Goal: Information Seeking & Learning: Get advice/opinions

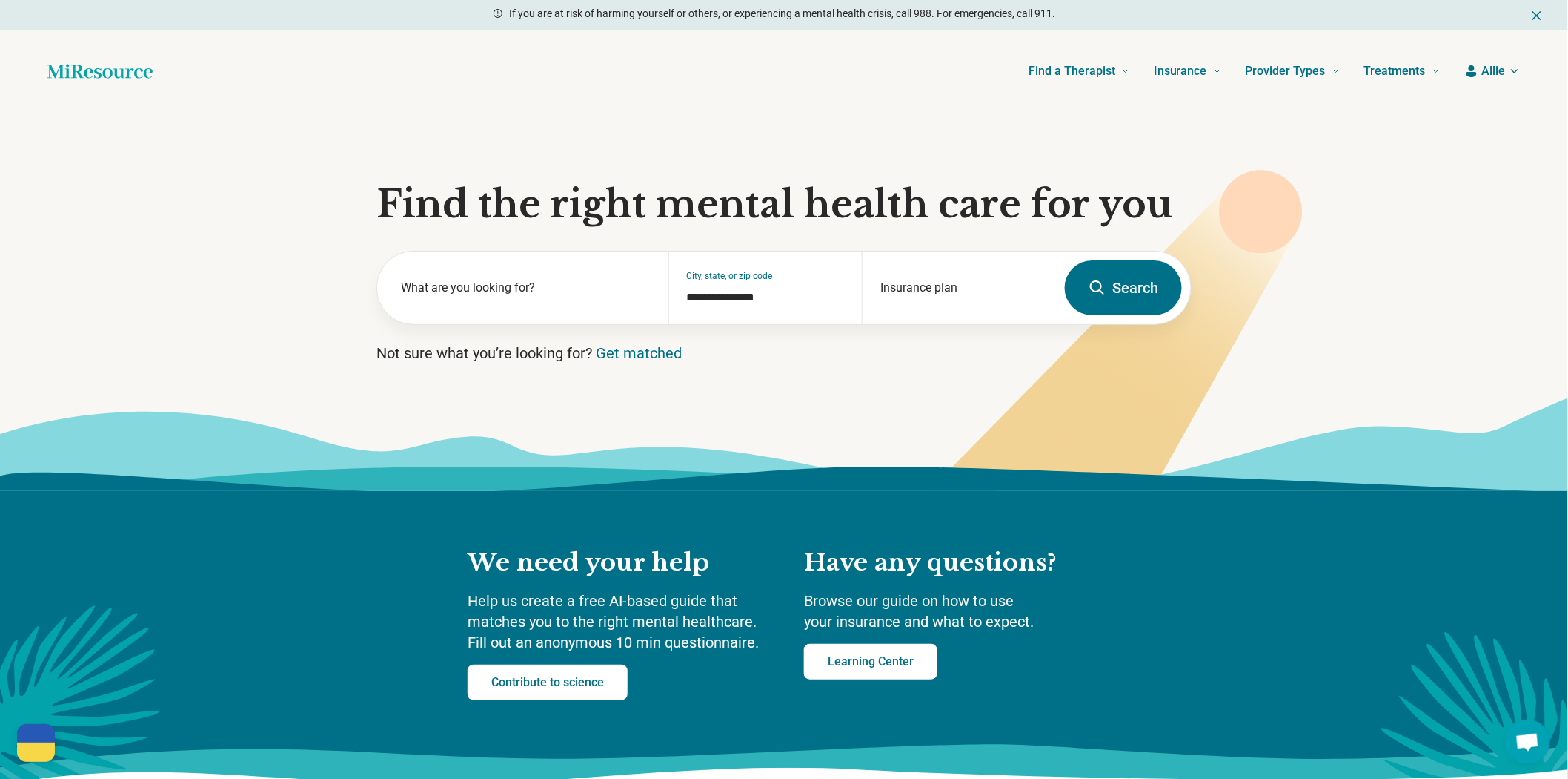
click at [1093, 296] on icon at bounding box center [1098, 288] width 18 height 18
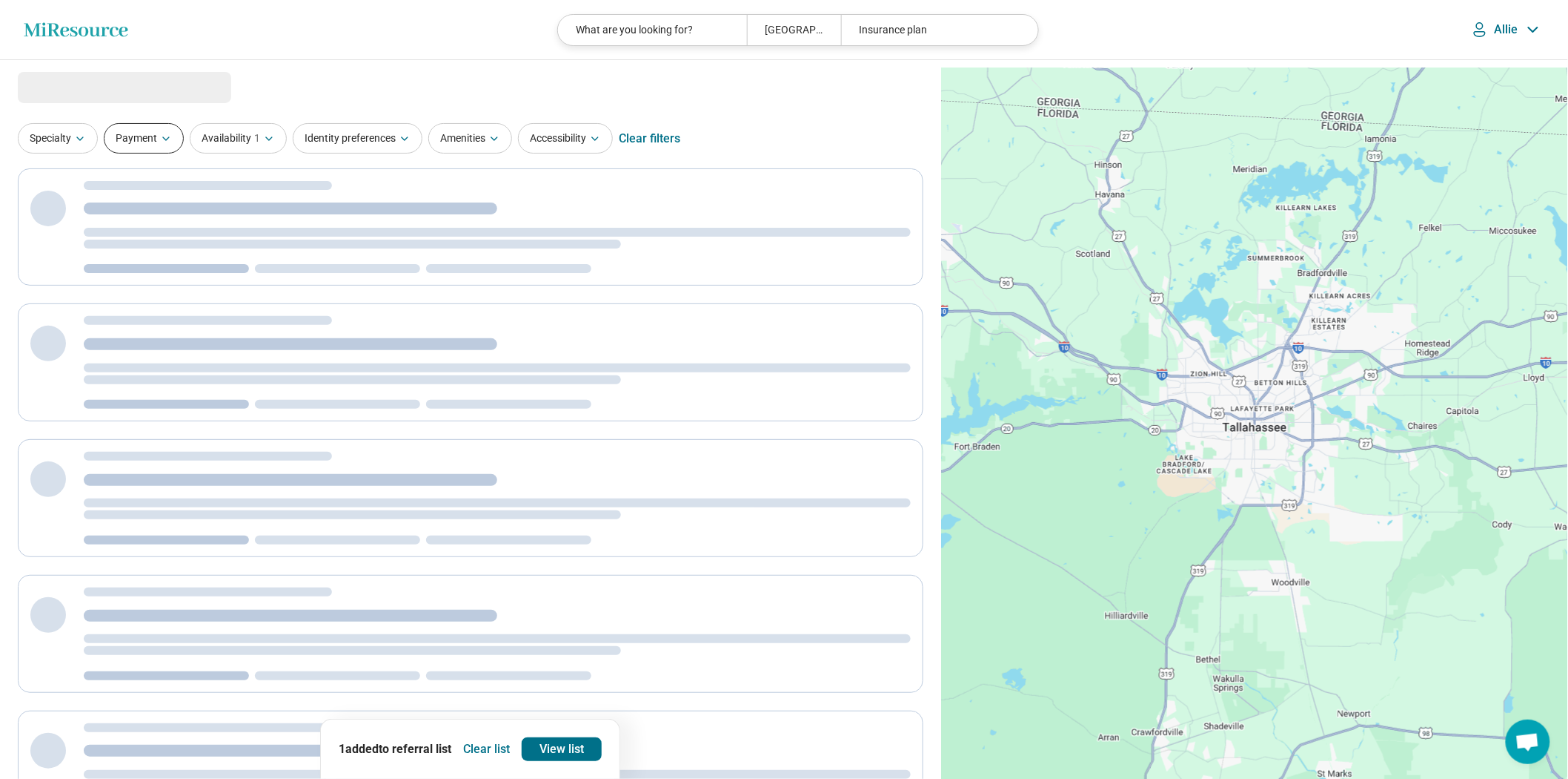
click at [172, 154] on button "Payment" at bounding box center [143, 138] width 80 height 31
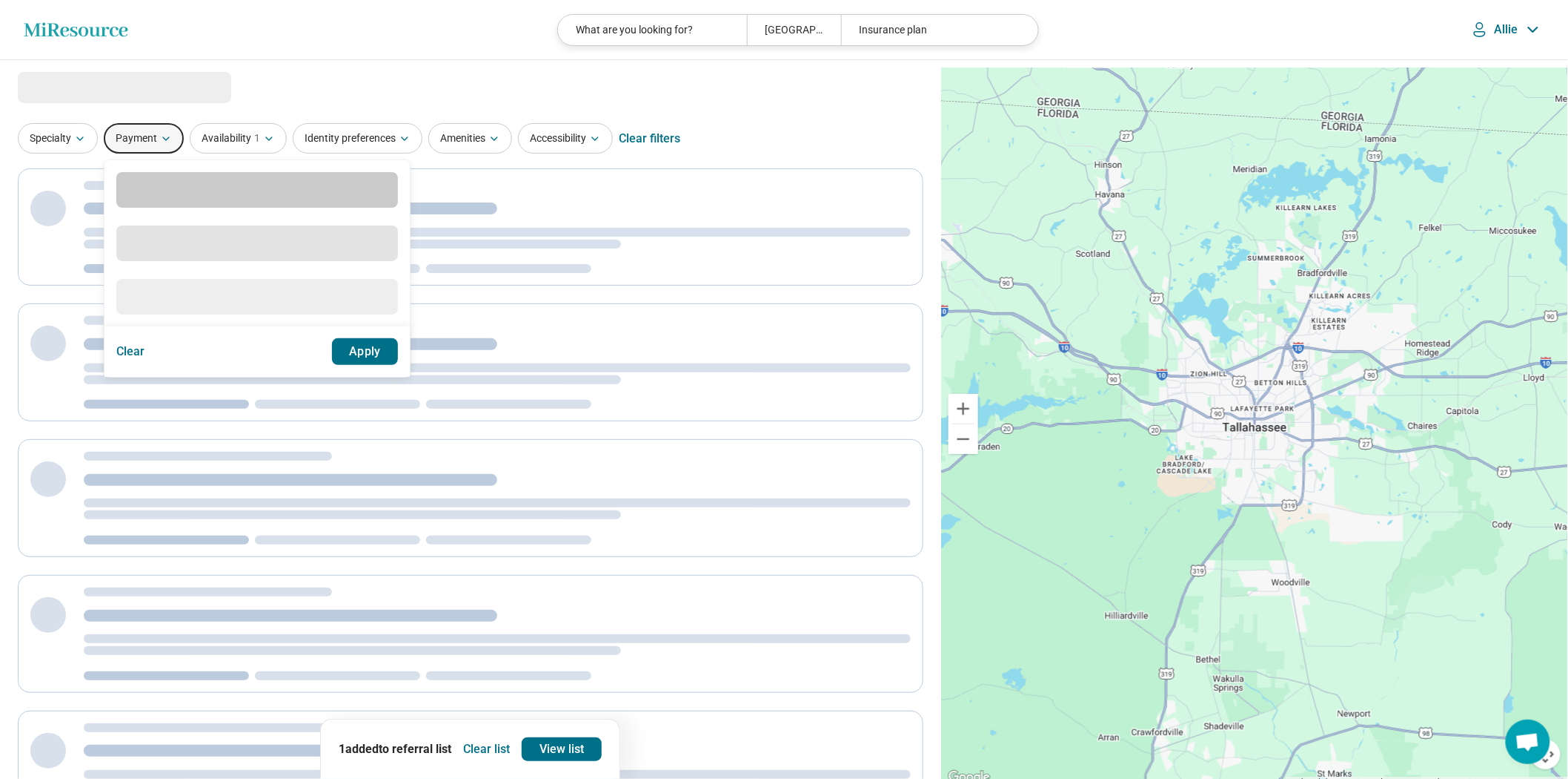
select select "***"
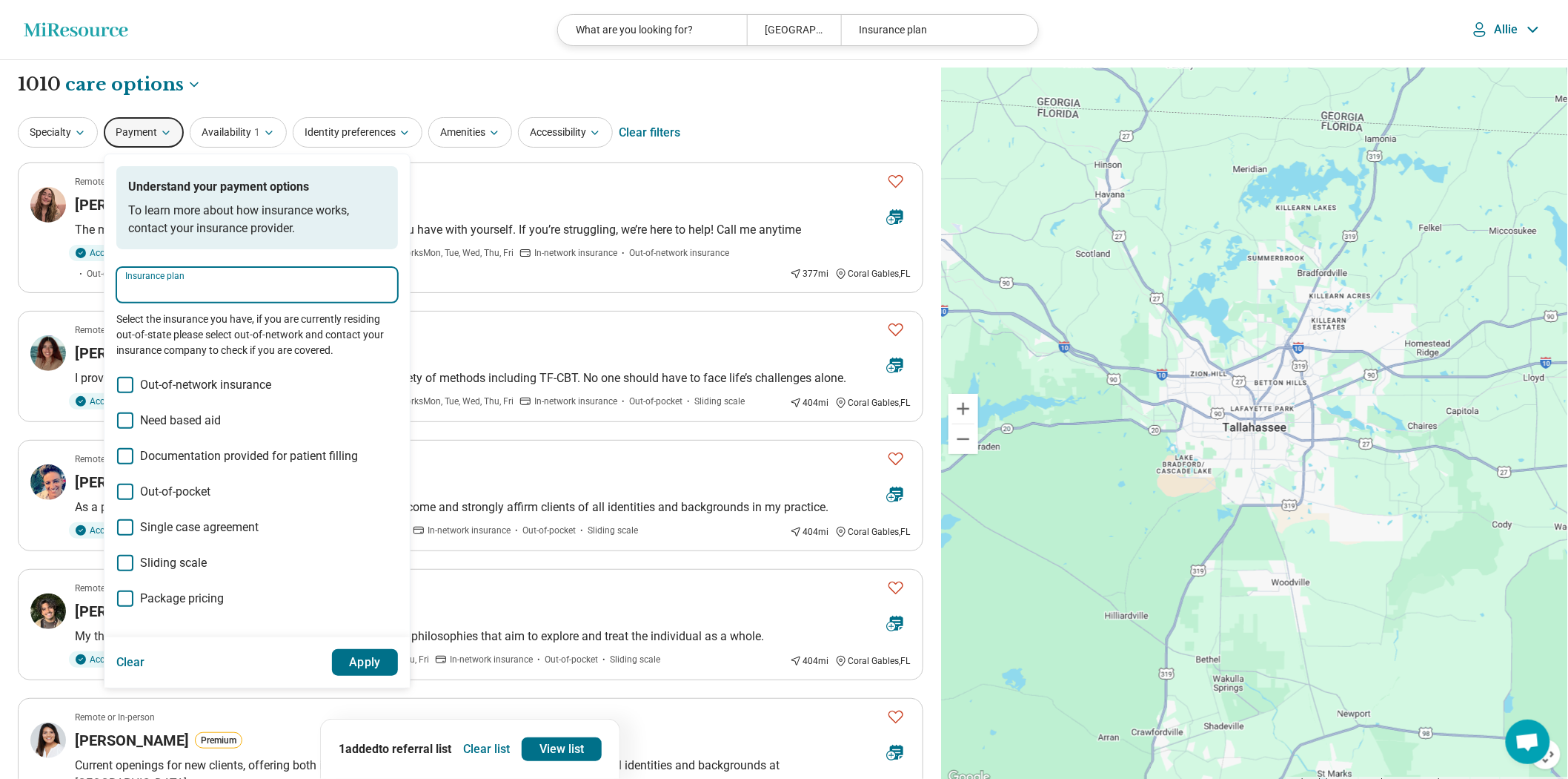
click at [213, 298] on input "Insurance plan" at bounding box center [257, 290] width 264 height 18
type input "*"
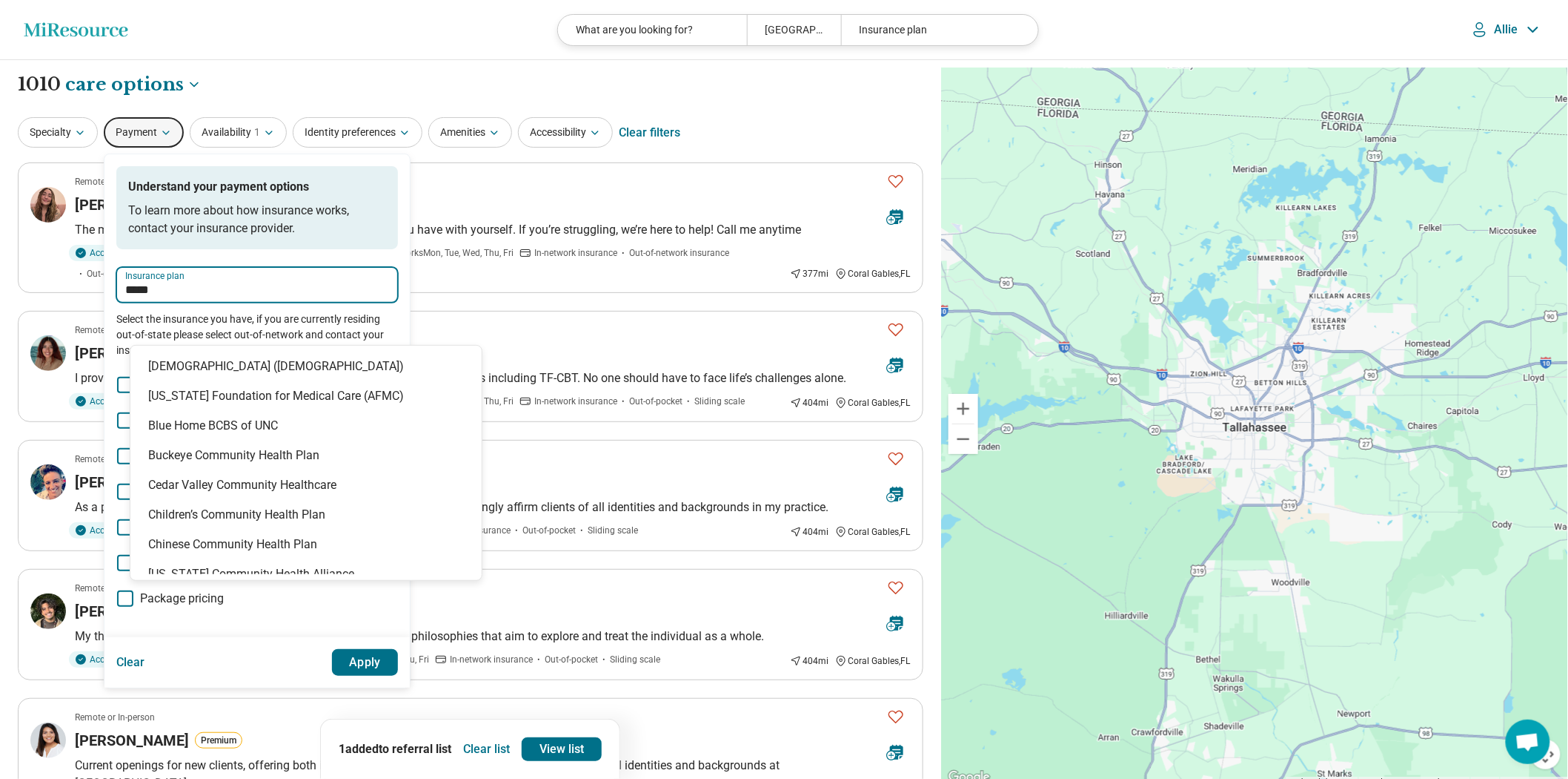
type input "******"
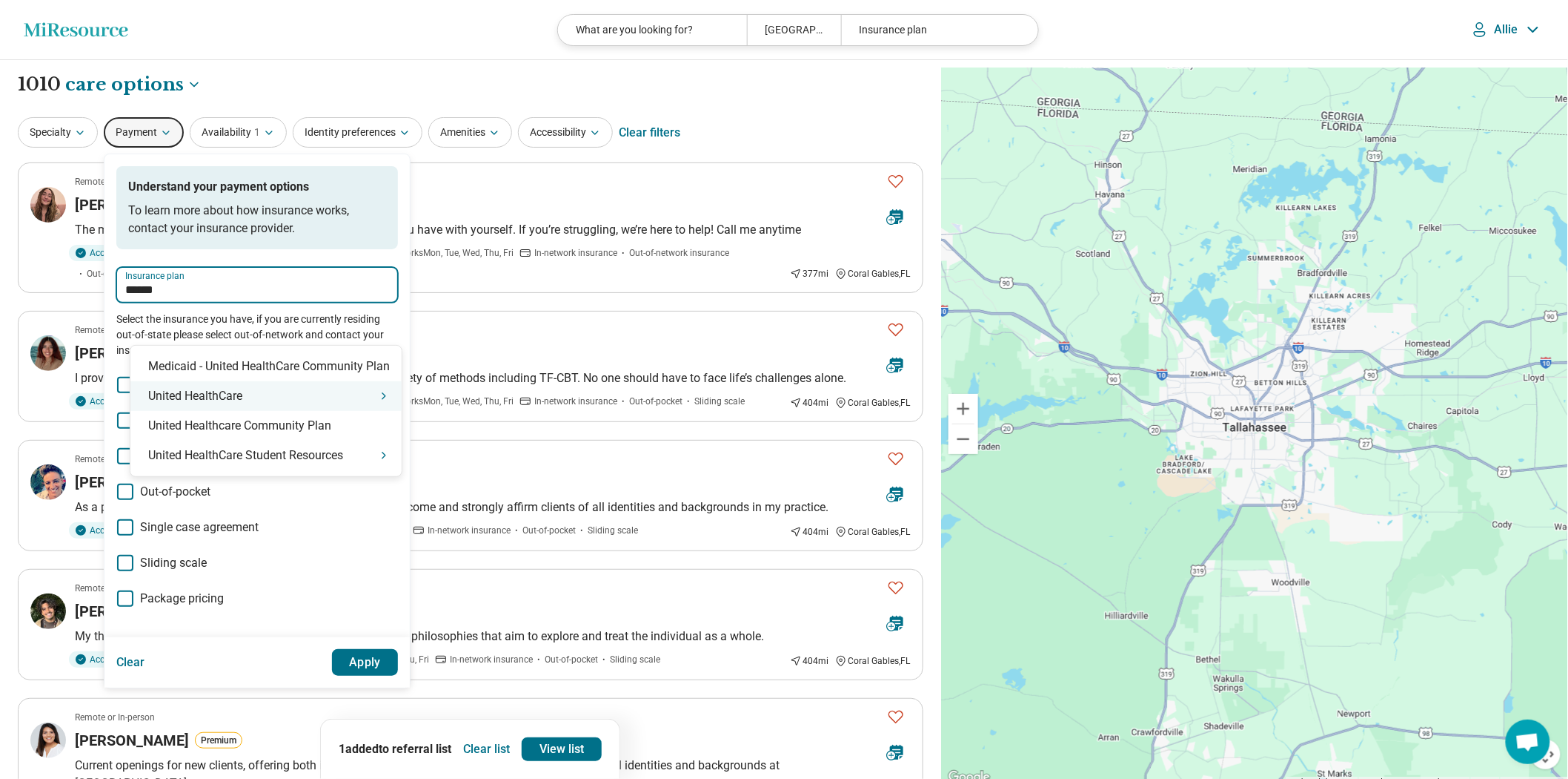
click at [282, 401] on div "United HealthCare" at bounding box center [267, 396] width 272 height 30
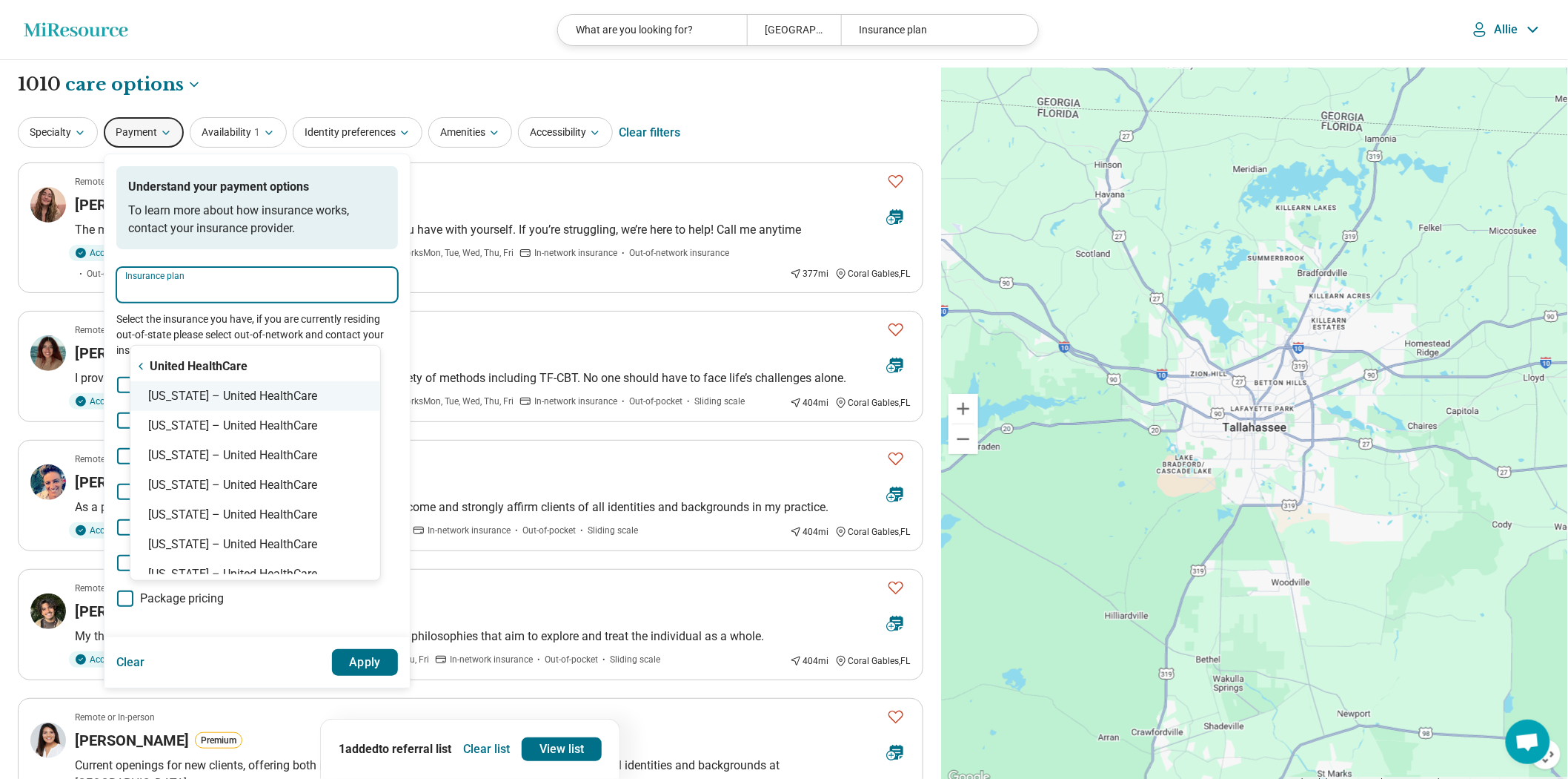
click at [279, 403] on div "Florida – United HealthCare" at bounding box center [256, 396] width 250 height 30
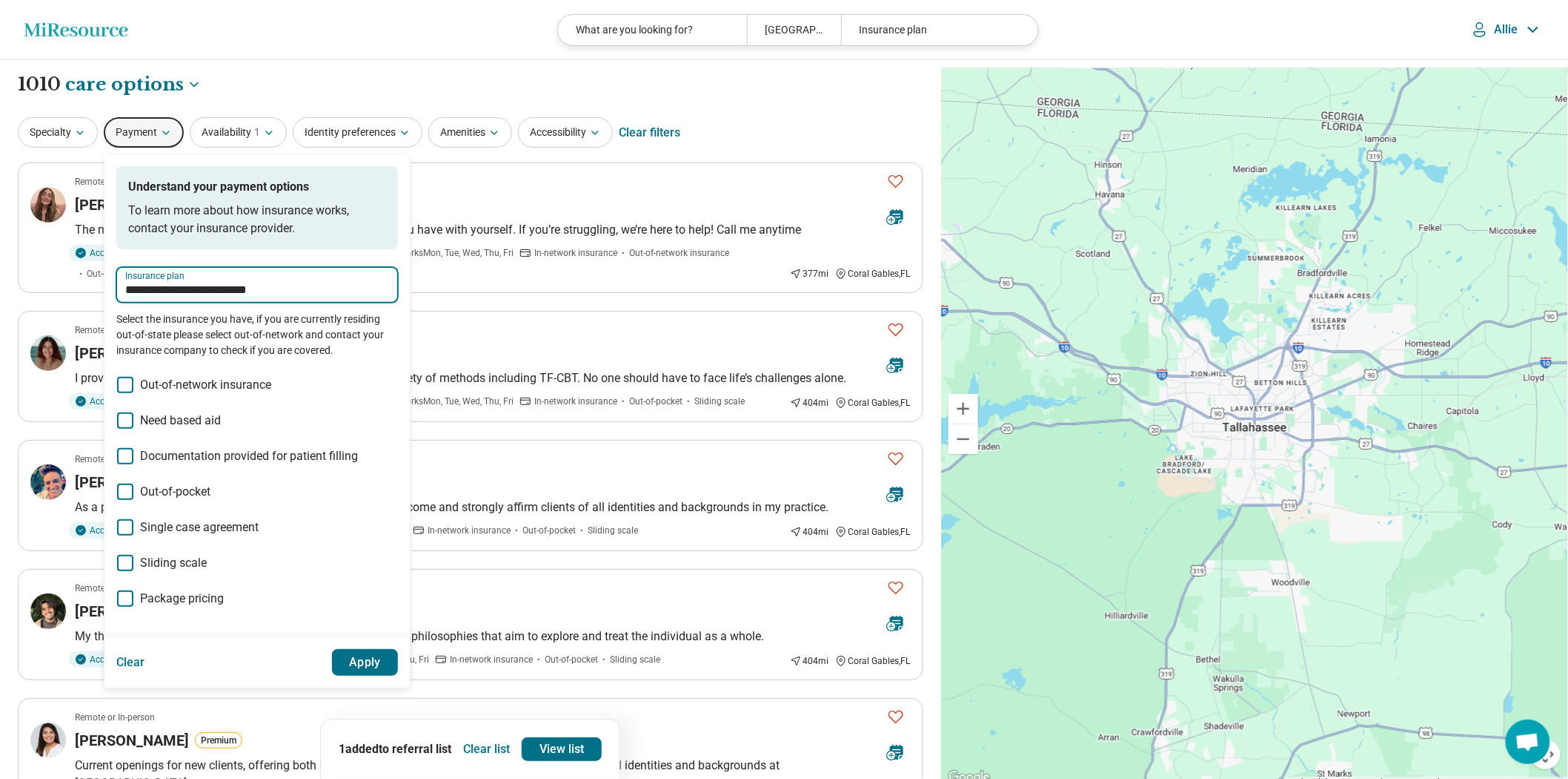
type input "**********"
click at [399, 676] on button "Apply" at bounding box center [365, 662] width 67 height 27
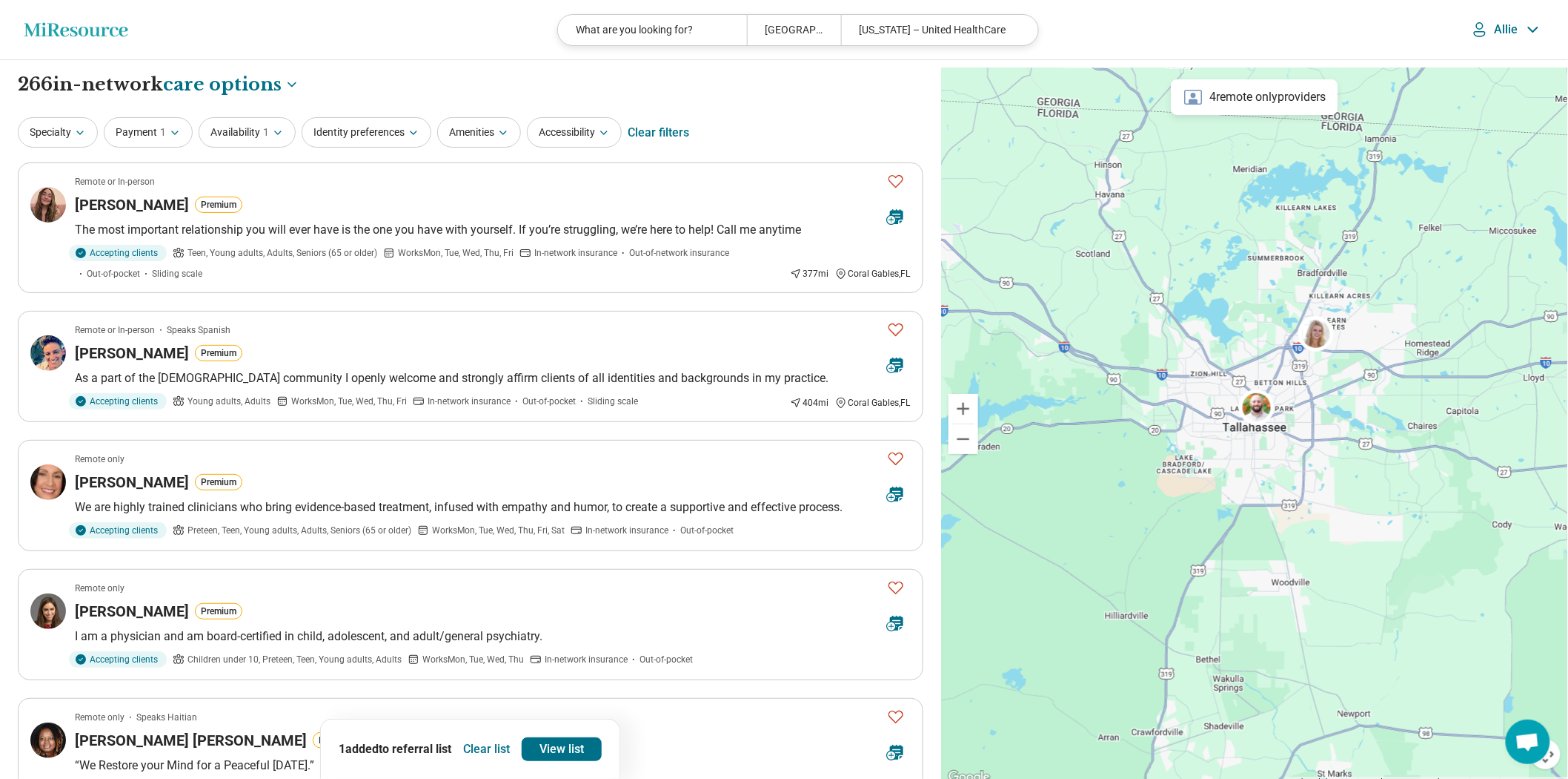
click at [499, 749] on button "Clear list" at bounding box center [486, 748] width 58 height 24
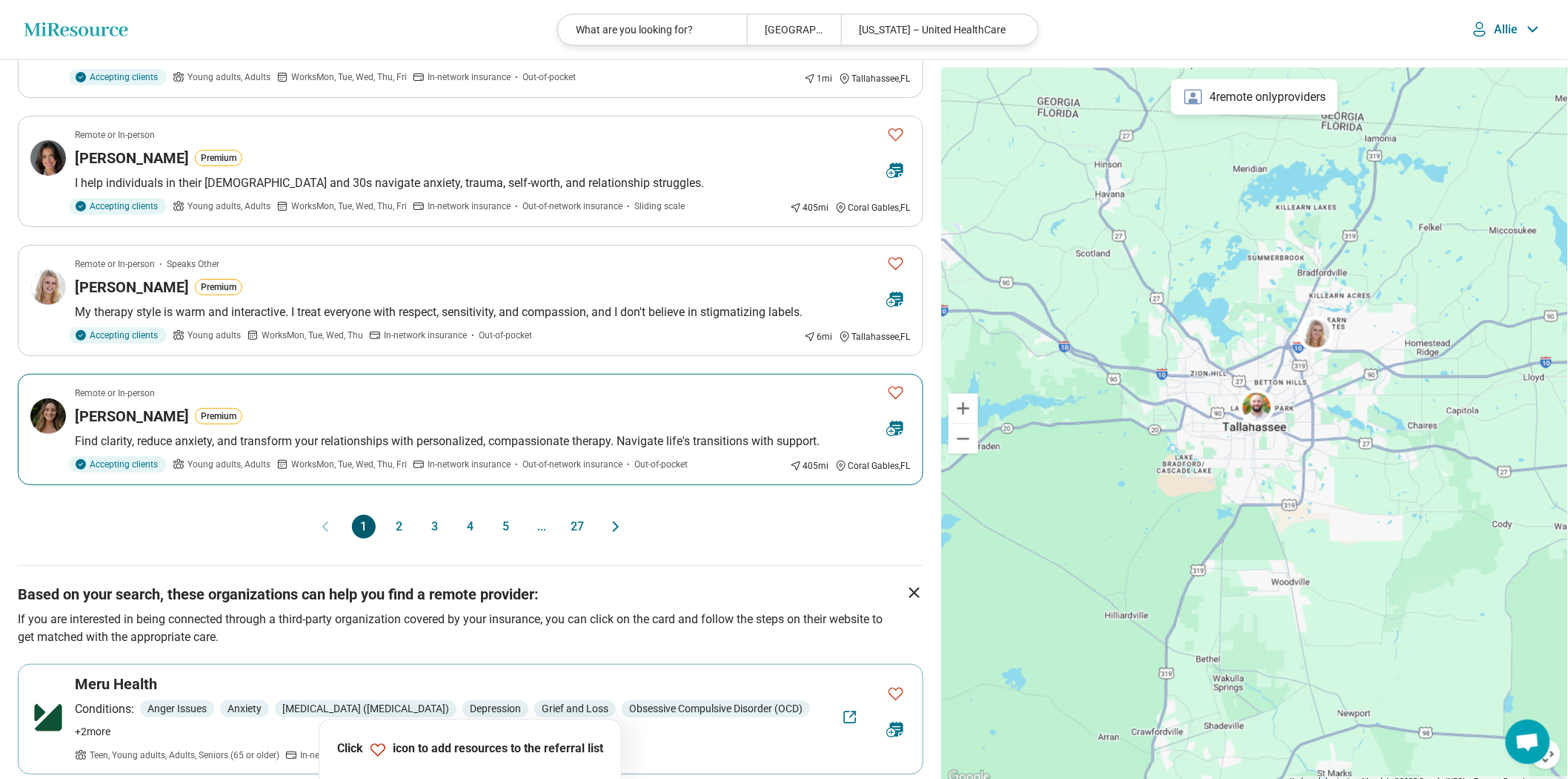
scroll to position [1153, 0]
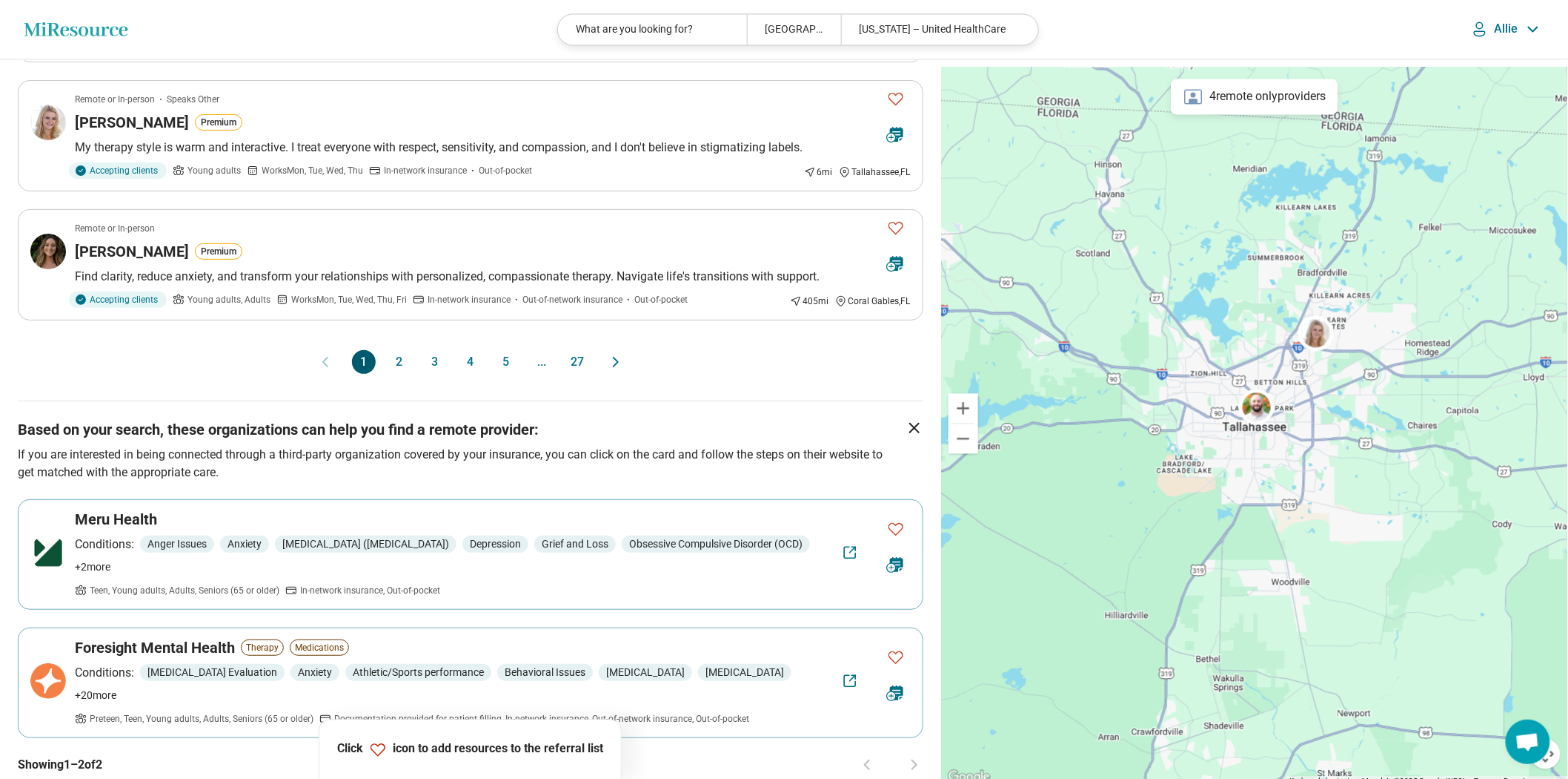
click at [388, 373] on button "2" at bounding box center [400, 361] width 24 height 24
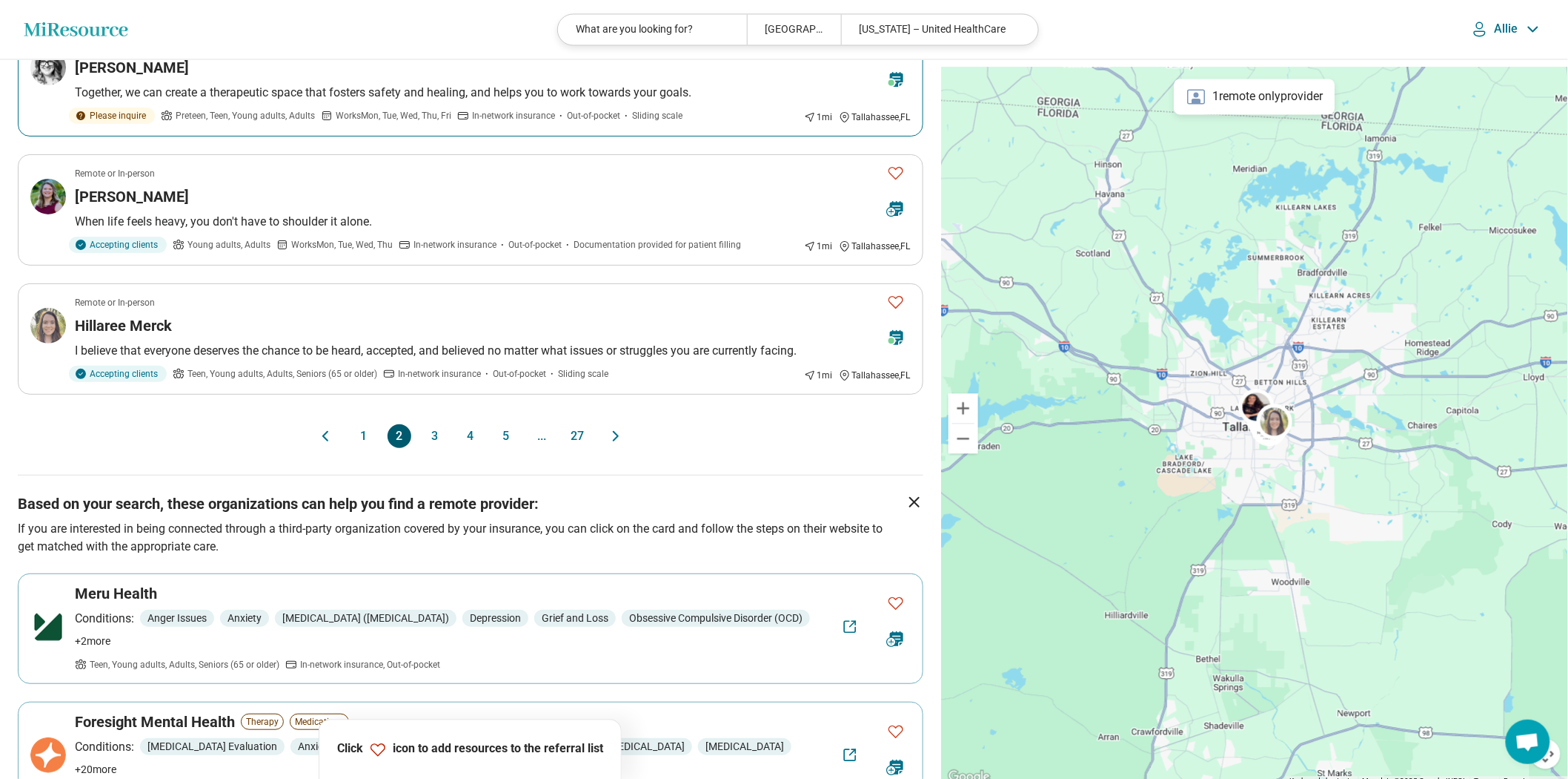
scroll to position [1235, 0]
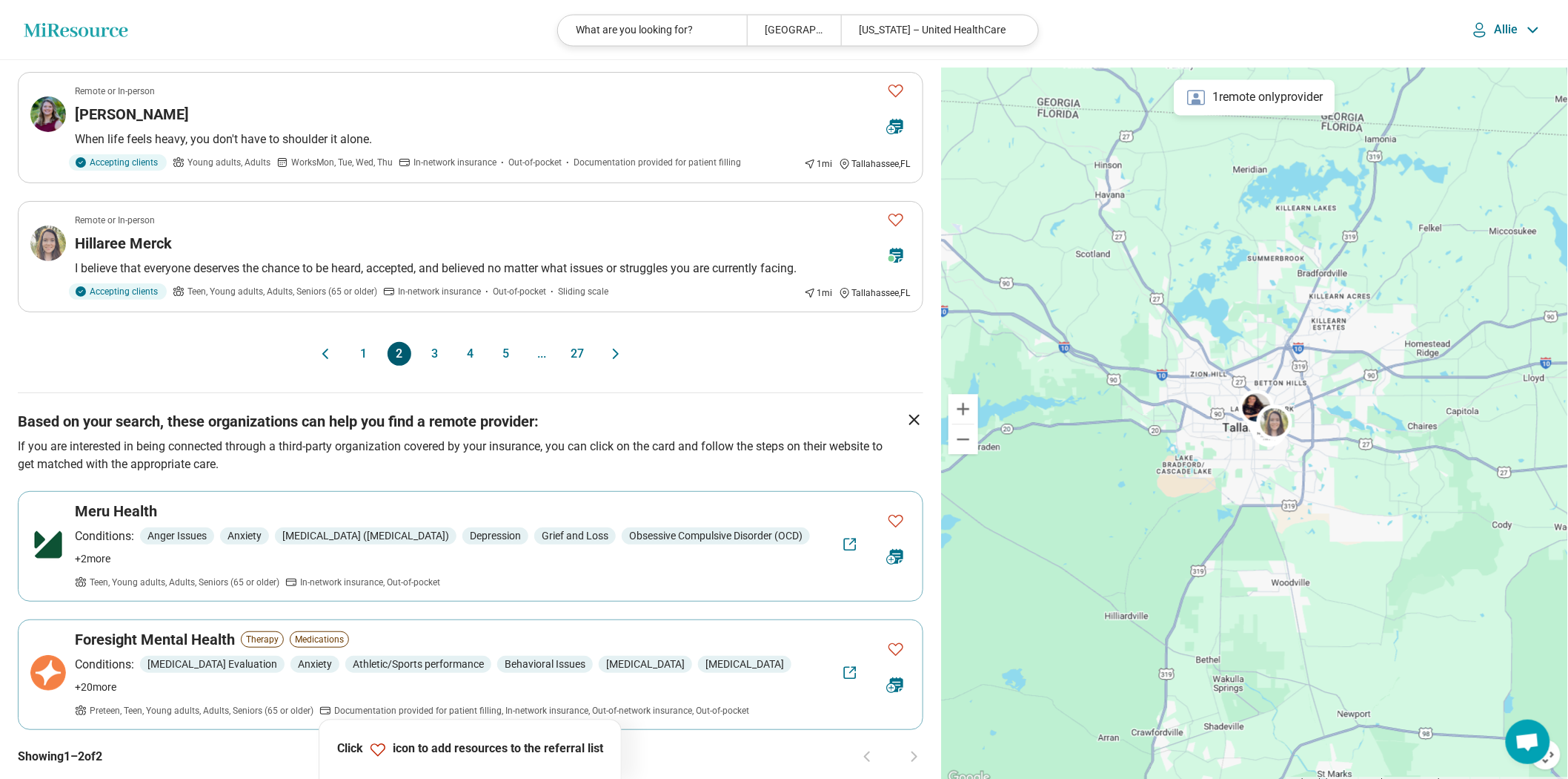
click at [434, 365] on button "3" at bounding box center [435, 354] width 24 height 24
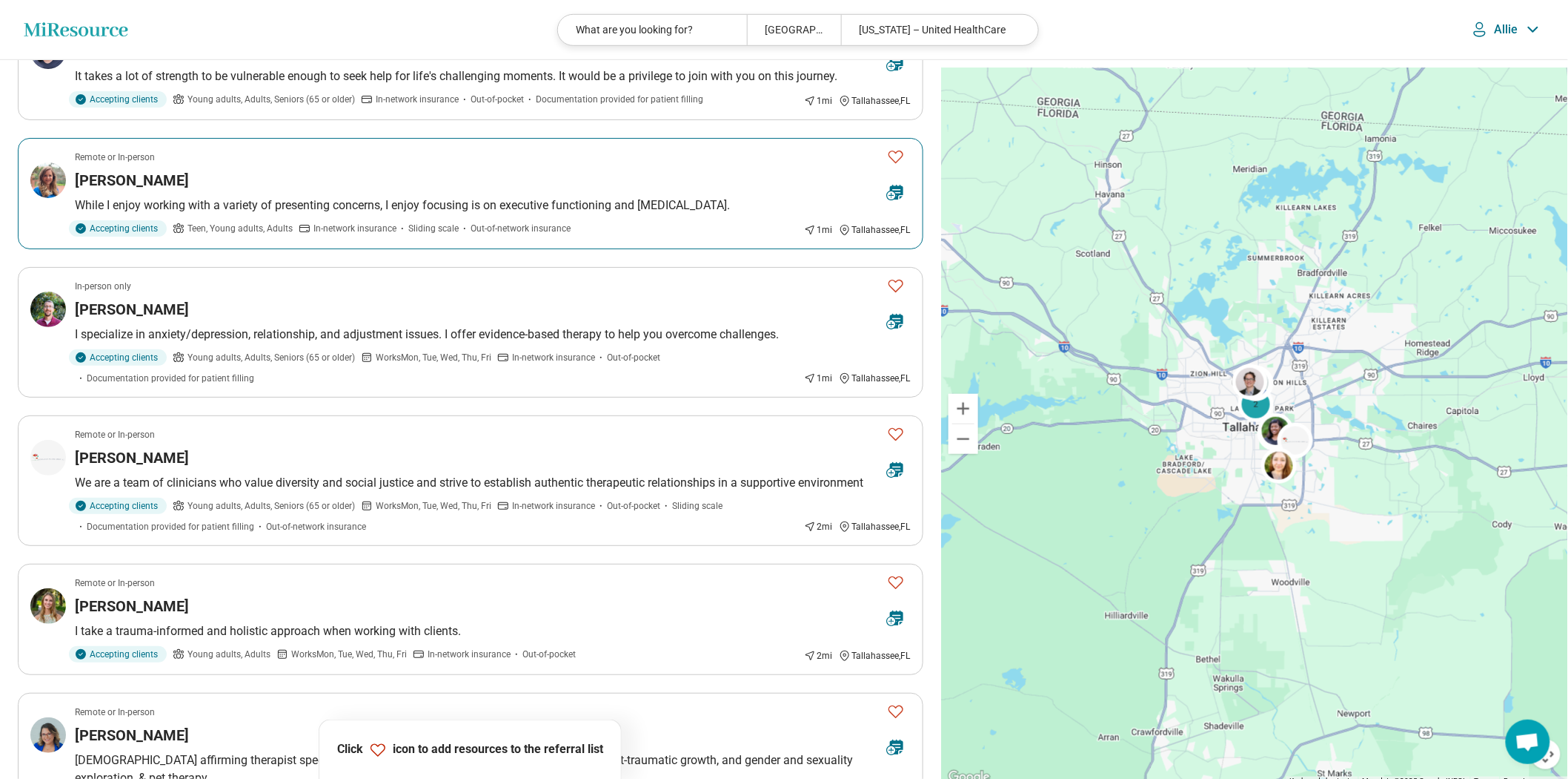
scroll to position [576, 0]
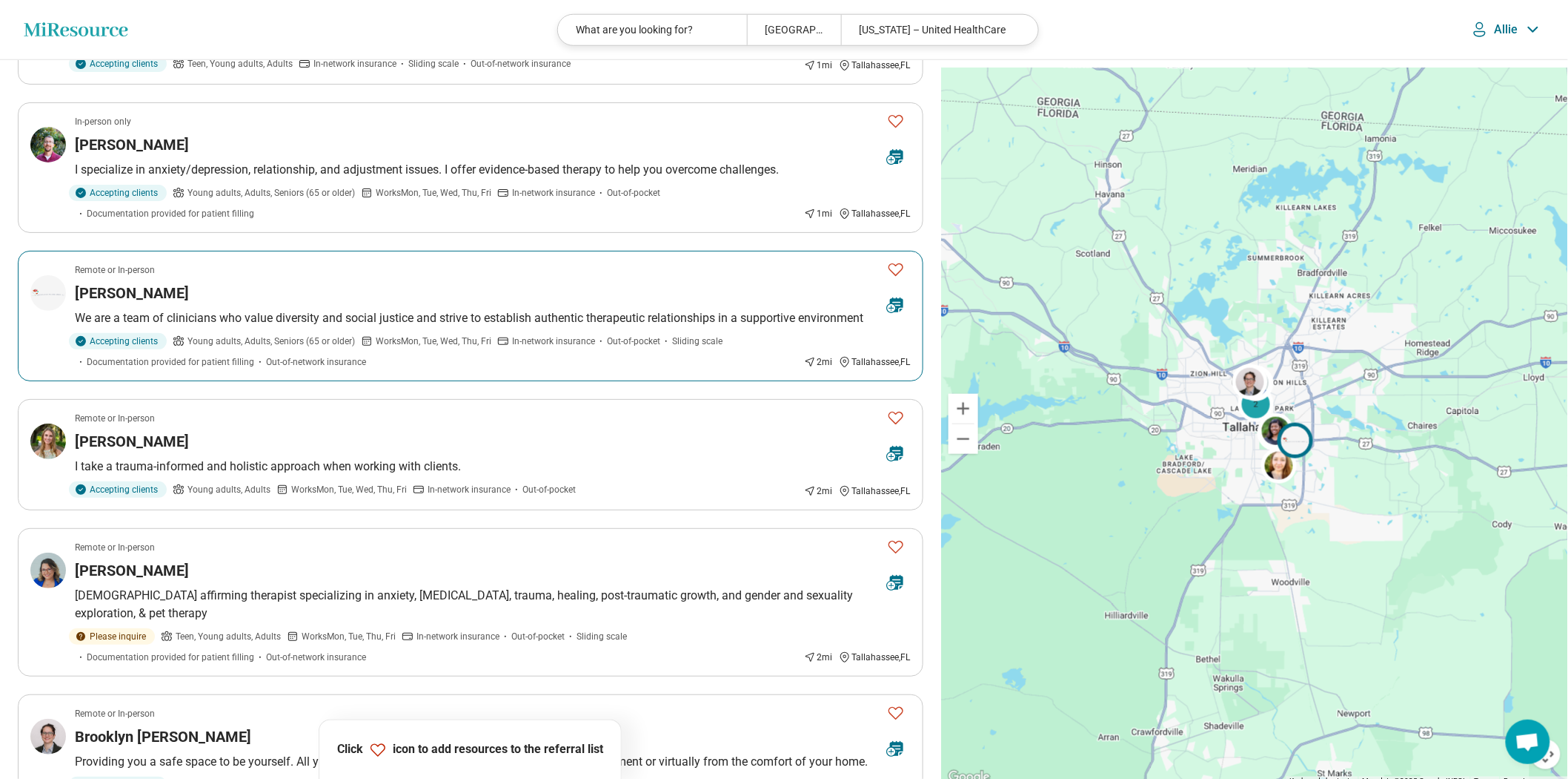
click at [891, 278] on icon "Favorite" at bounding box center [896, 269] width 18 height 18
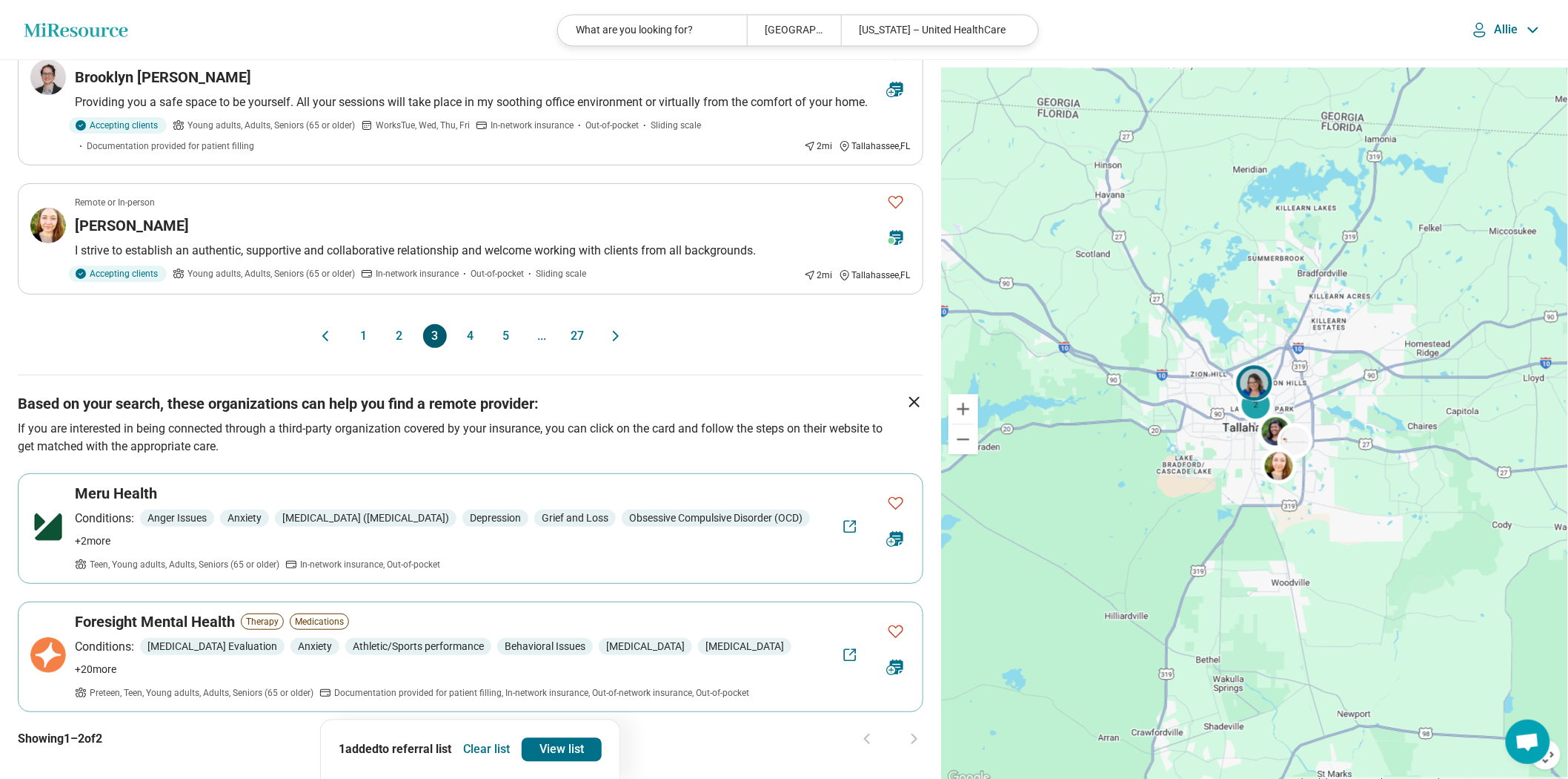
scroll to position [1318, 0]
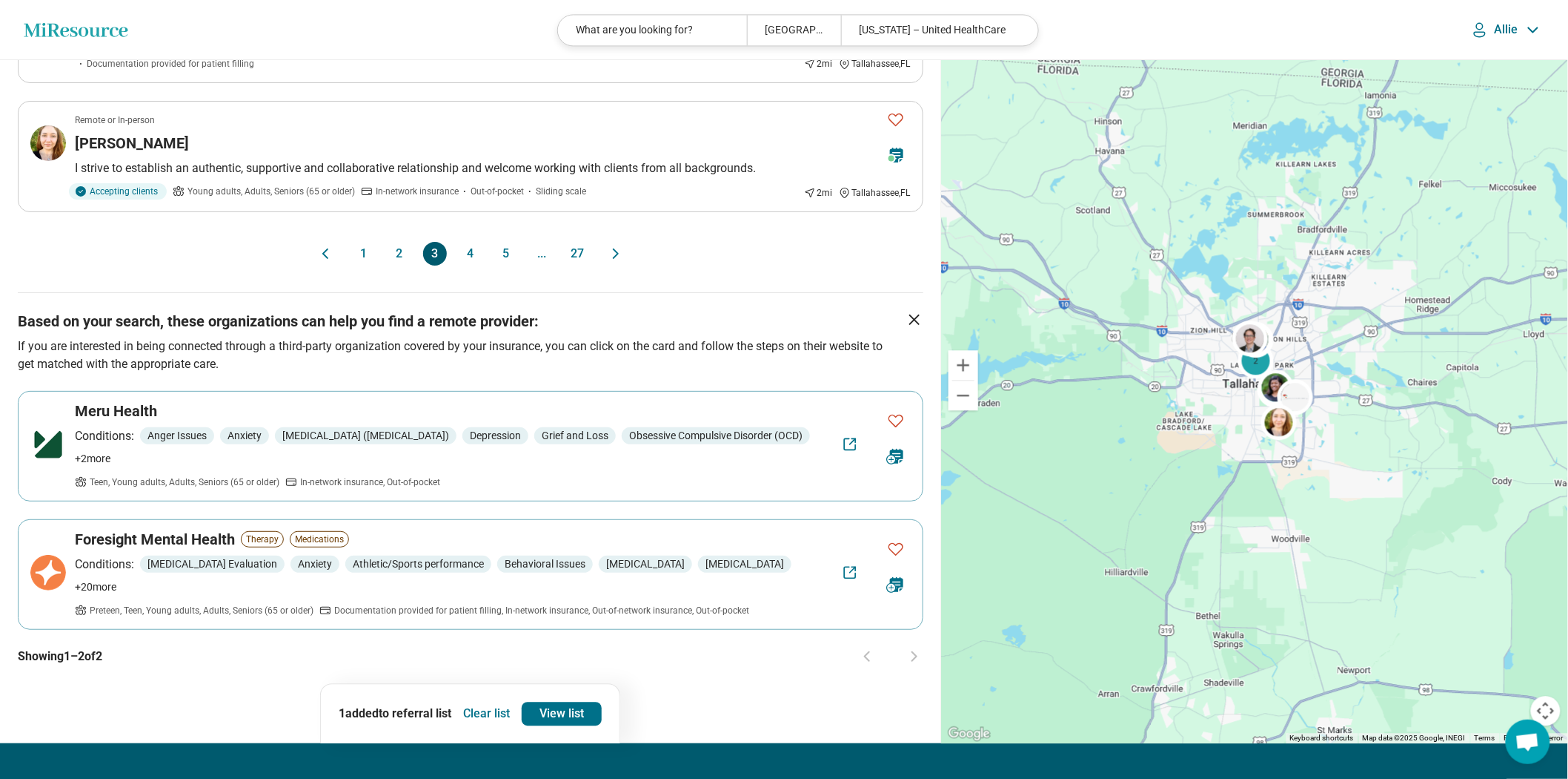
click at [477, 266] on button "4" at bounding box center [470, 253] width 24 height 24
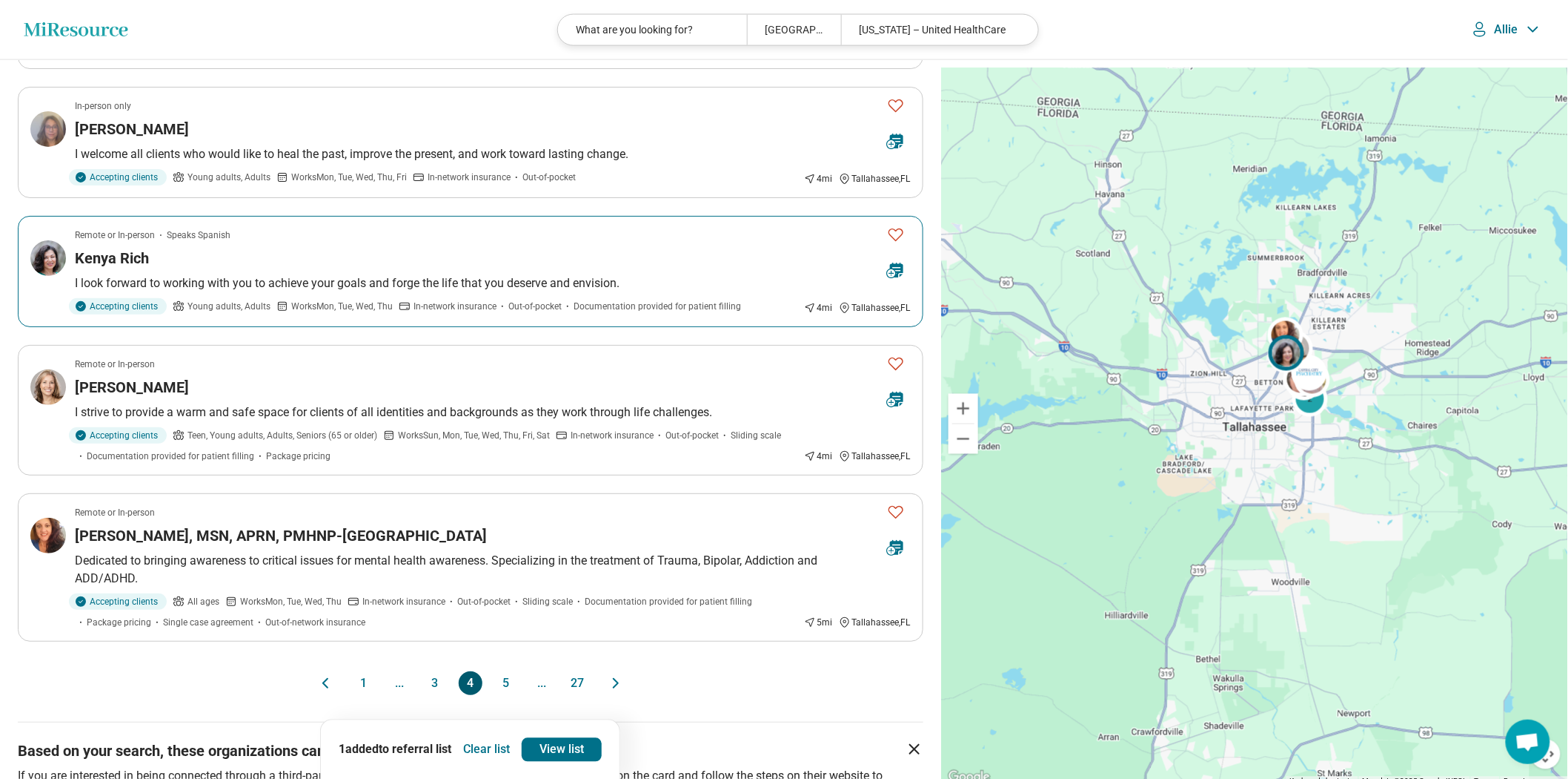
scroll to position [1153, 0]
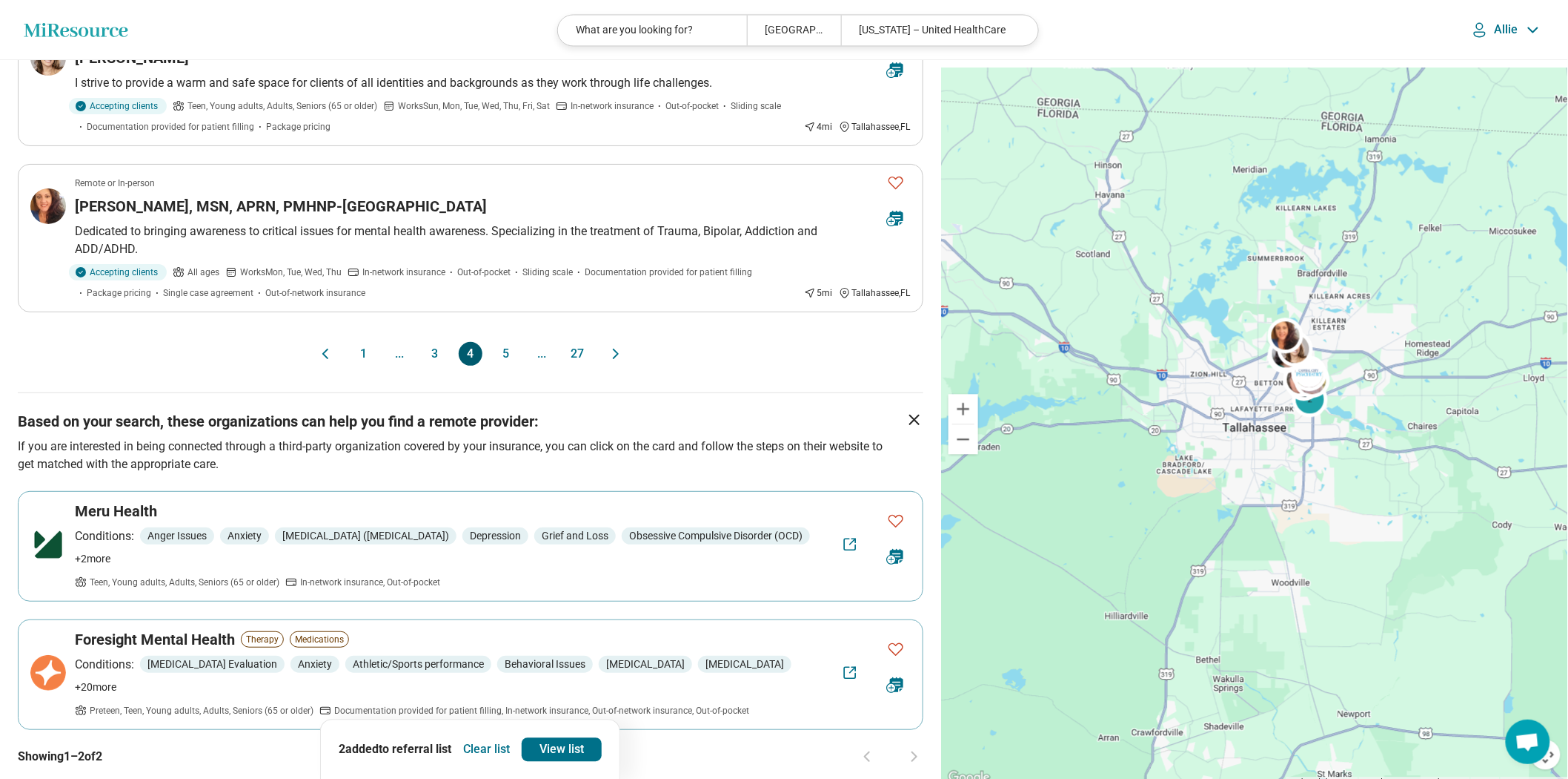
click at [508, 365] on button "5" at bounding box center [506, 354] width 24 height 24
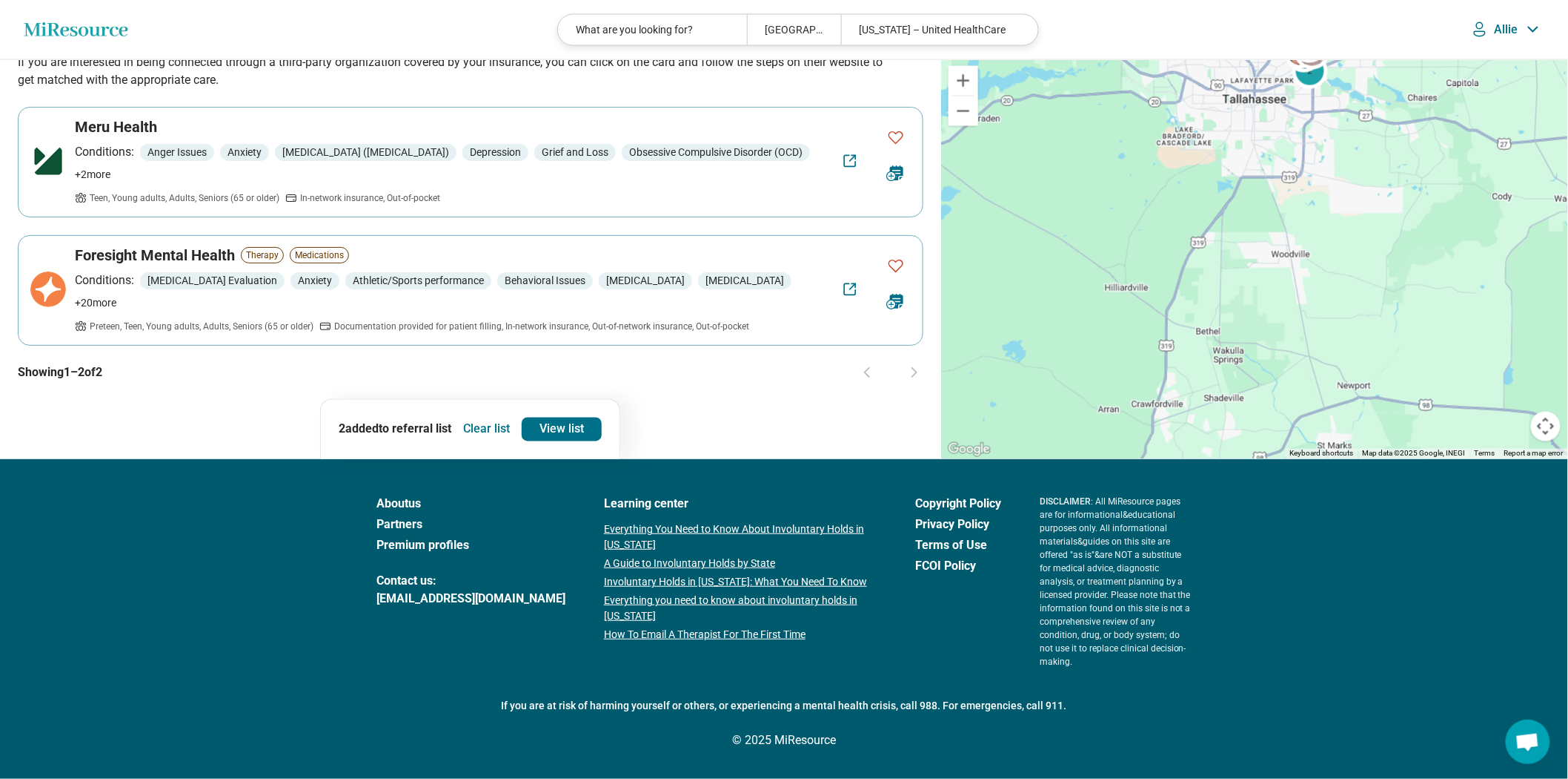
scroll to position [0, 0]
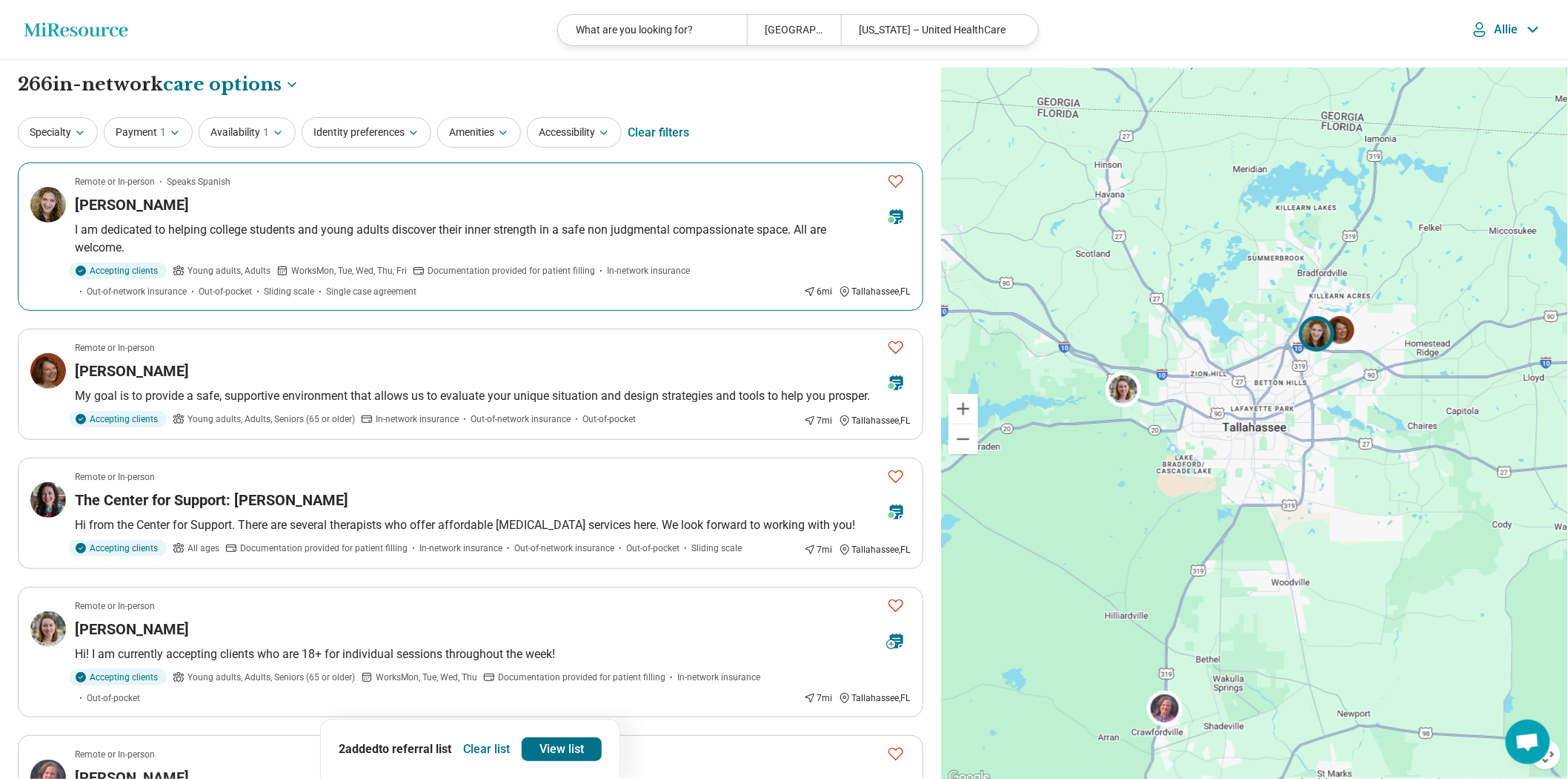
click at [587, 215] on div "Jacqueline Shields" at bounding box center [474, 204] width 800 height 21
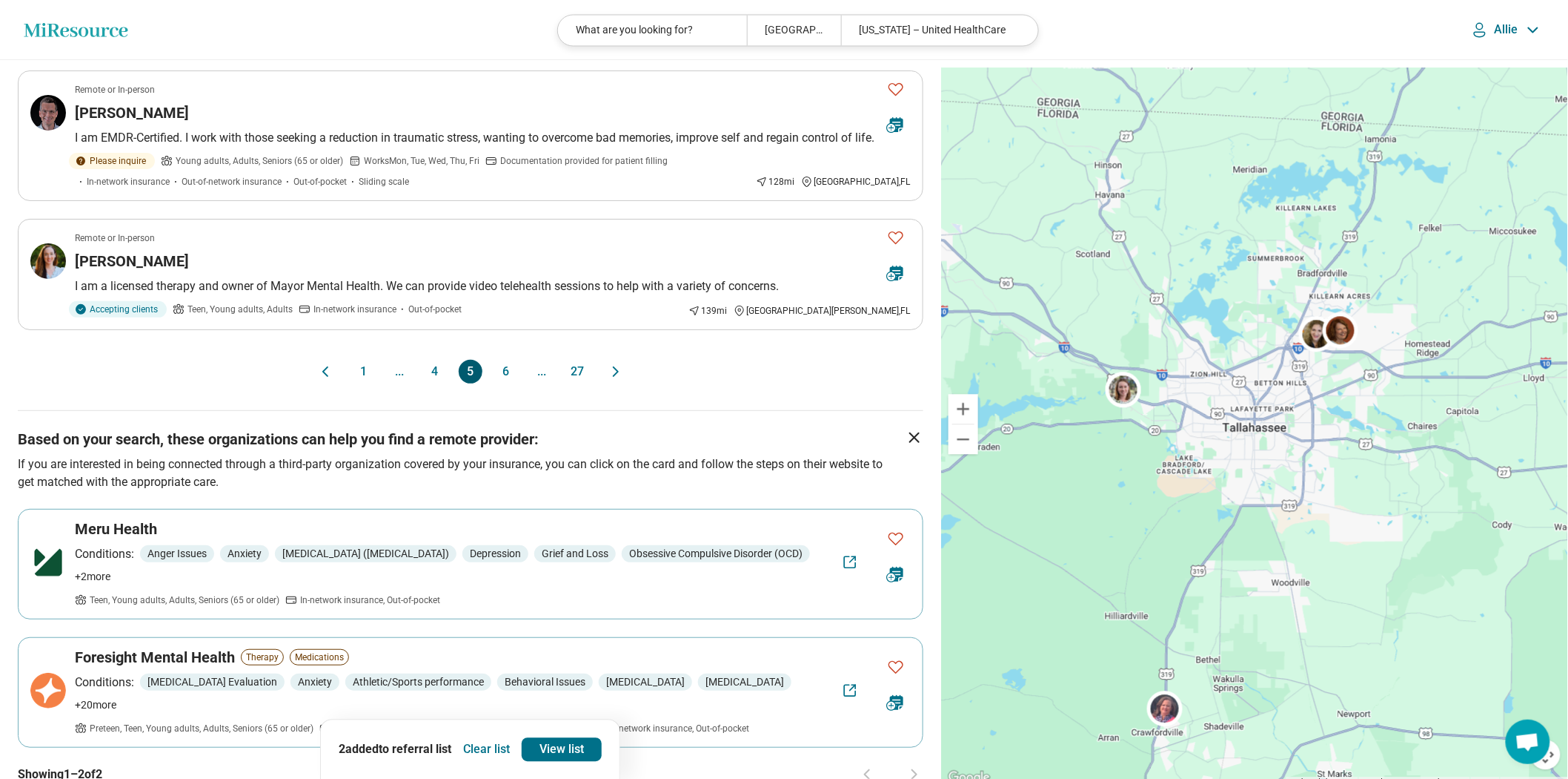
scroll to position [1318, 0]
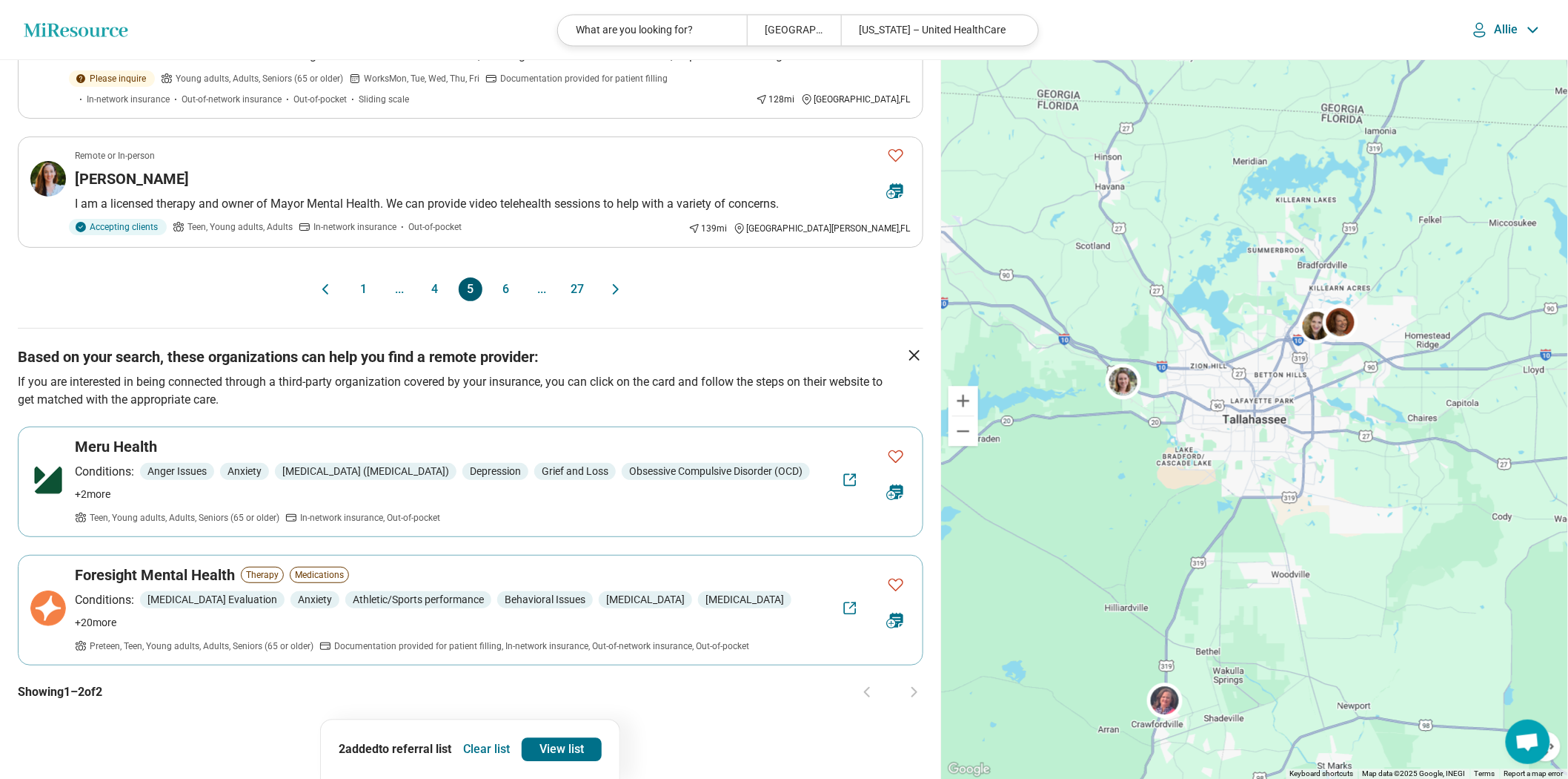
click at [438, 301] on button "4" at bounding box center [435, 290] width 24 height 24
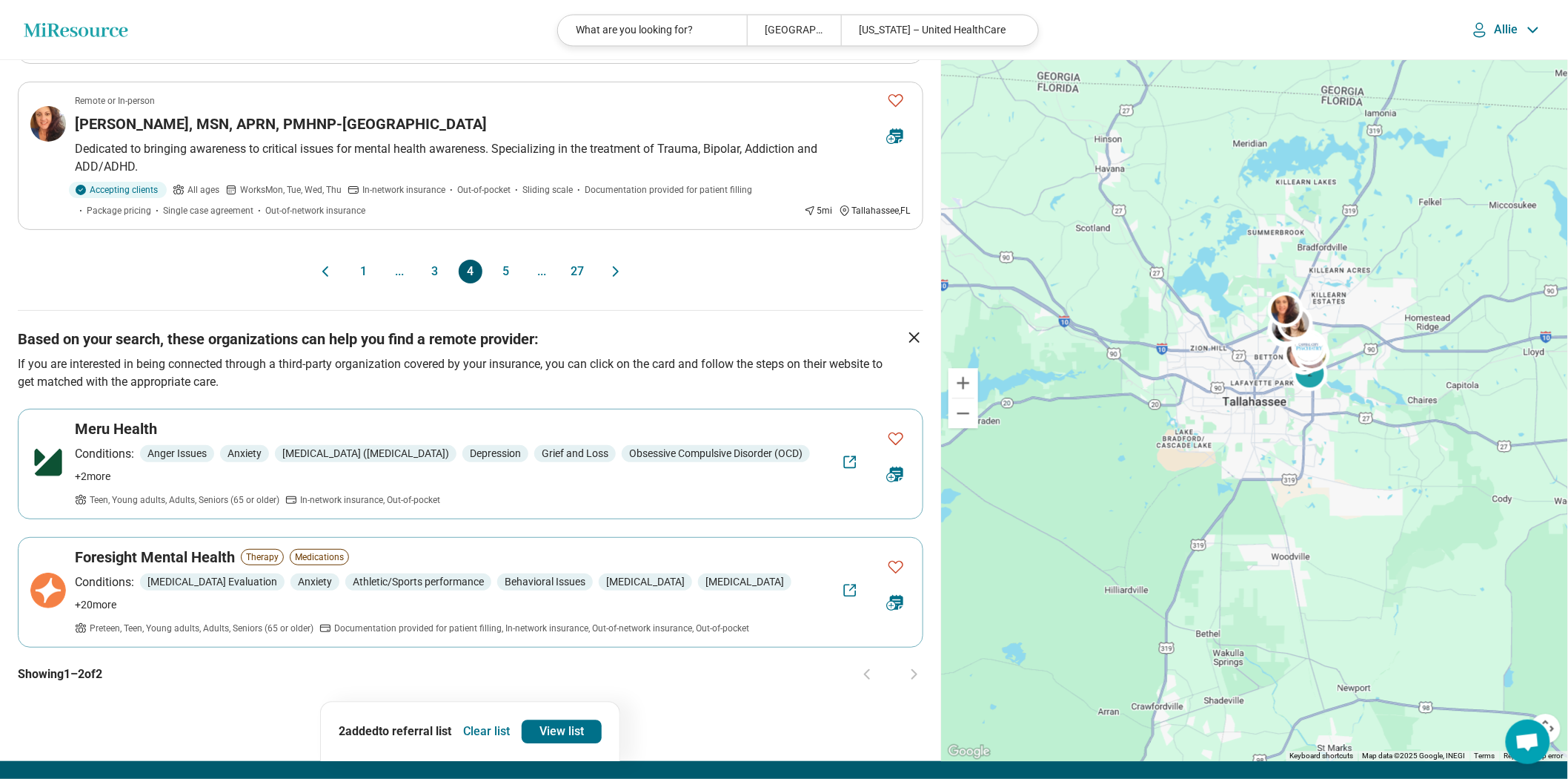
click at [431, 284] on button "3" at bounding box center [435, 272] width 24 height 24
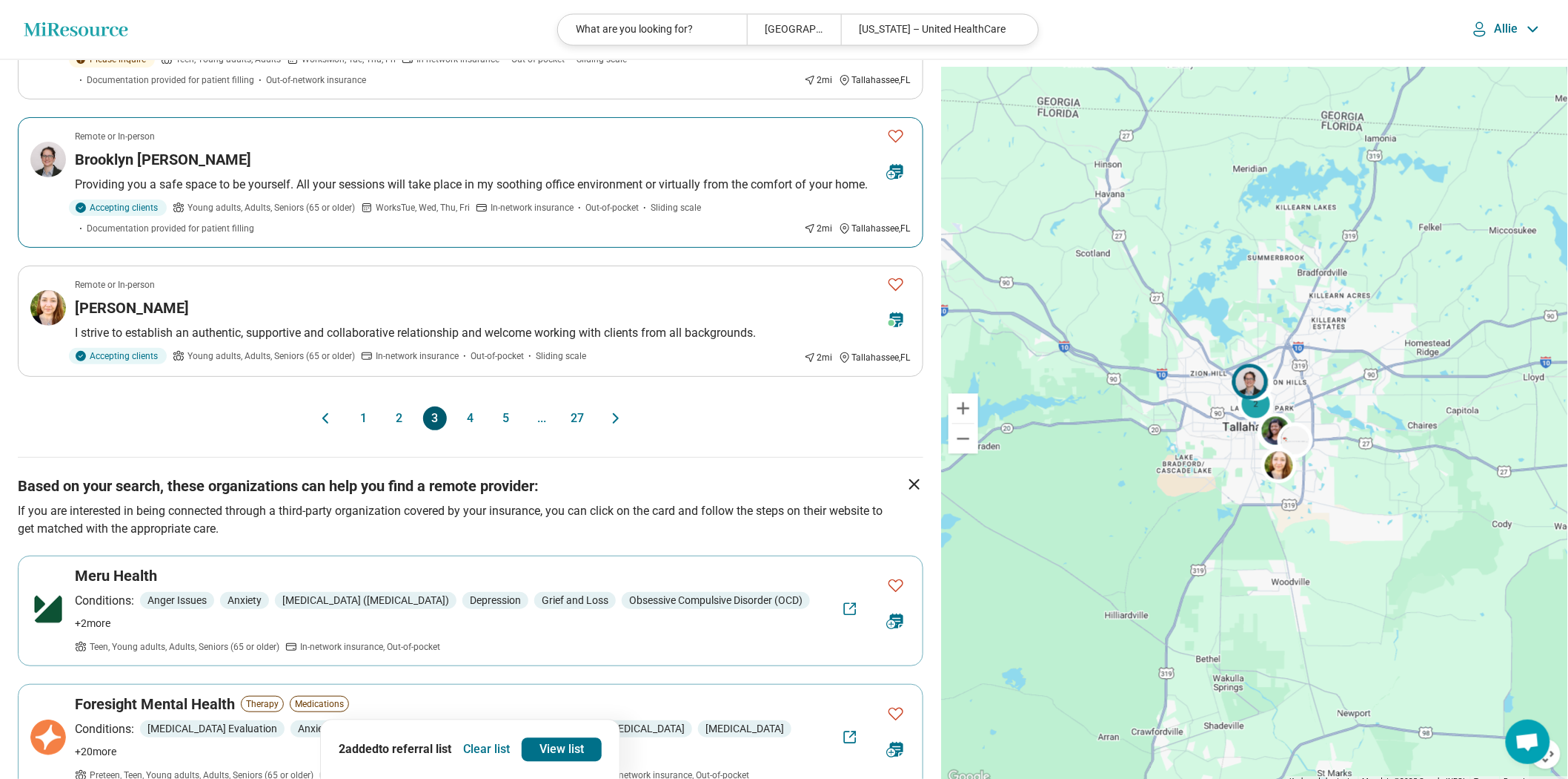
scroll to position [1235, 0]
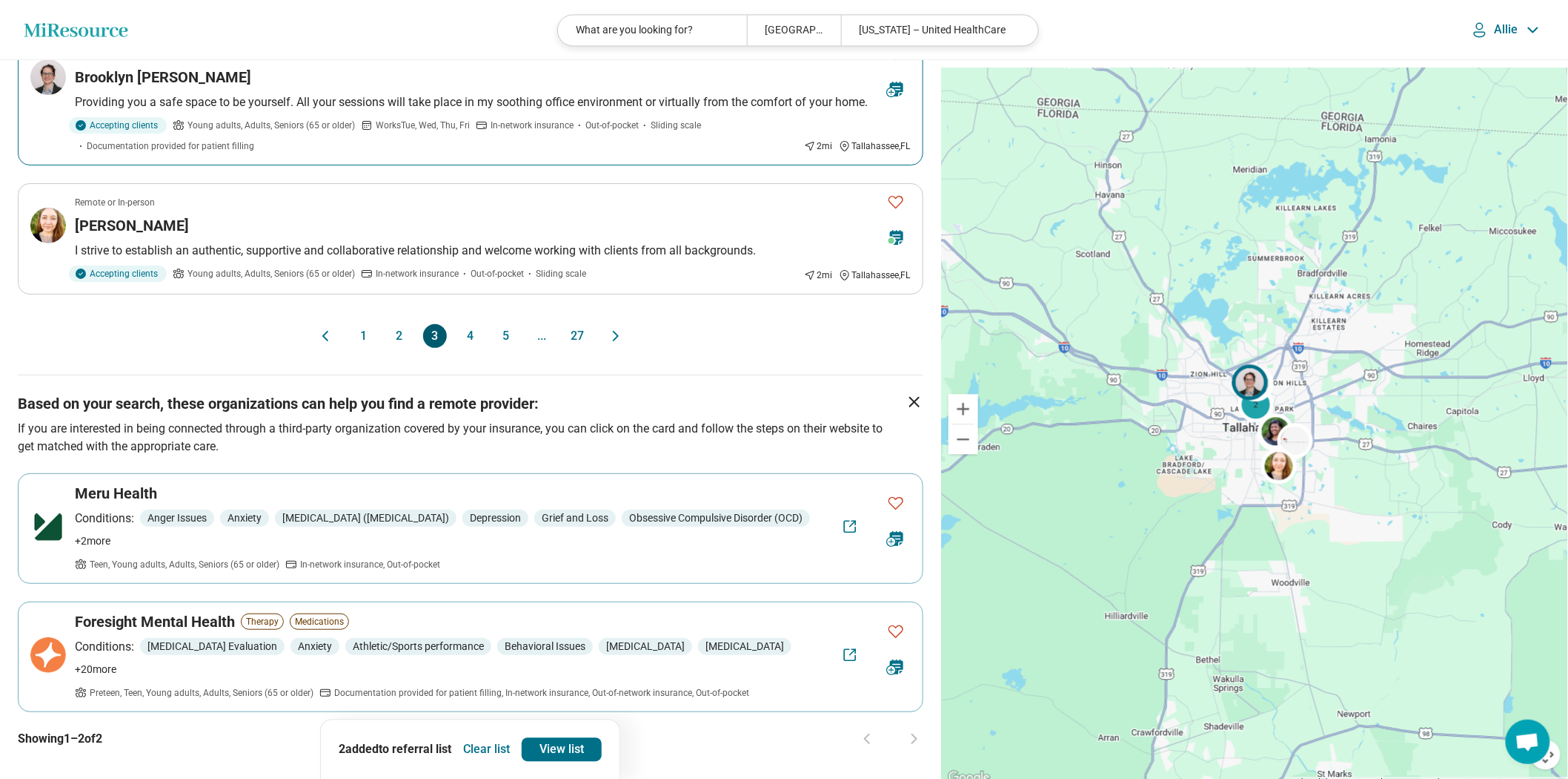
click at [412, 111] on p "Providing you a safe space to be yourself. All your sessions will take place in…" at bounding box center [492, 102] width 836 height 18
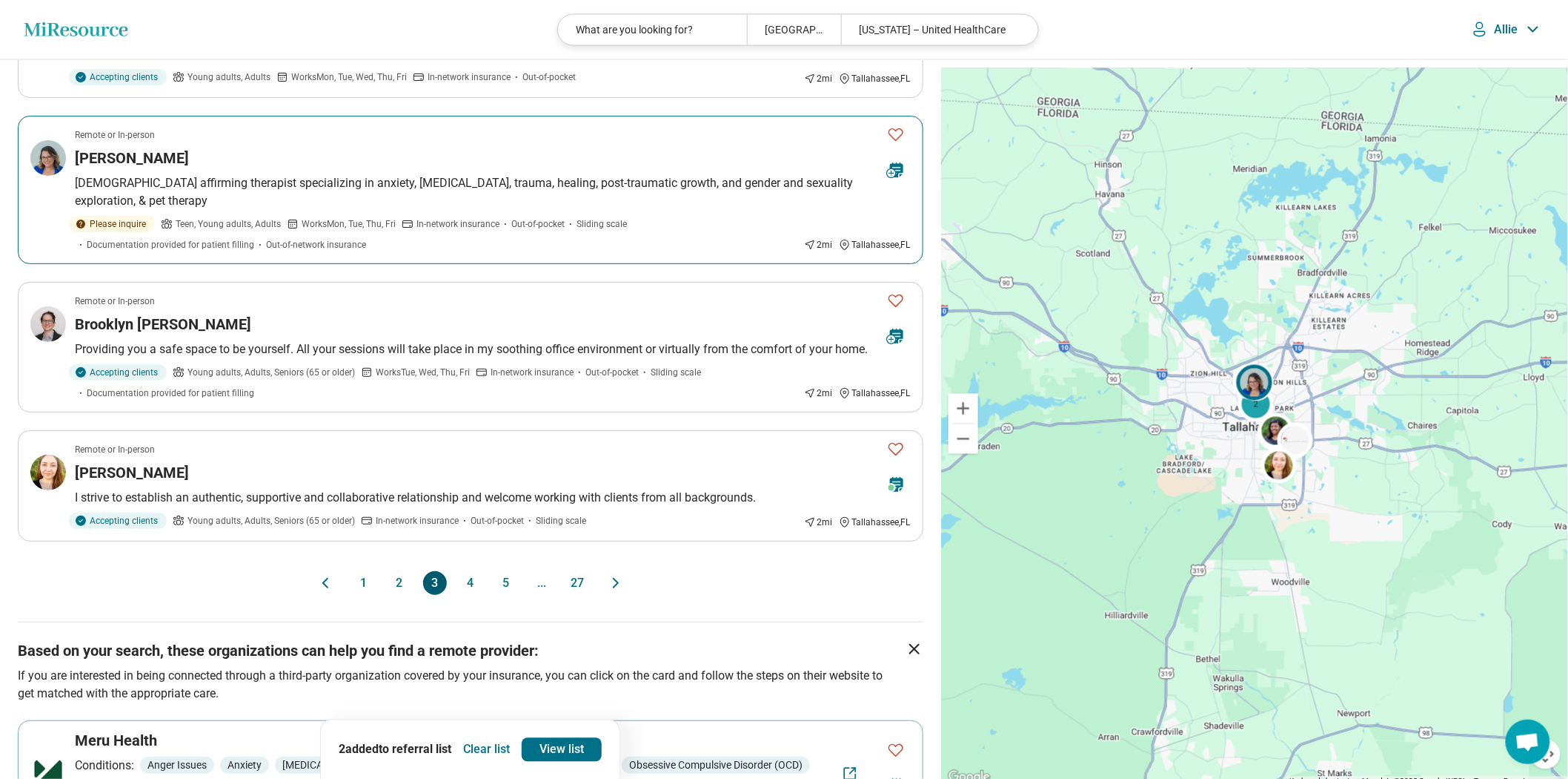
scroll to position [906, 0]
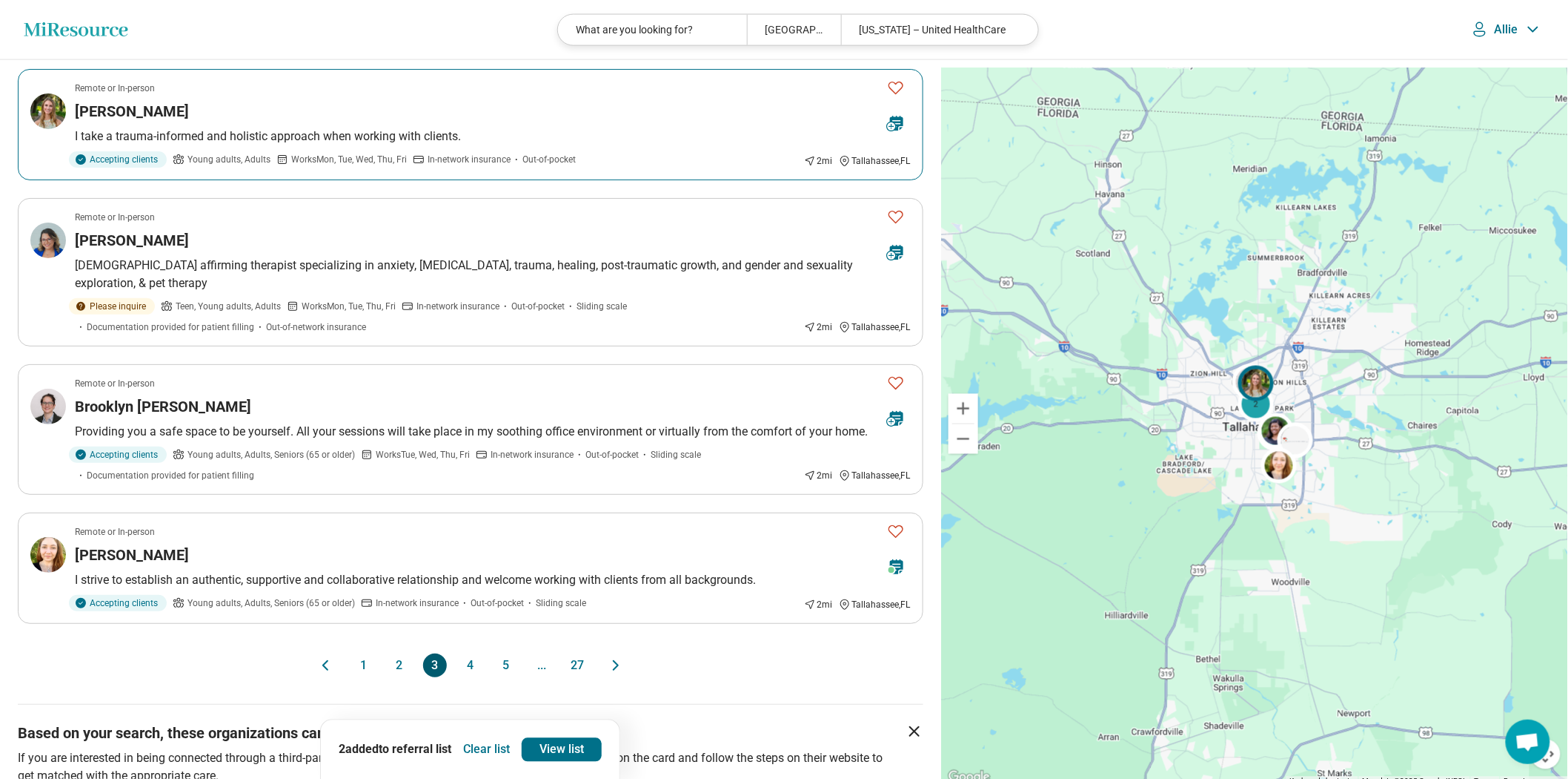
click at [891, 97] on icon "Favorite" at bounding box center [896, 88] width 18 height 18
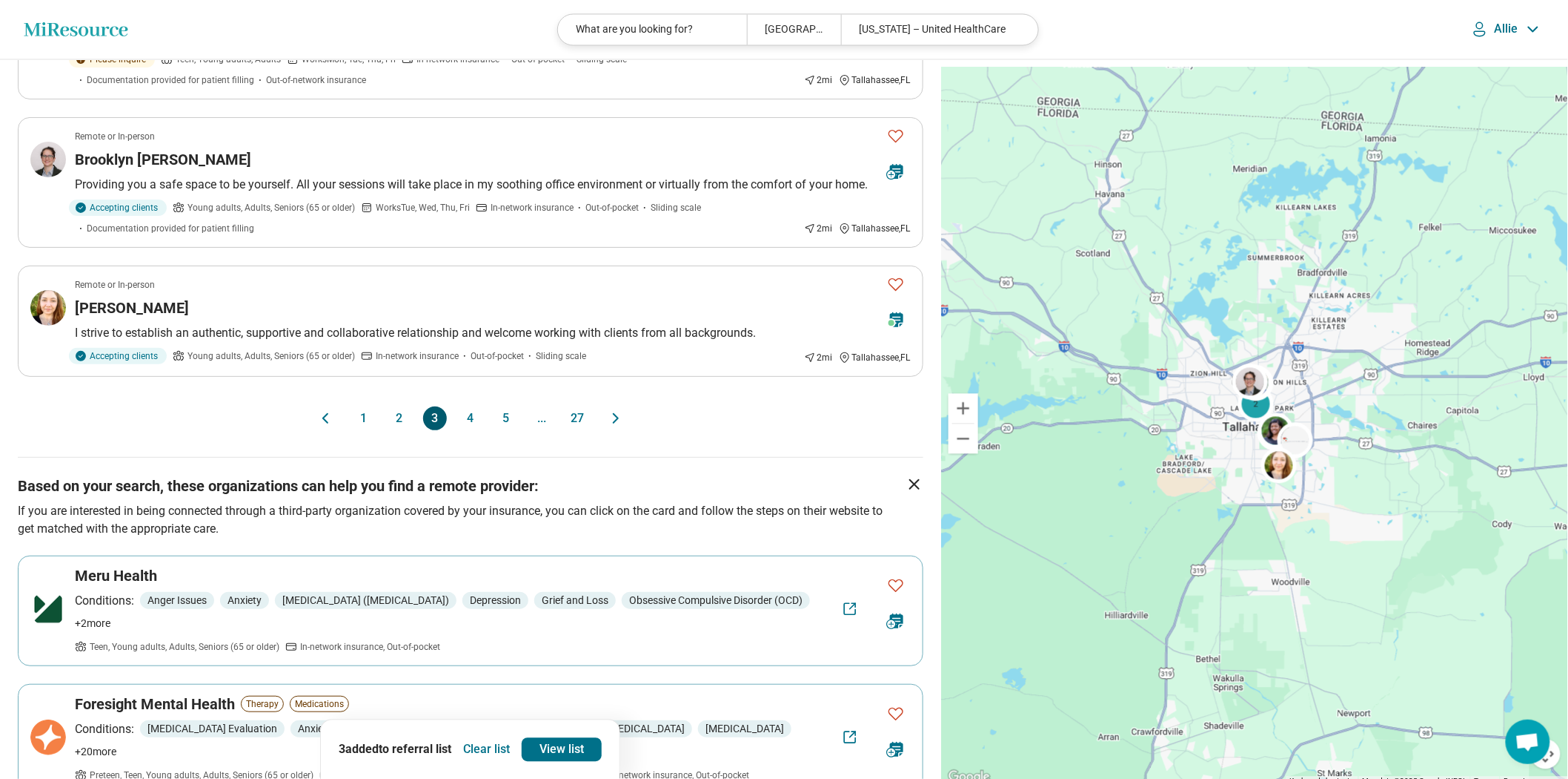
click at [389, 430] on button "2" at bounding box center [400, 419] width 24 height 24
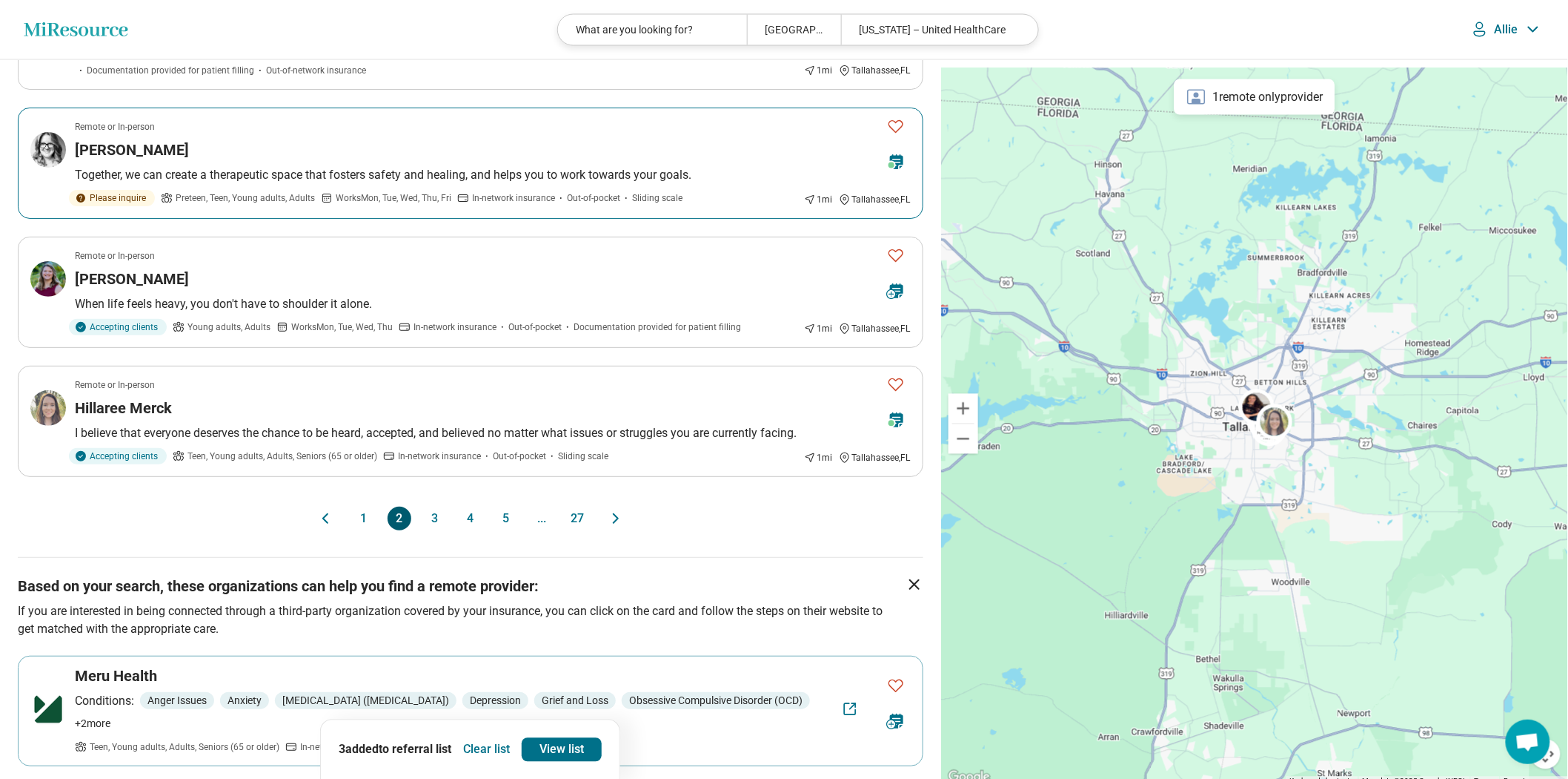
scroll to position [1235, 0]
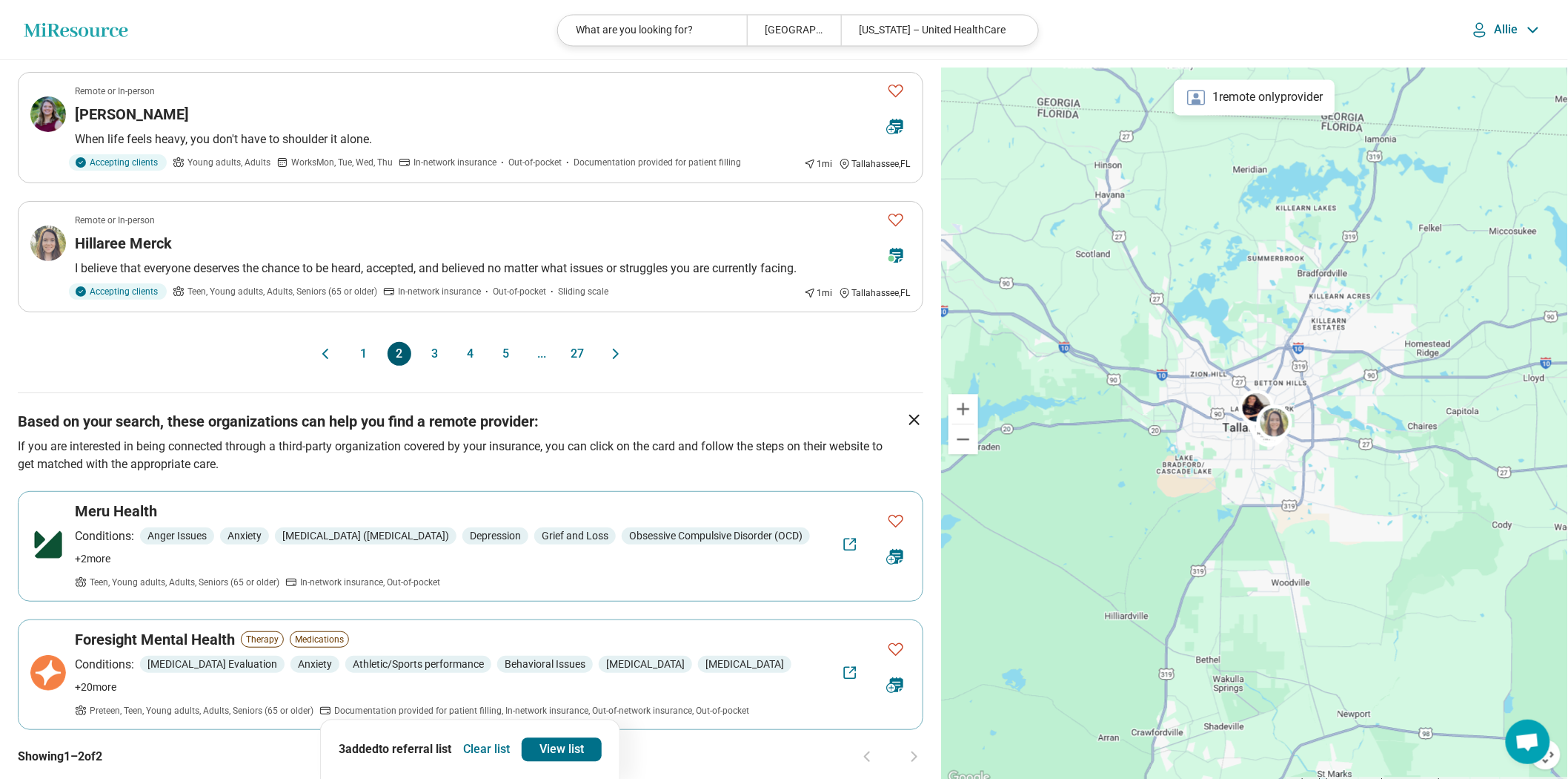
click at [355, 365] on button "1" at bounding box center [364, 354] width 24 height 24
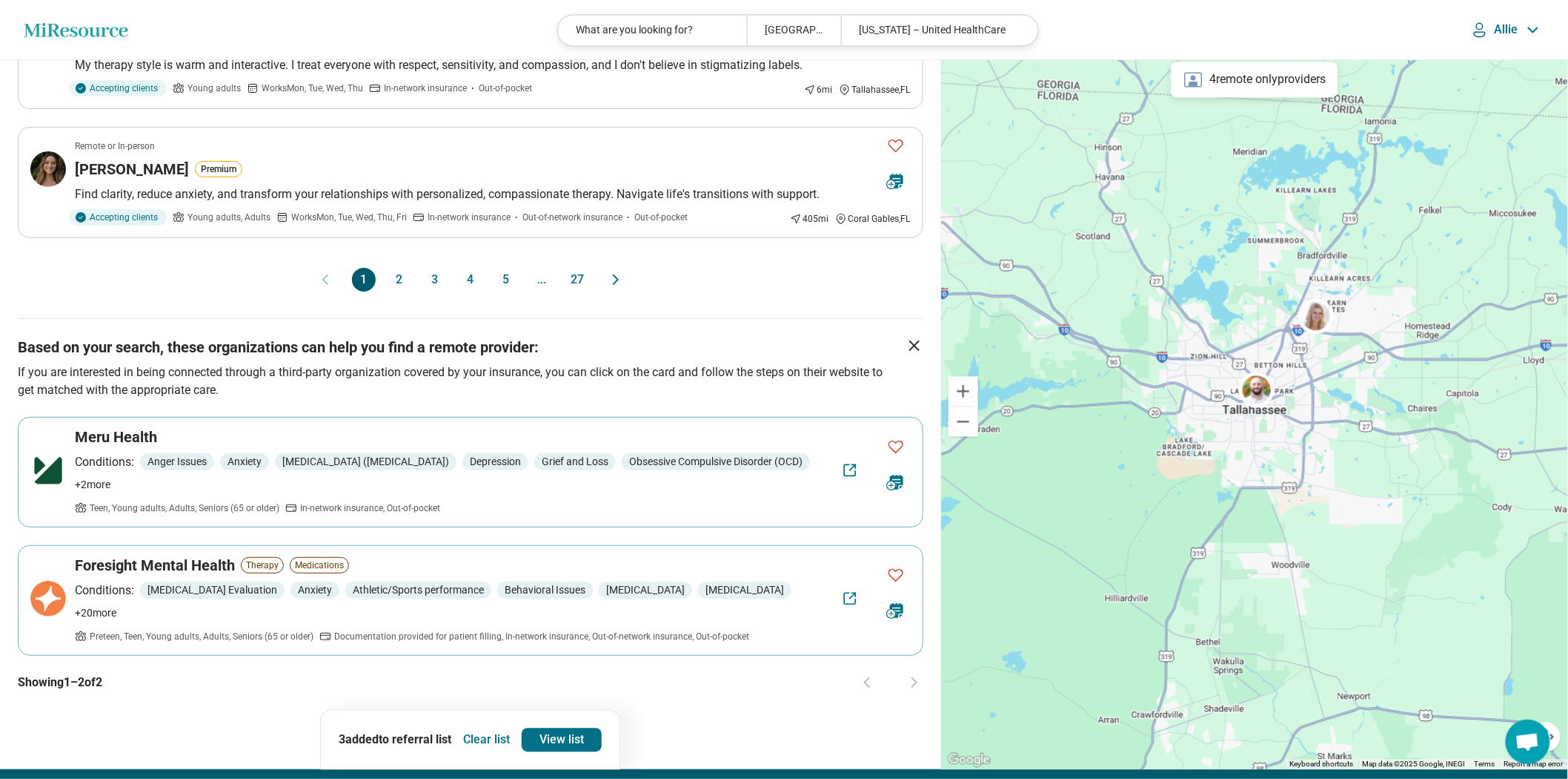
scroll to position [1400, 0]
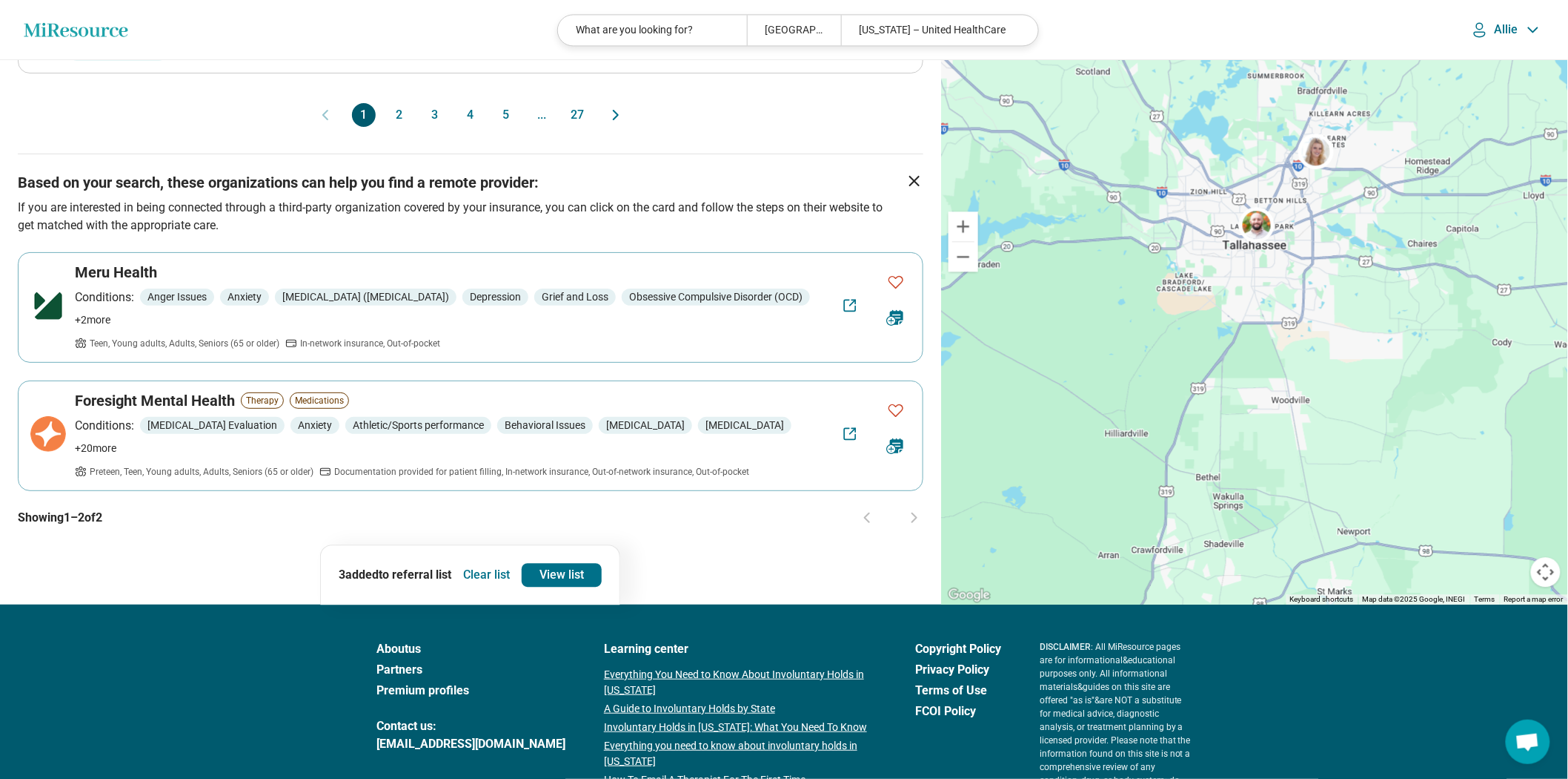
click at [466, 127] on button "4" at bounding box center [470, 115] width 24 height 24
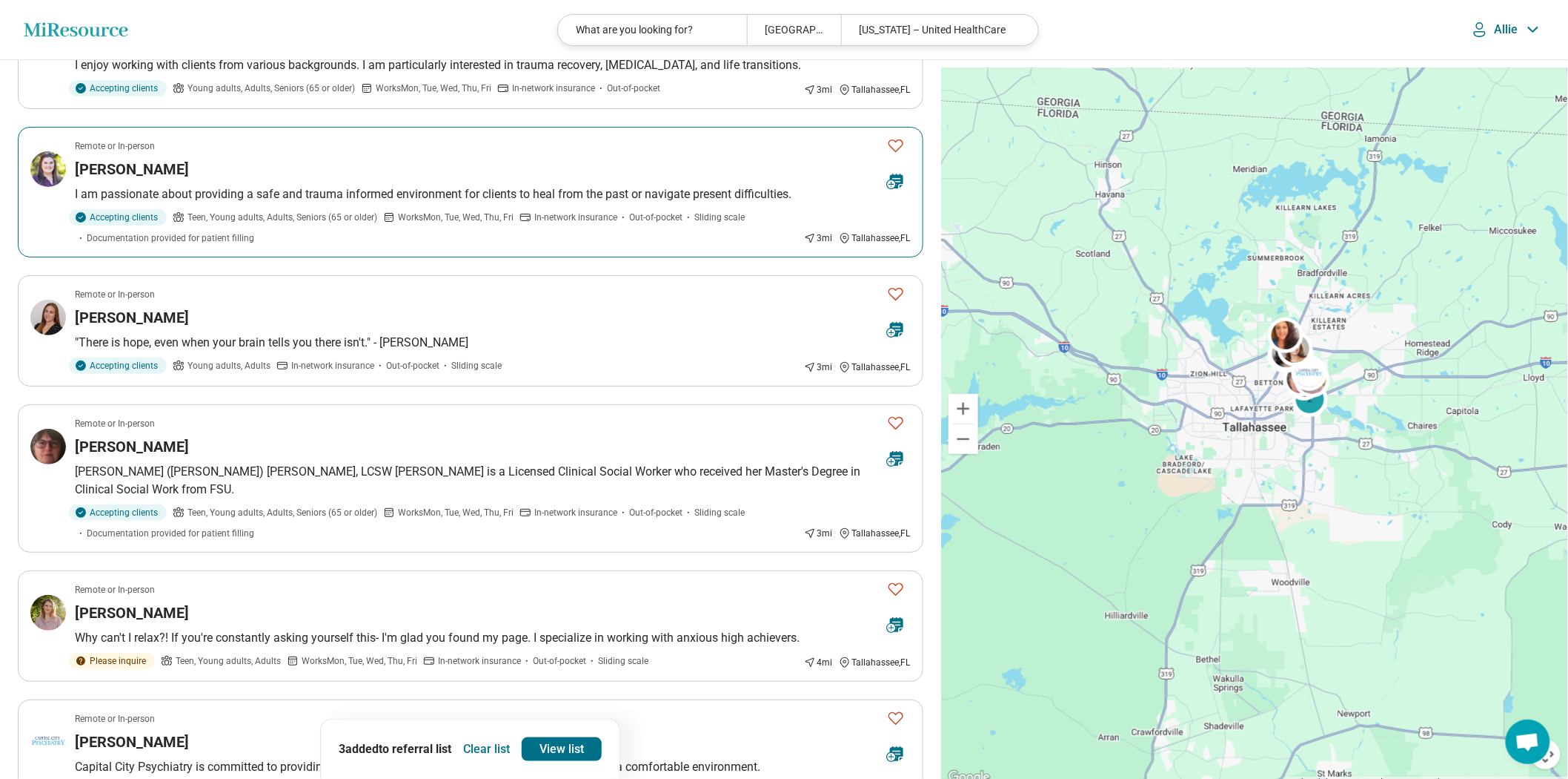
scroll to position [0, 0]
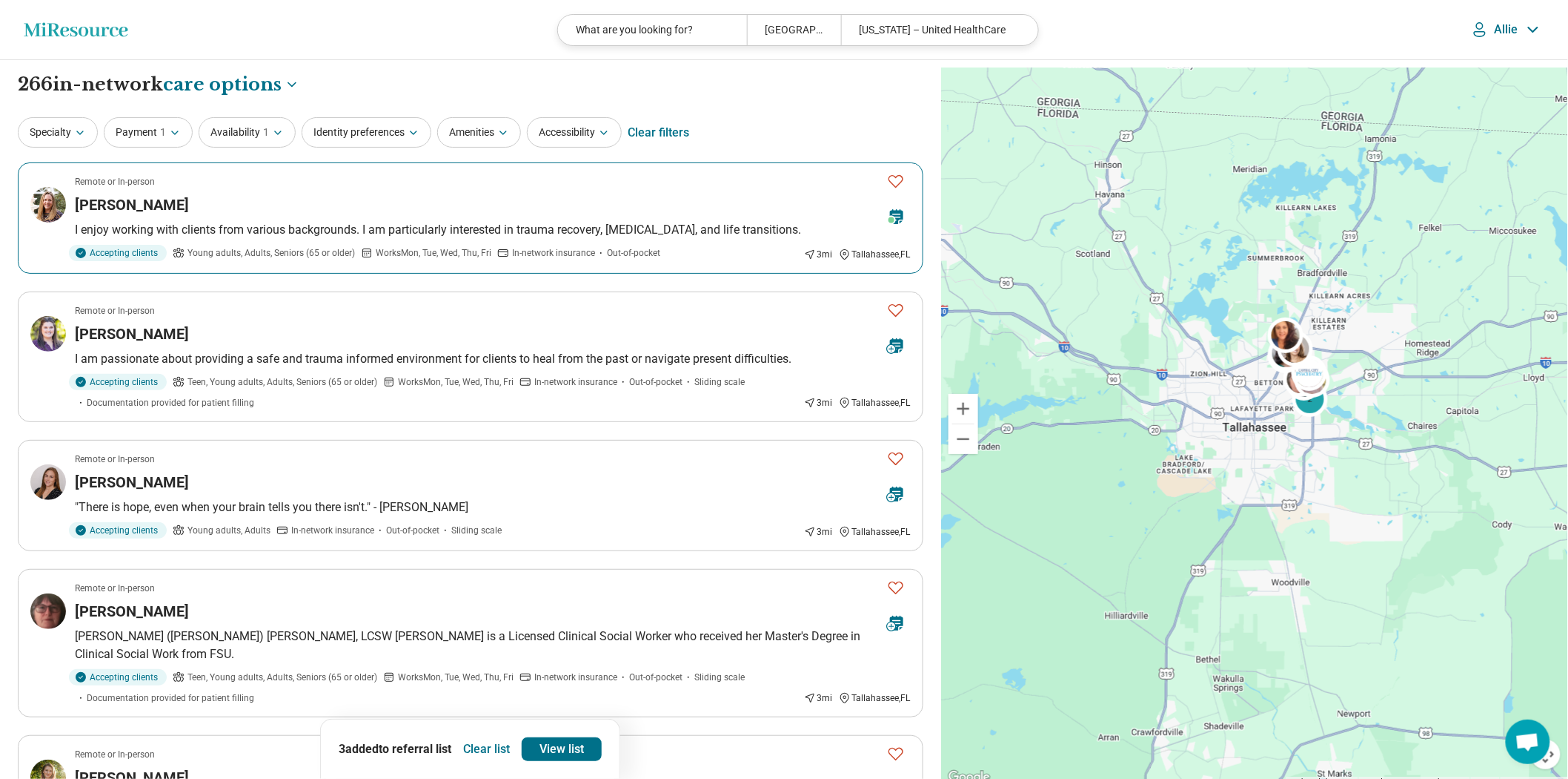
click at [894, 190] on icon "Favorite" at bounding box center [896, 181] width 18 height 18
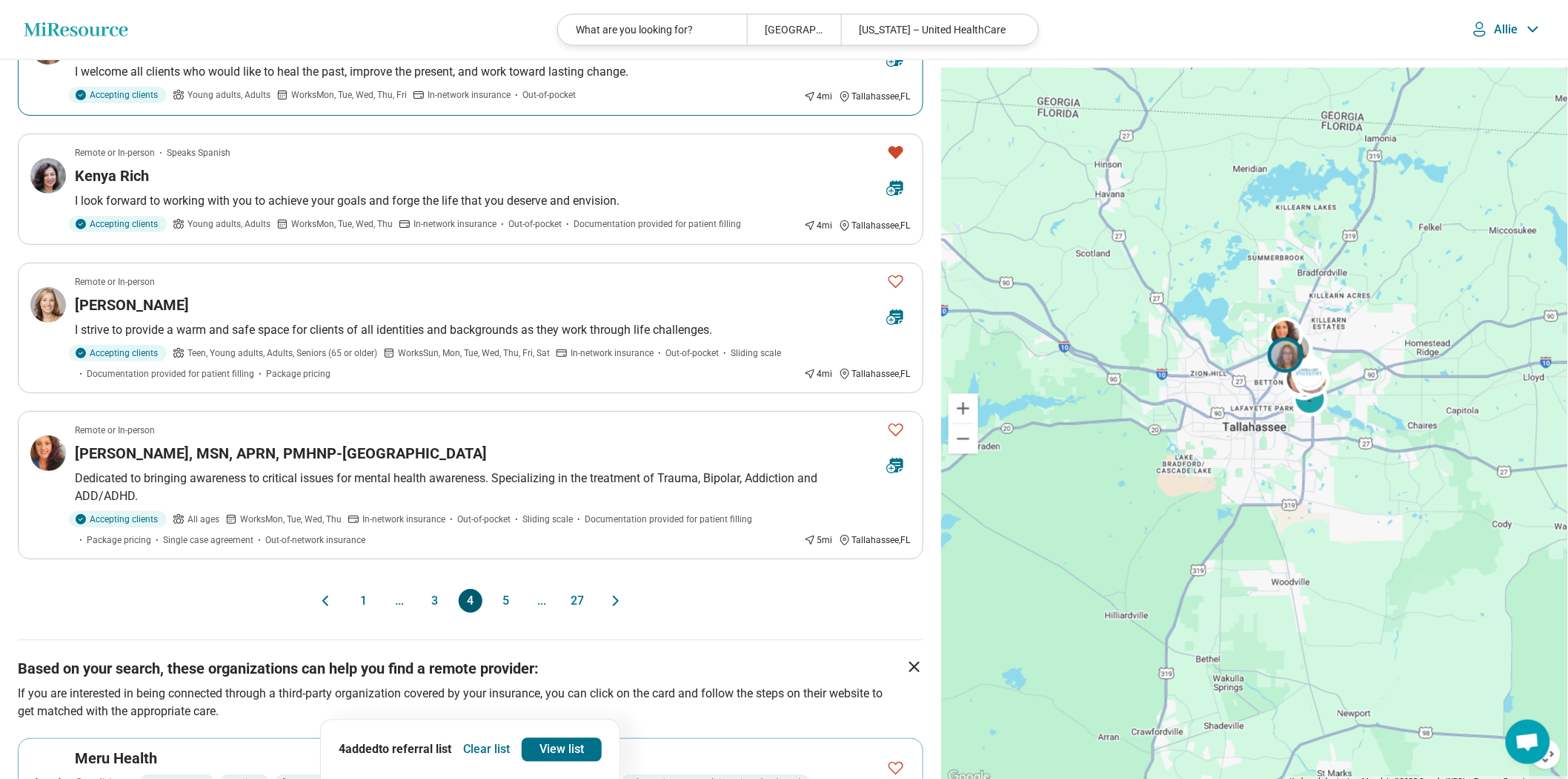
scroll to position [1235, 0]
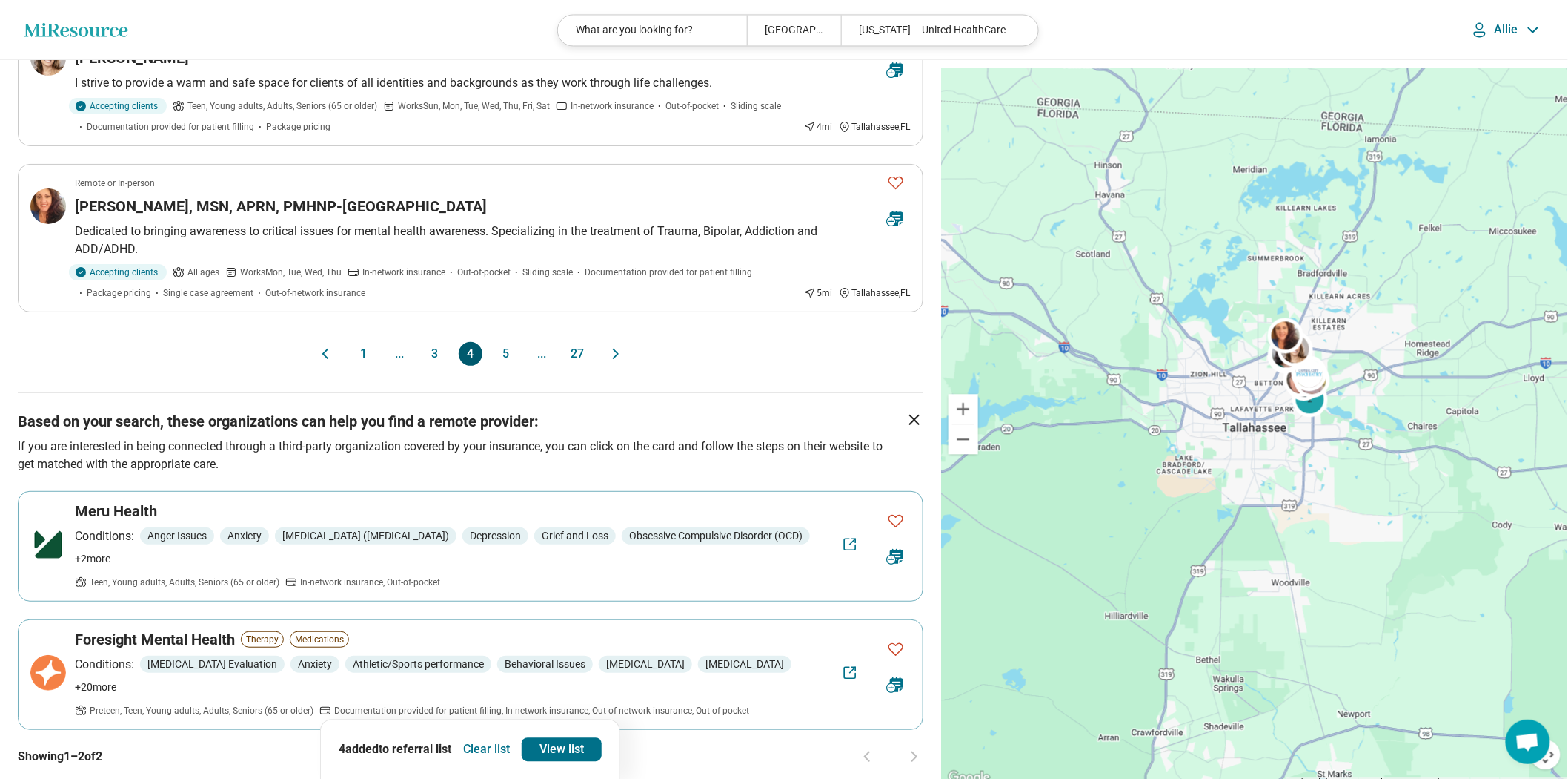
click at [518, 365] on button "5" at bounding box center [506, 354] width 24 height 24
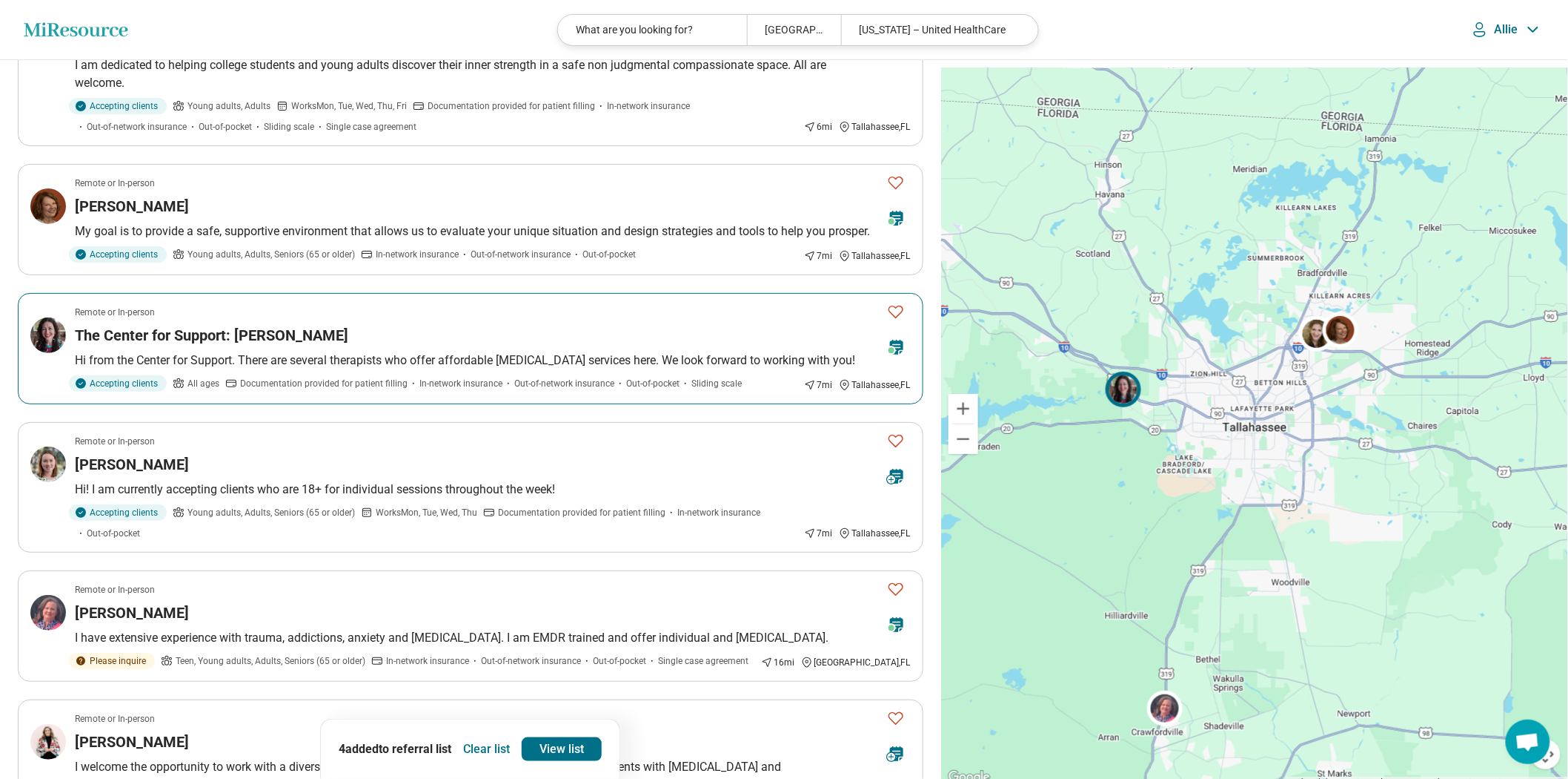
scroll to position [0, 0]
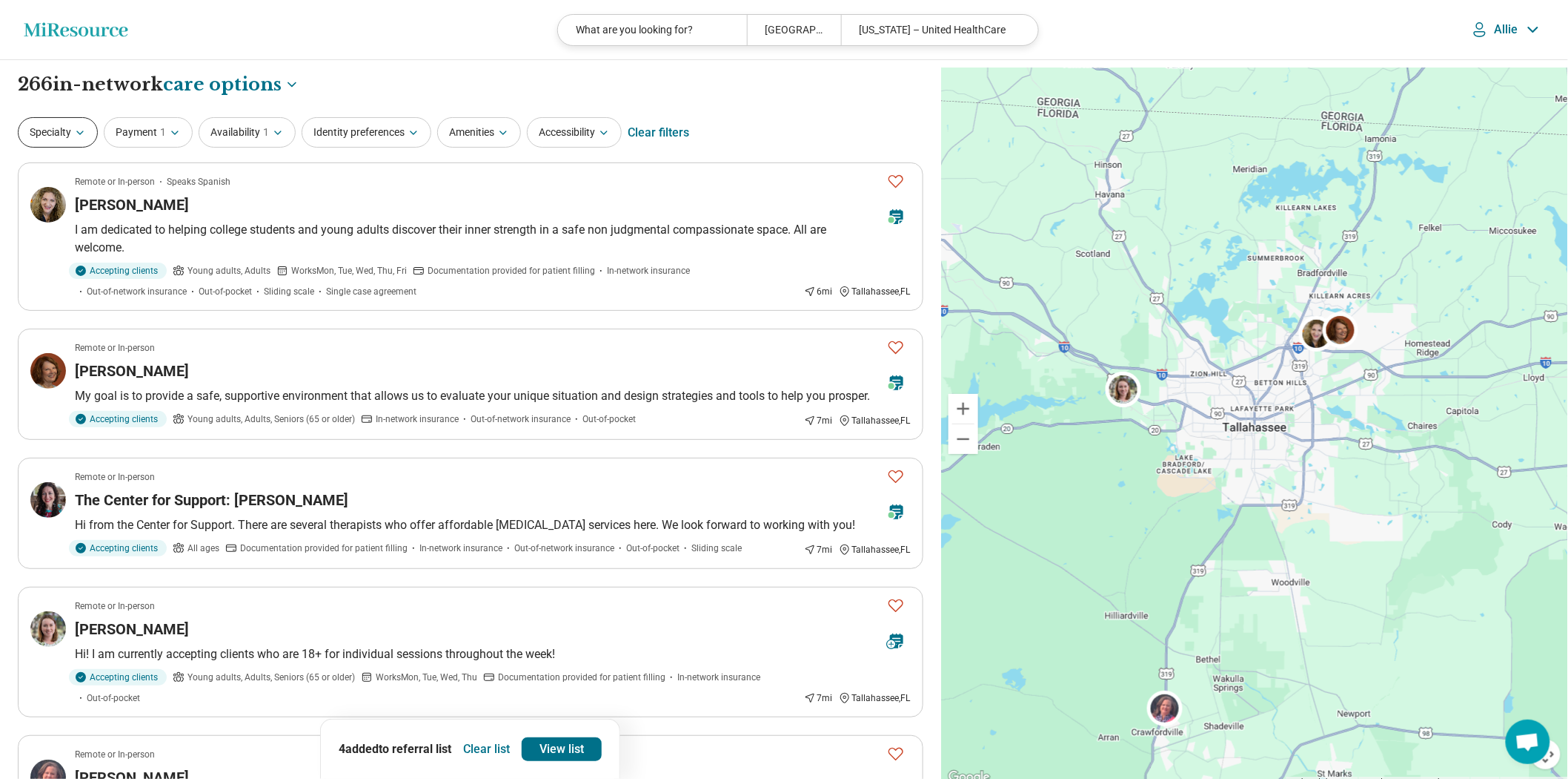
click at [65, 148] on button "Specialty" at bounding box center [57, 132] width 80 height 31
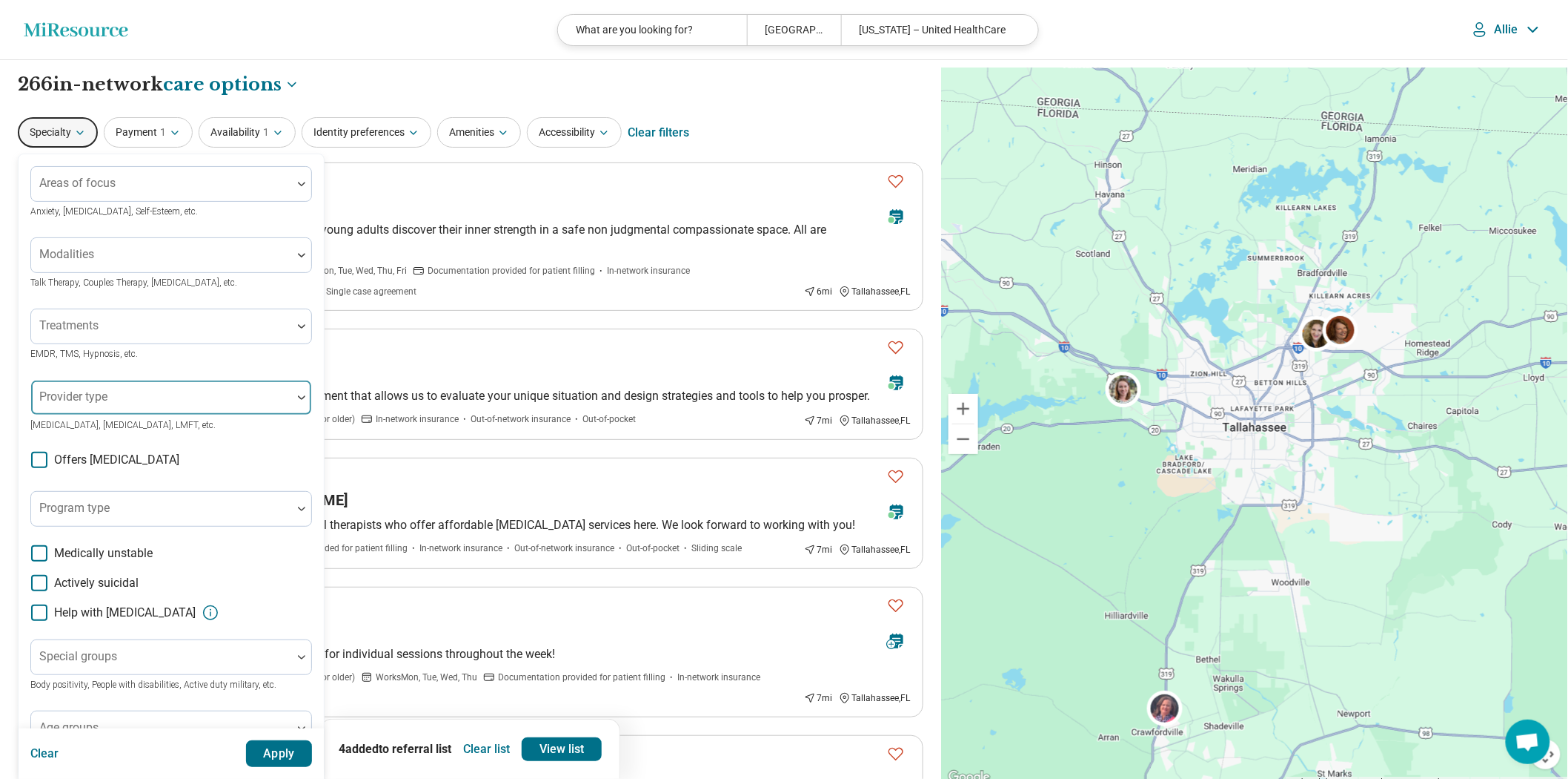
click at [186, 414] on div at bounding box center [161, 403] width 249 height 21
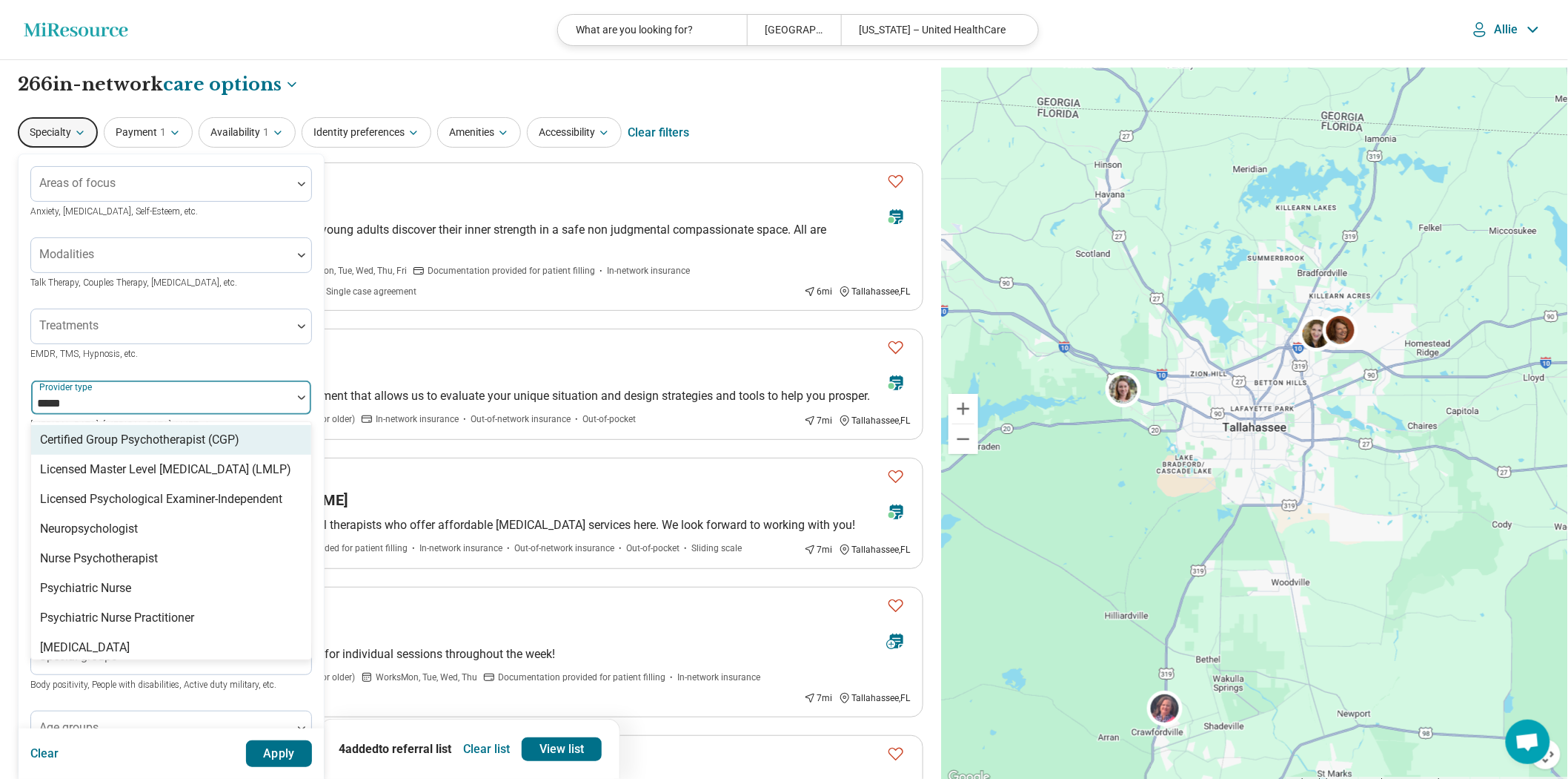
type input "******"
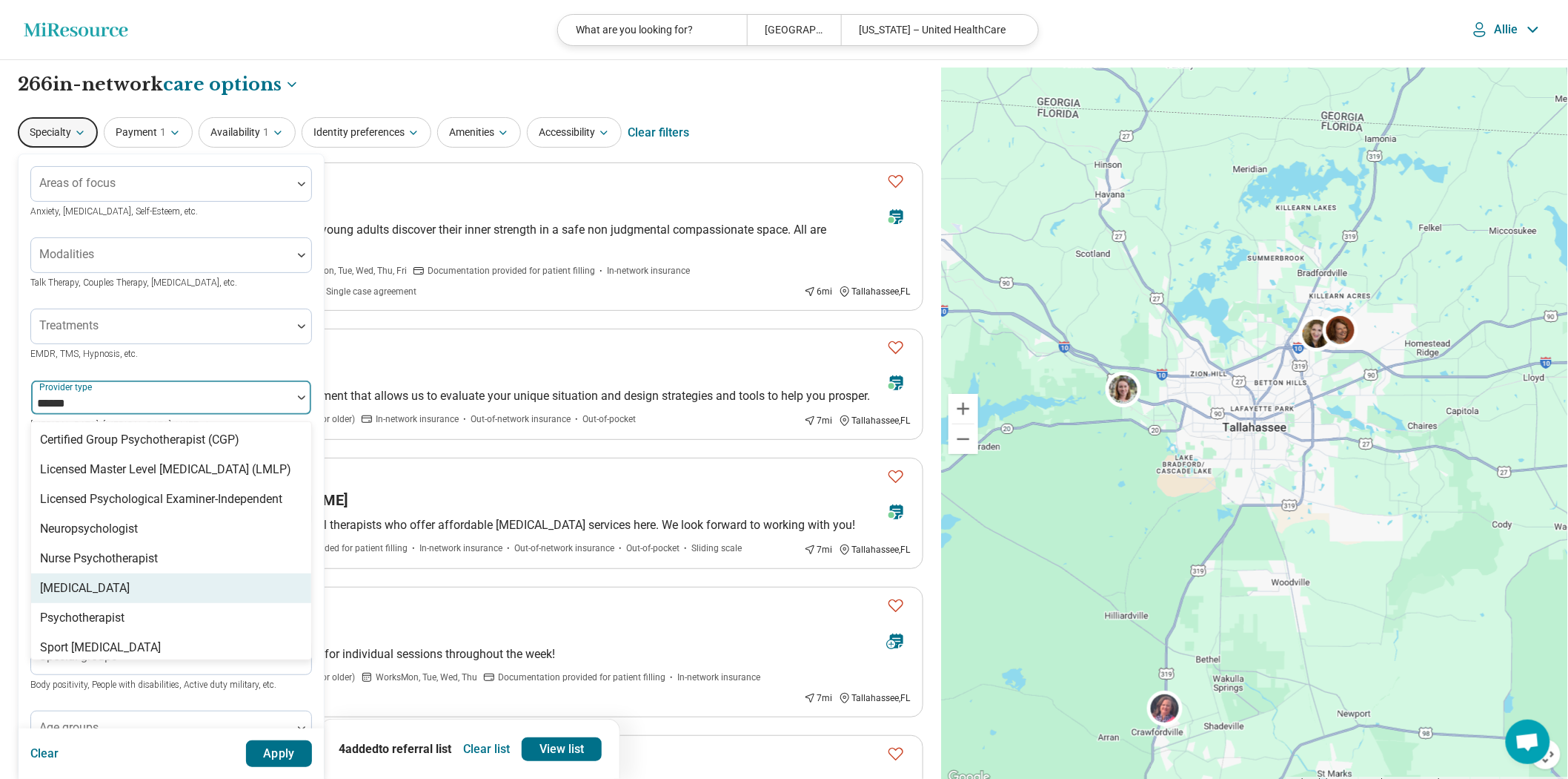
click at [90, 603] on div "Psychologist" at bounding box center [171, 588] width 281 height 30
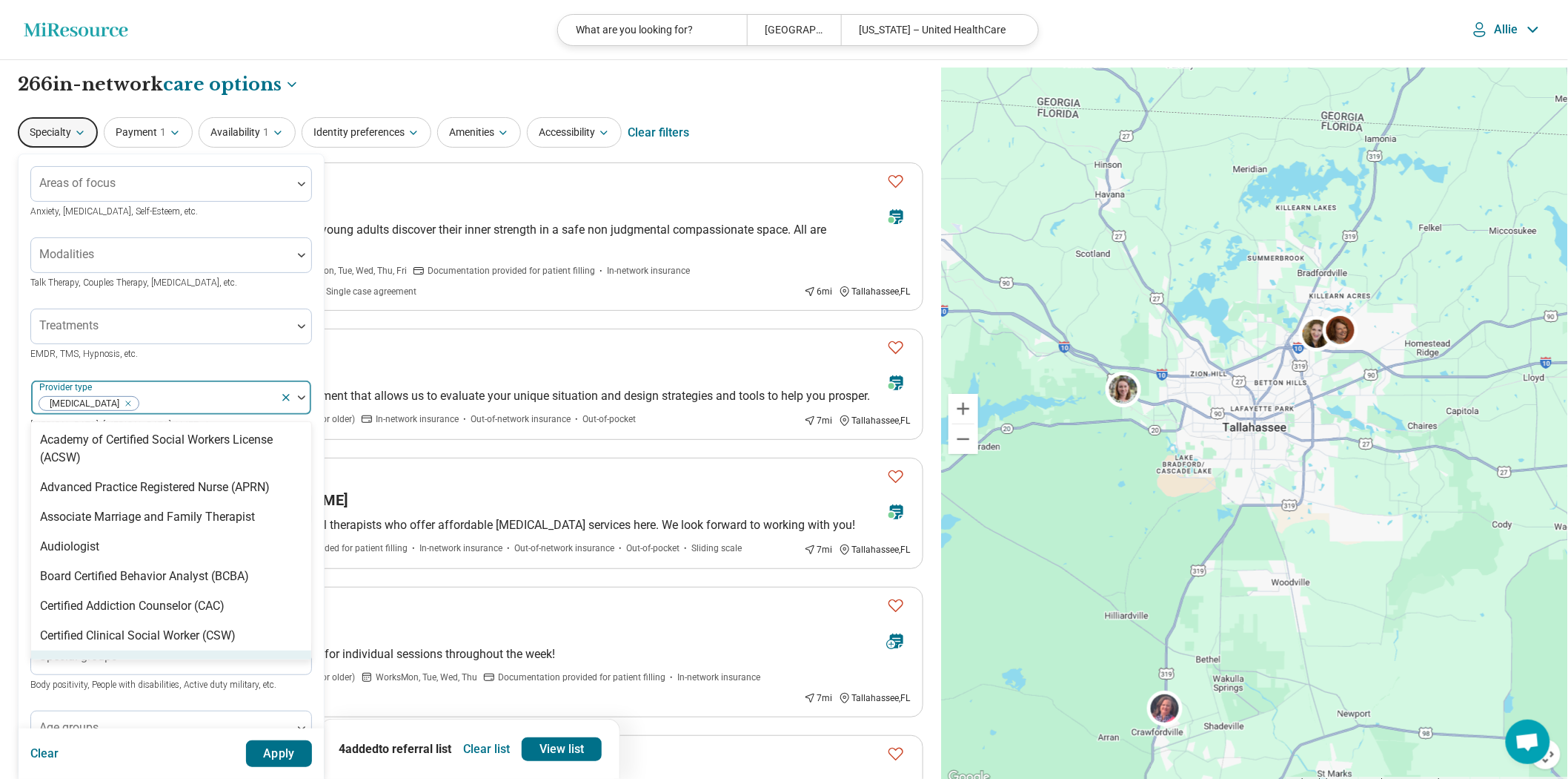
click at [313, 744] on button "Apply" at bounding box center [280, 752] width 67 height 27
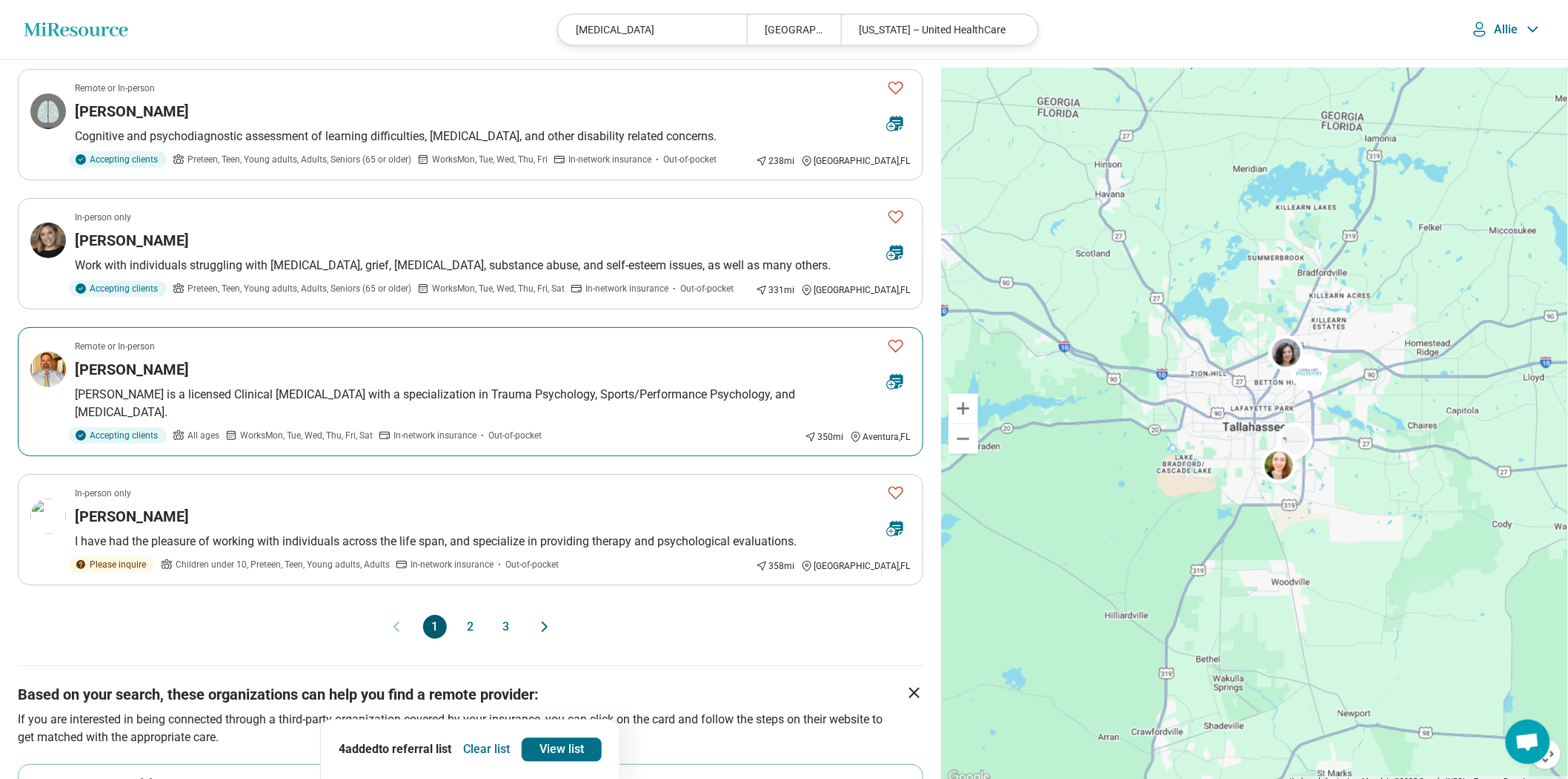
scroll to position [1071, 0]
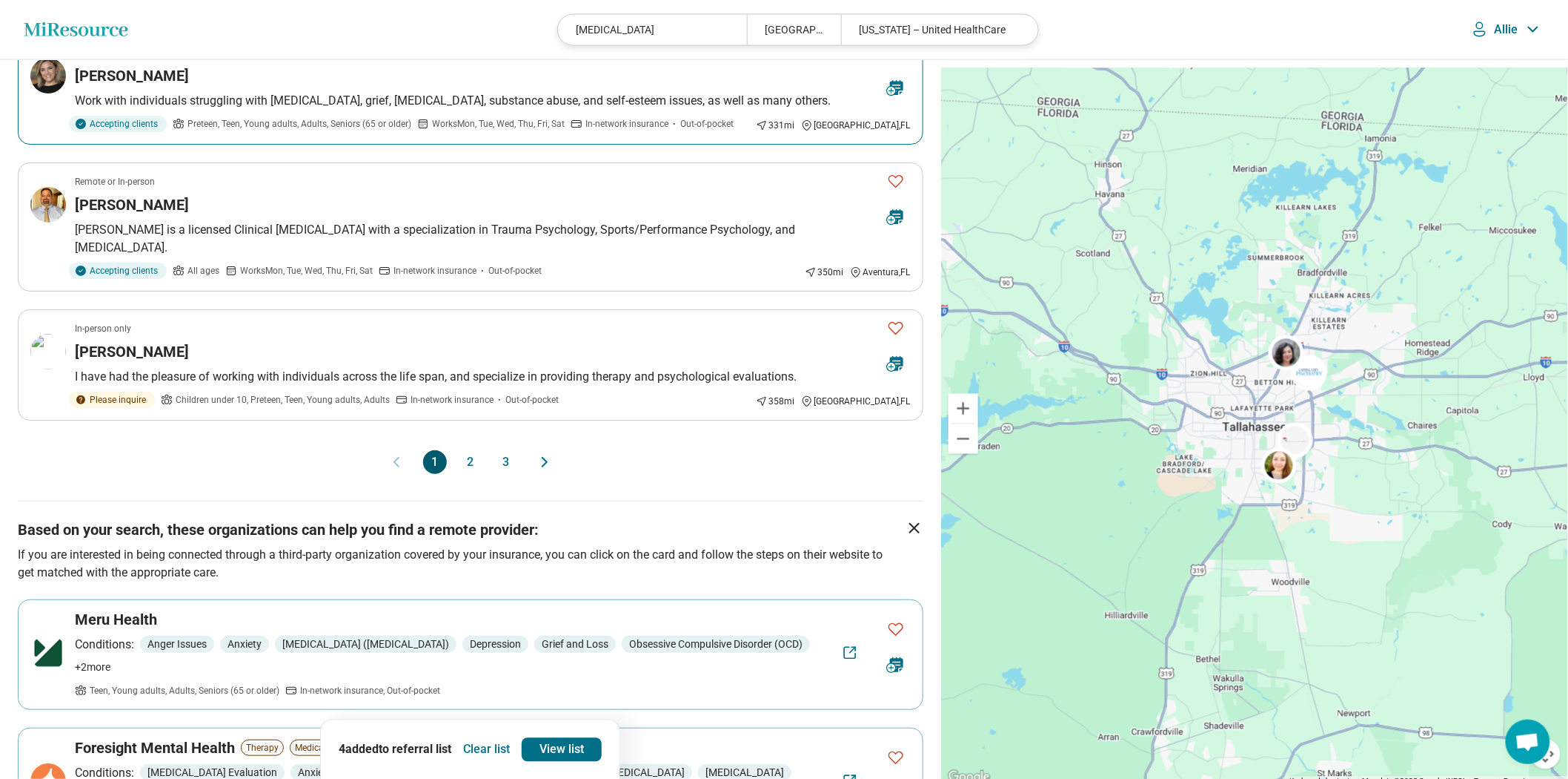
click at [769, 145] on article "In-person only Stephanie Roque Work with individuals struggling with depression…" at bounding box center [470, 89] width 906 height 111
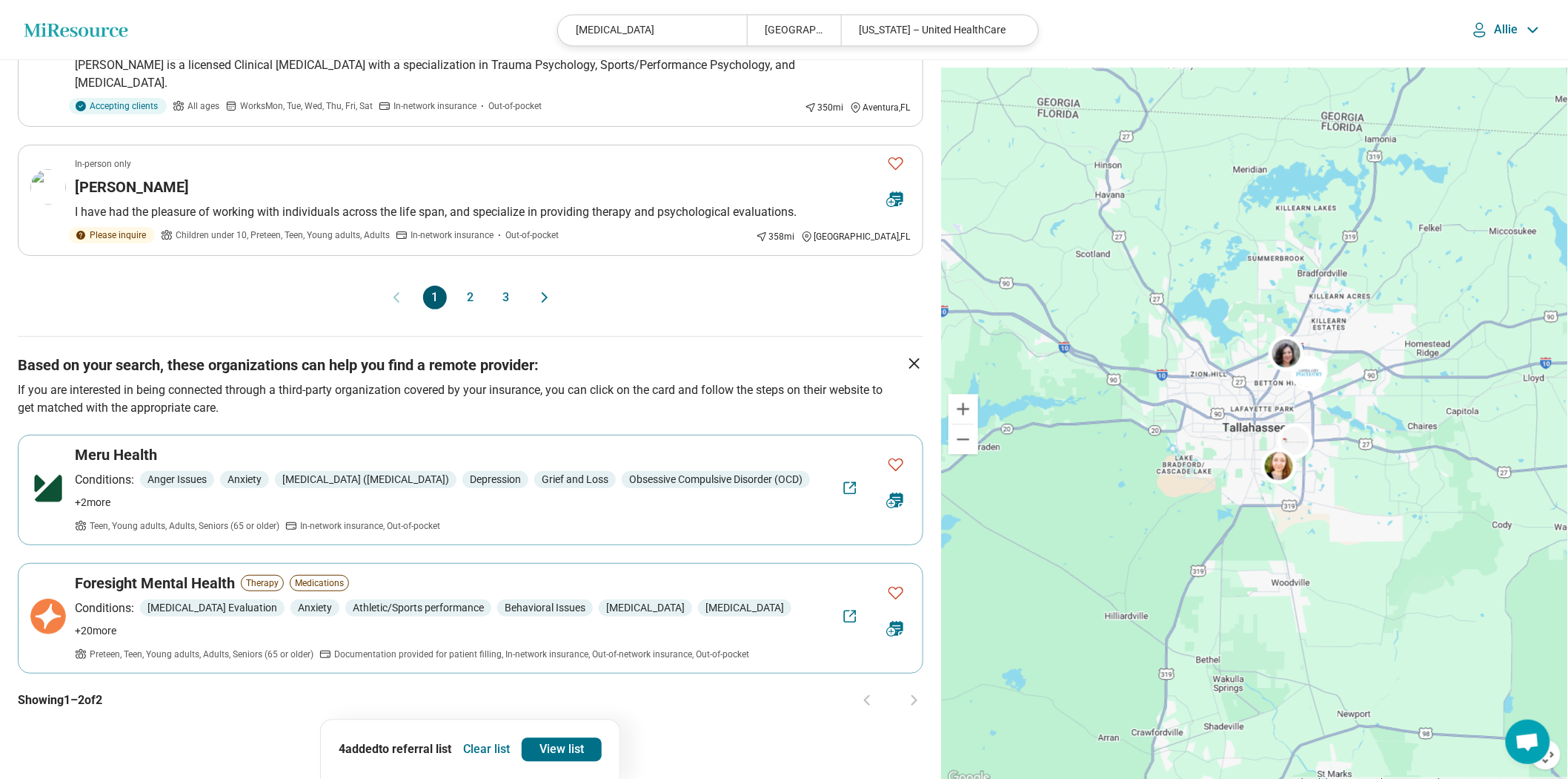
click at [464, 309] on button "2" at bounding box center [470, 297] width 24 height 24
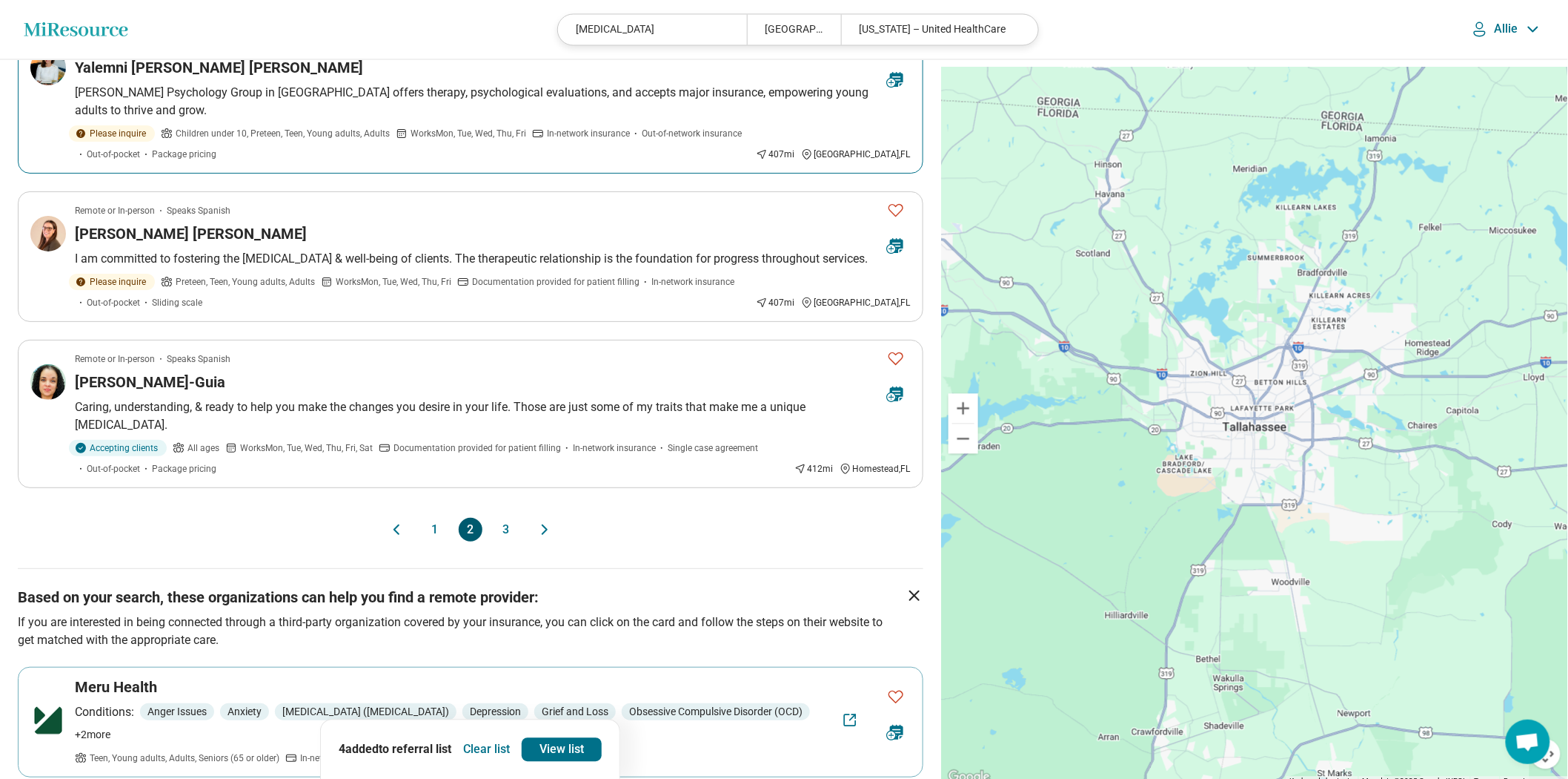
scroll to position [1400, 0]
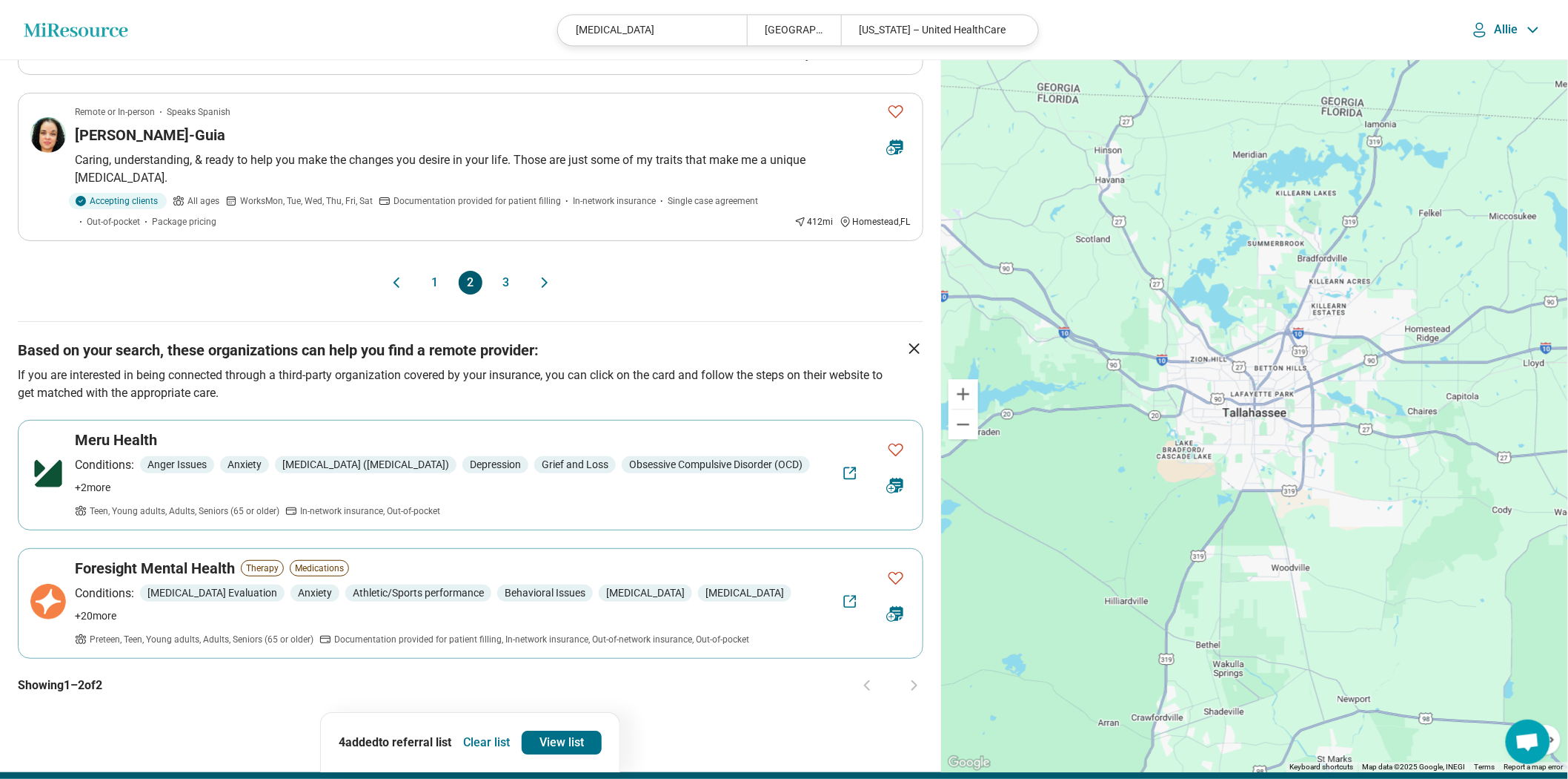
click at [506, 294] on button "3" at bounding box center [506, 283] width 24 height 24
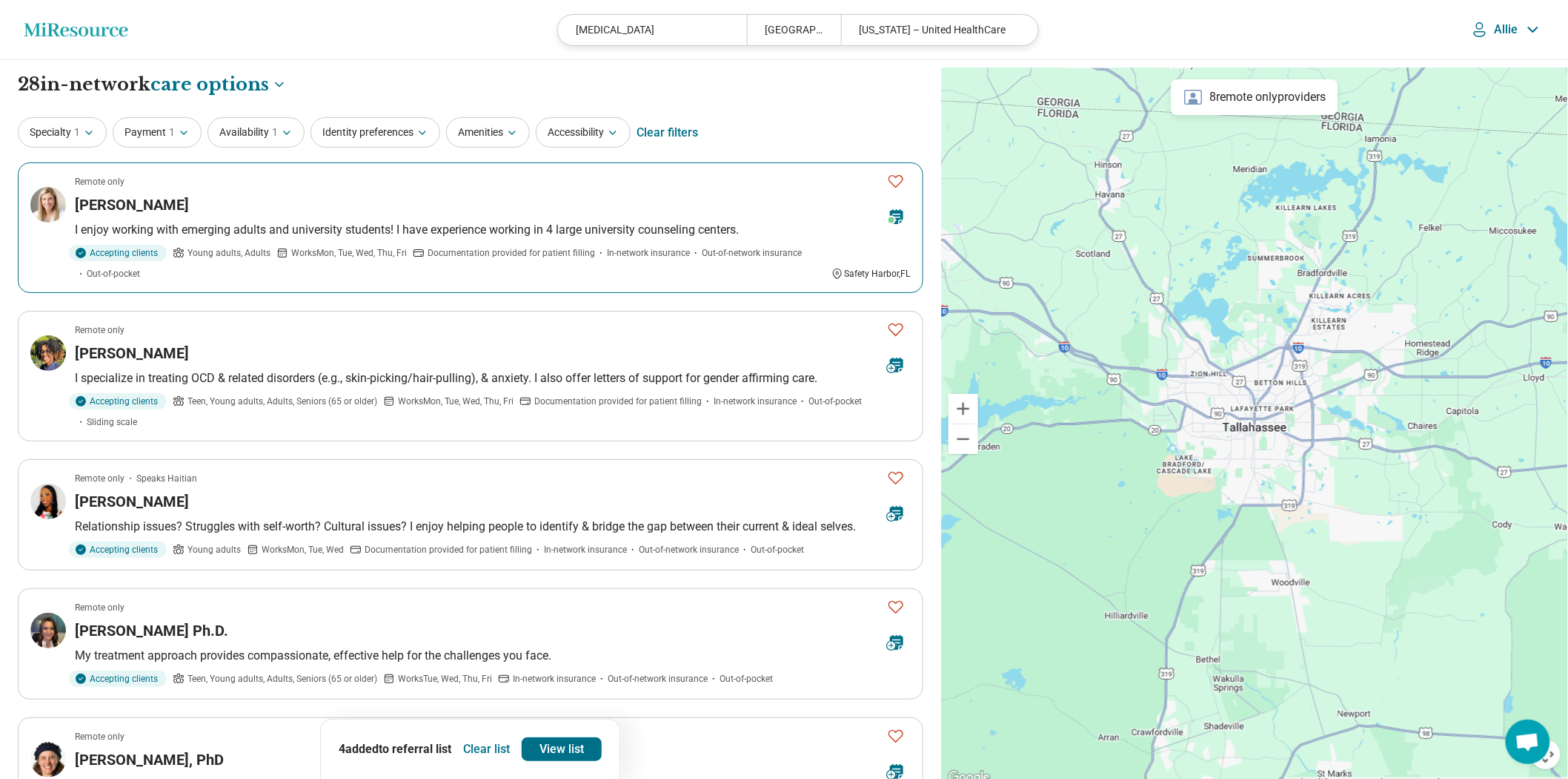
drag, startPoint x: 600, startPoint y: 294, endPoint x: 598, endPoint y: 287, distance: 7.3
click at [598, 281] on div "Accepting clients Young adults, Adults Works Mon, Tue, Wed, Thu, Fri Documentat…" at bounding box center [450, 262] width 751 height 35
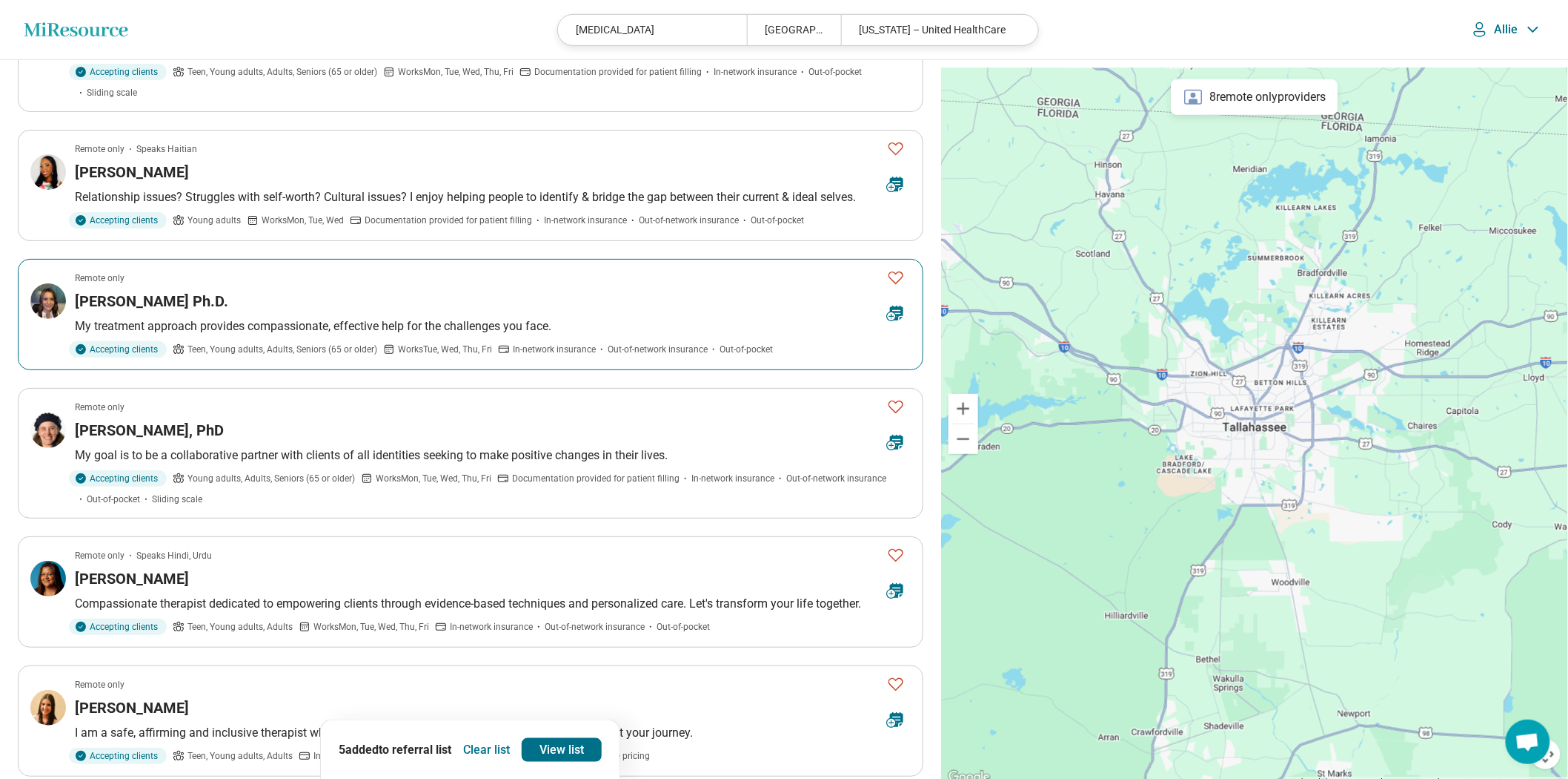
scroll to position [247, 0]
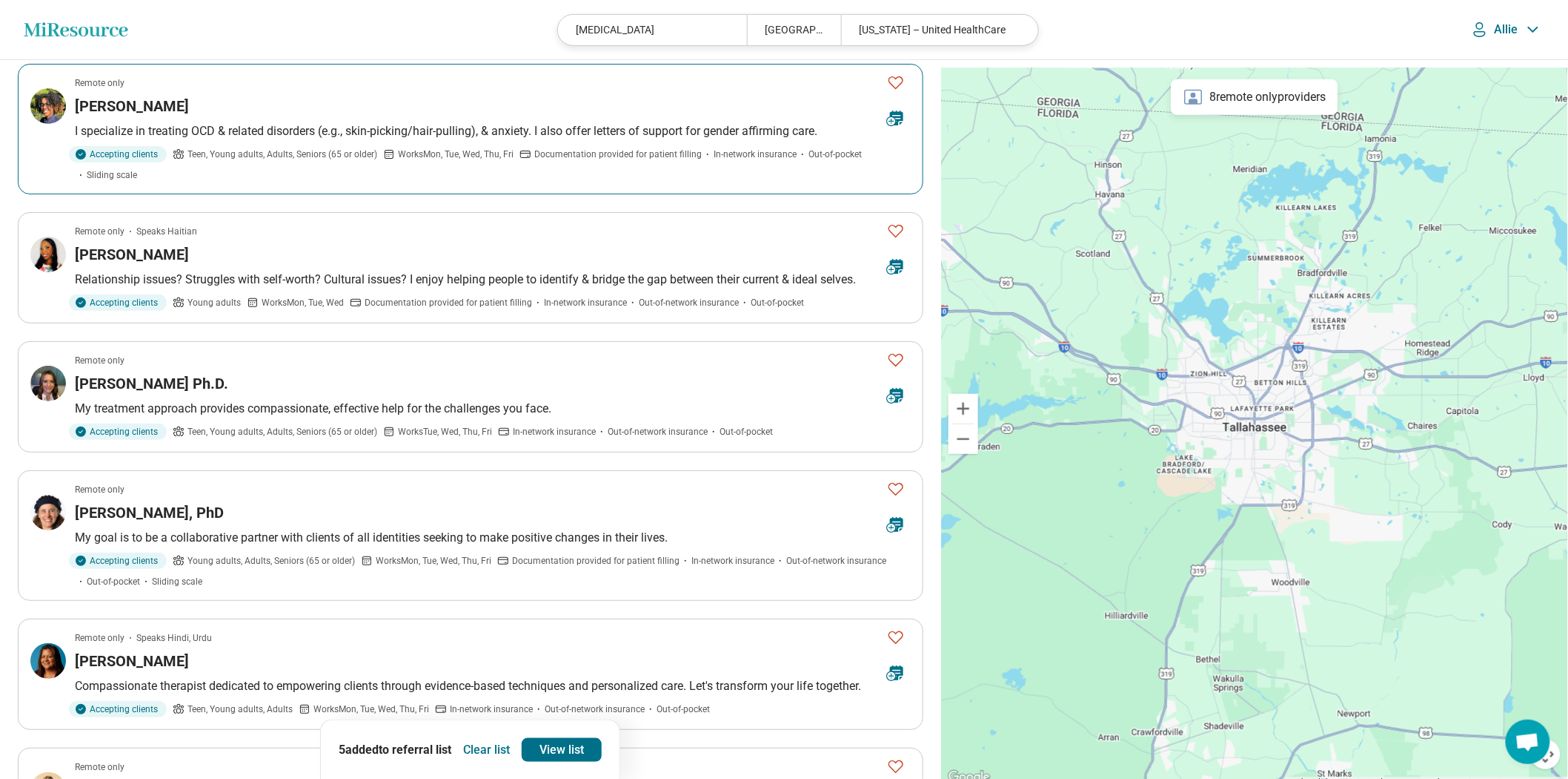
click at [588, 140] on p "I specialize in treating OCD & related disorders (e.g., skin-picking/hair-pulli…" at bounding box center [492, 131] width 836 height 18
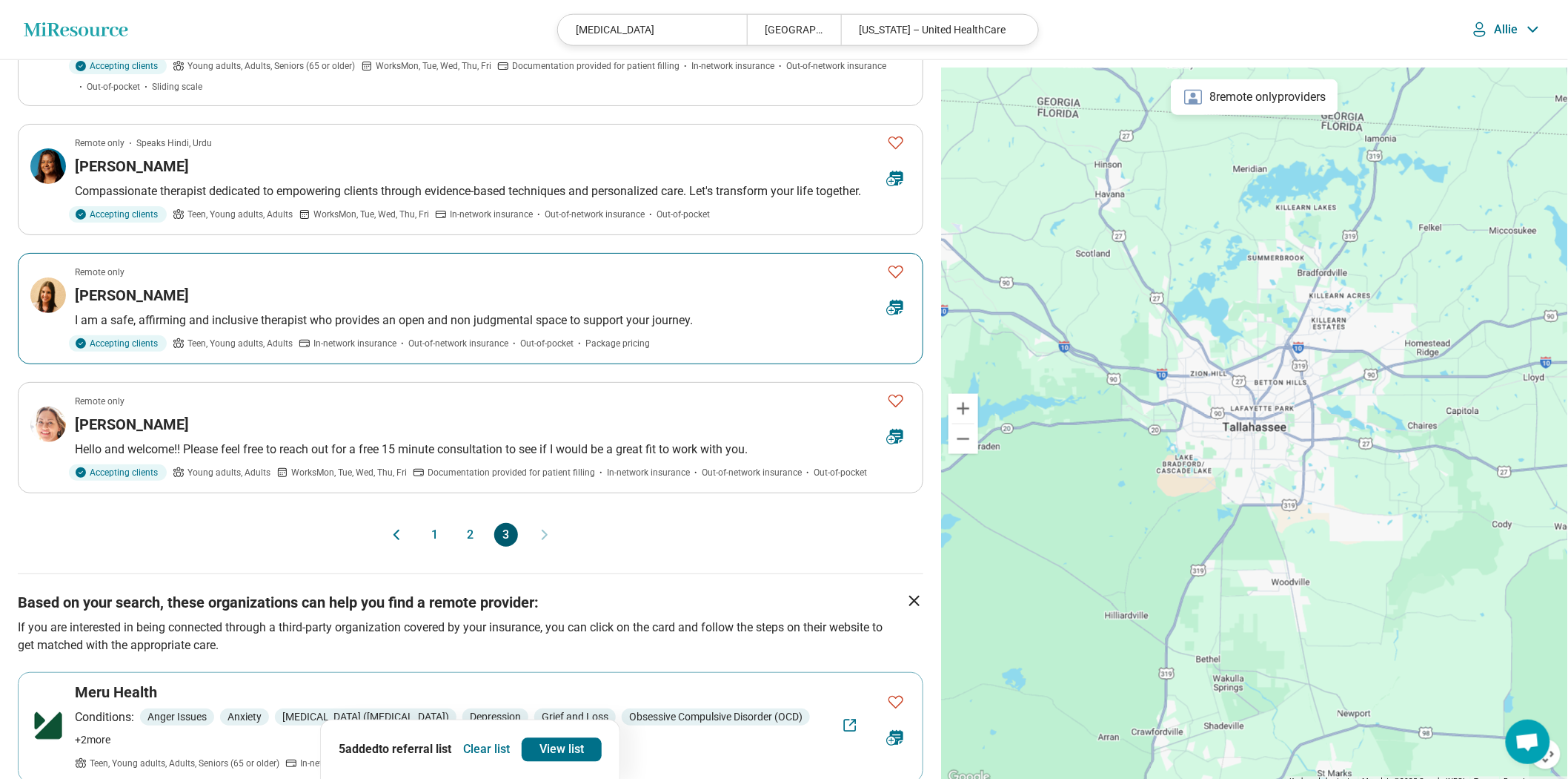
scroll to position [906, 0]
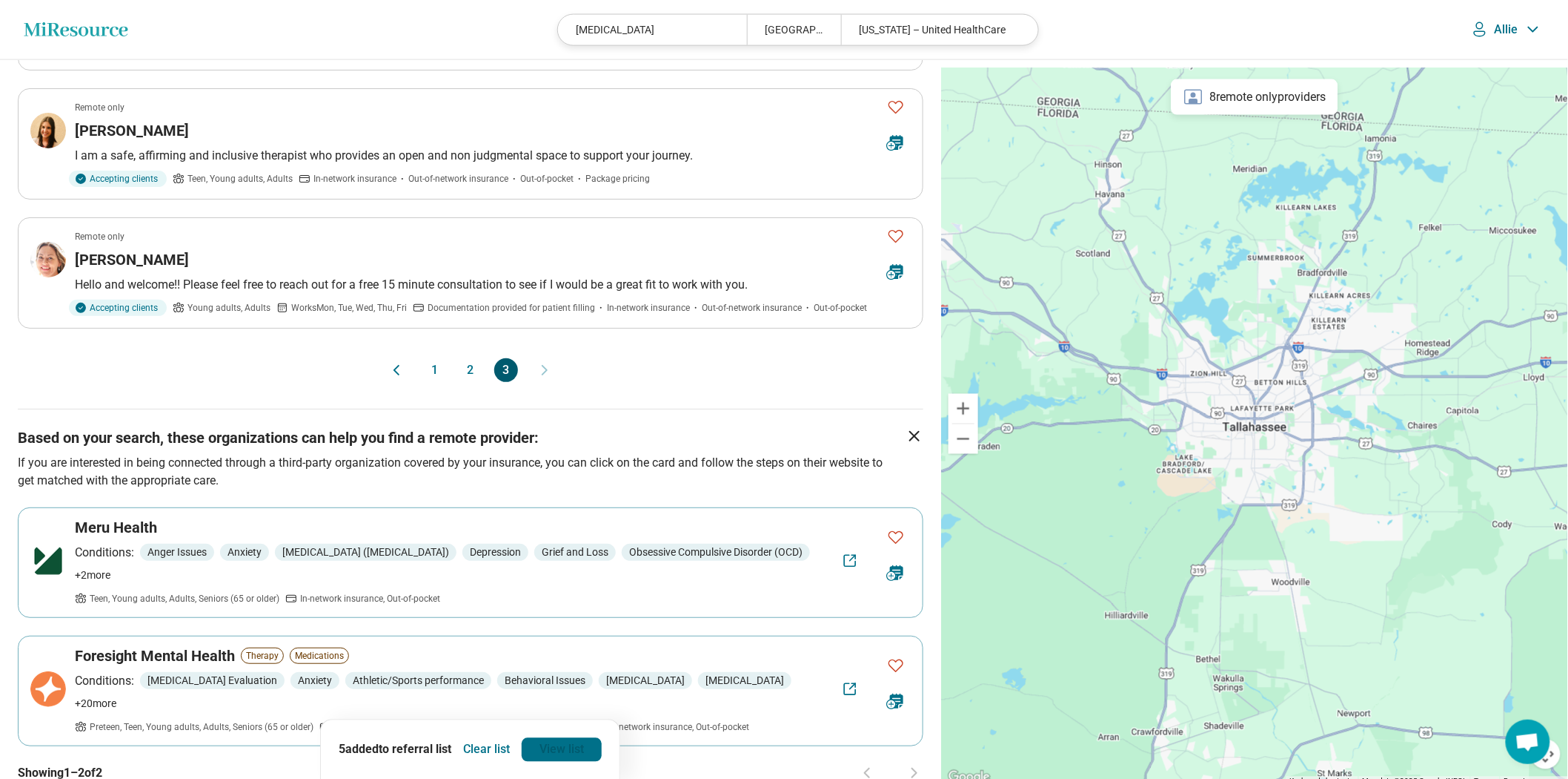
click at [598, 740] on link "View list" at bounding box center [561, 748] width 80 height 24
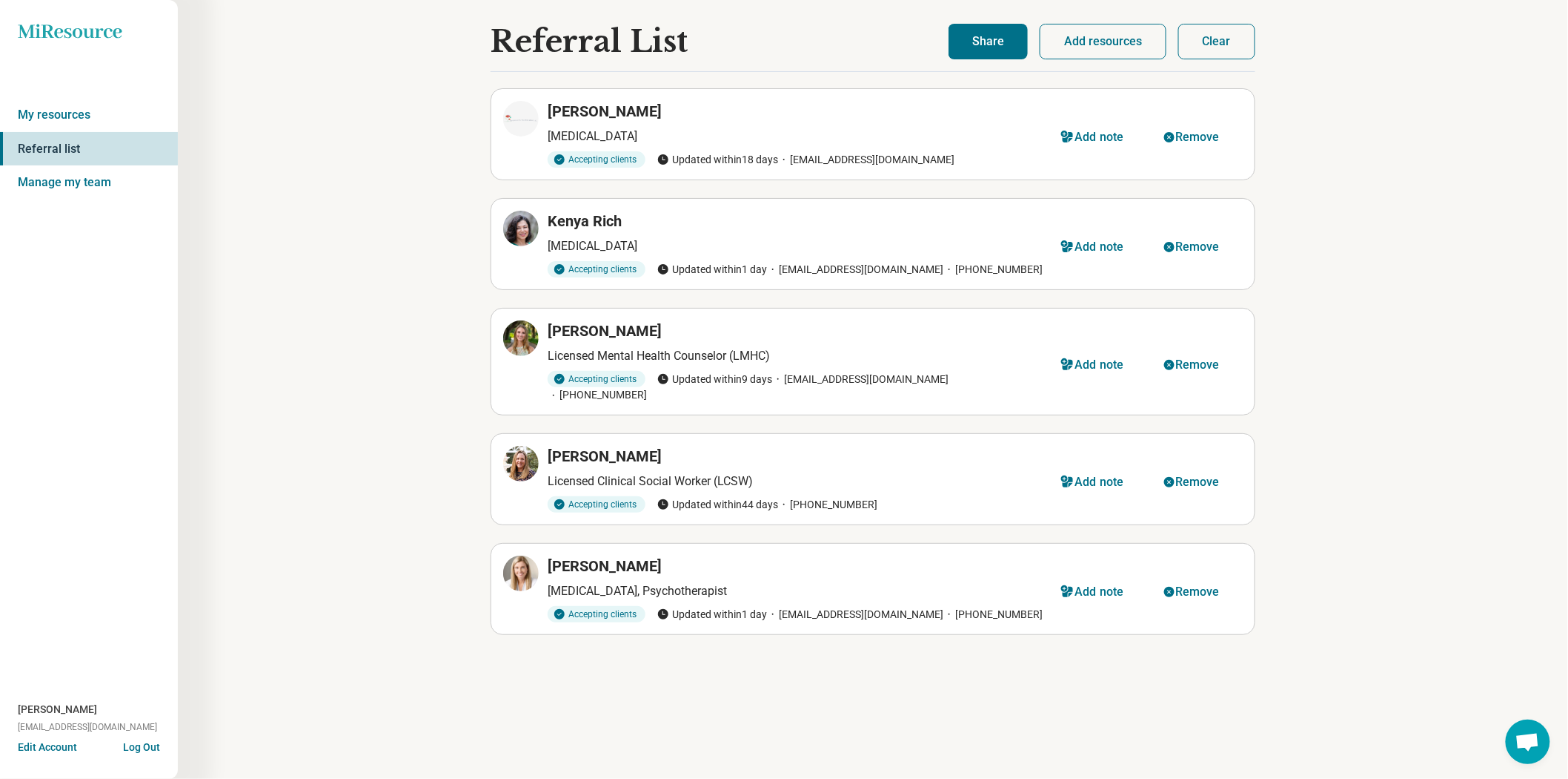
click at [949, 46] on button "Share" at bounding box center [988, 41] width 80 height 35
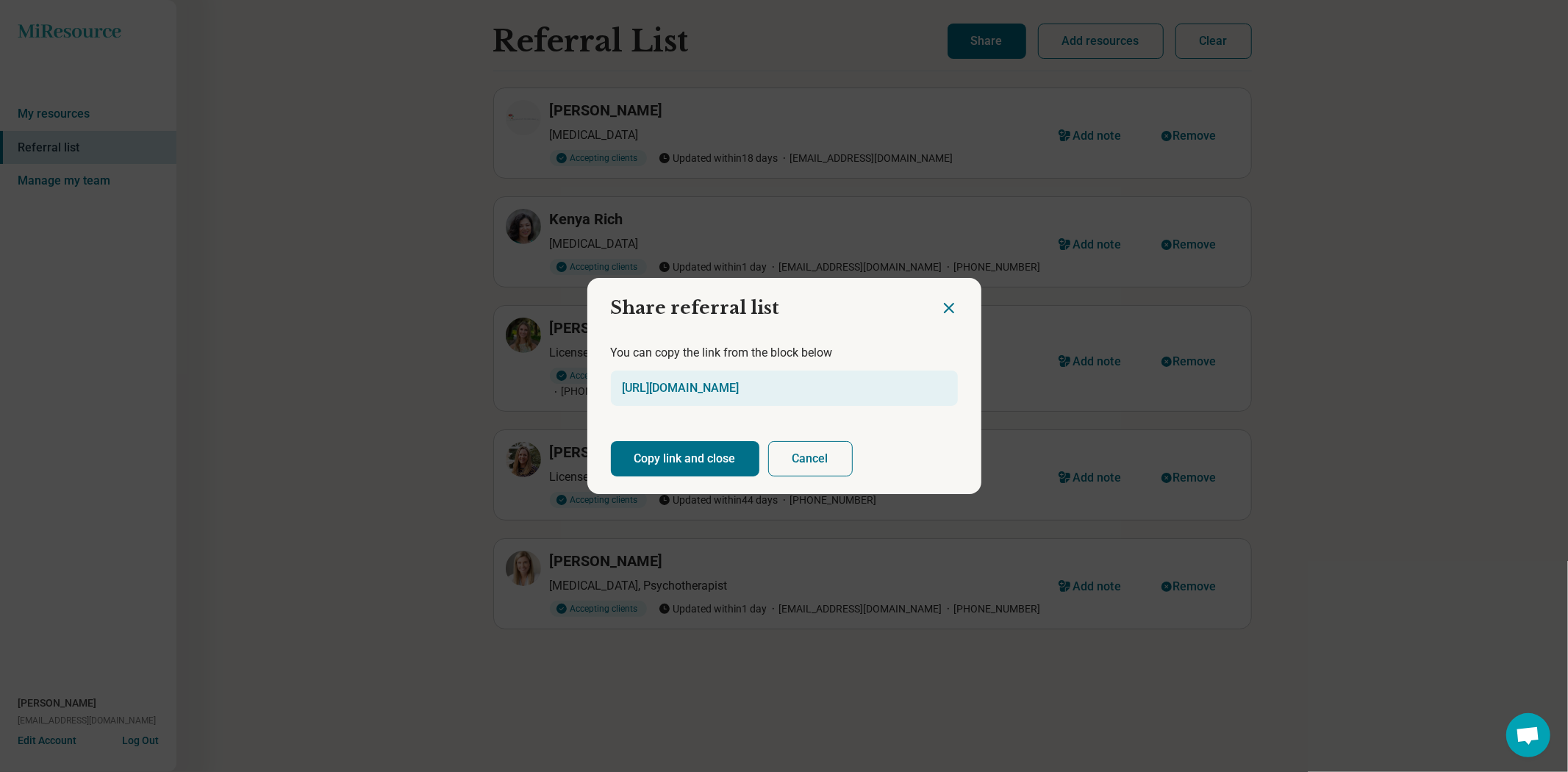
drag, startPoint x: 722, startPoint y: 467, endPoint x: 919, endPoint y: 718, distance: 319.1
click at [722, 468] on button "Copy link and close" at bounding box center [685, 459] width 148 height 35
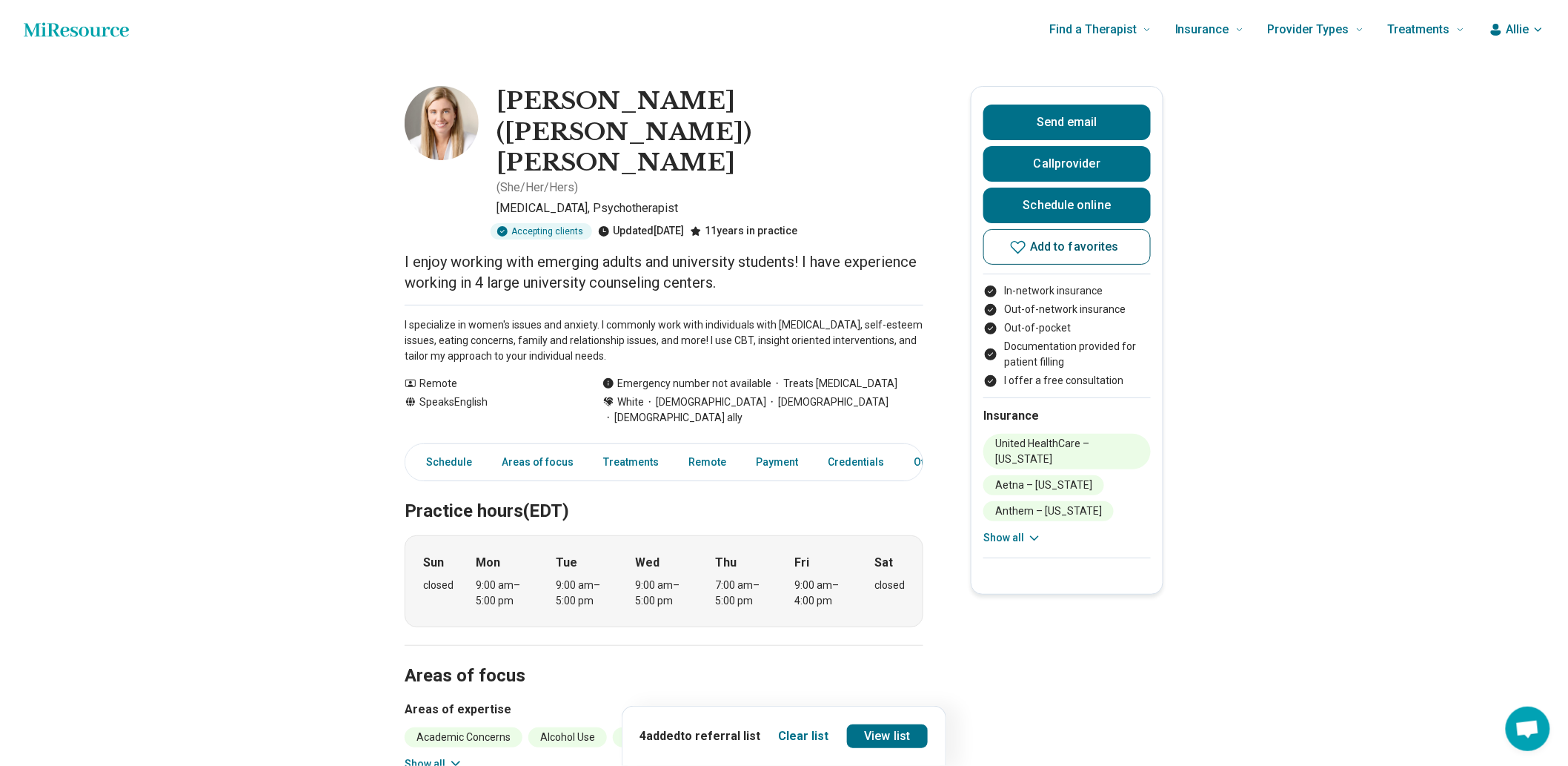
click at [1007, 265] on button "Add to favorites" at bounding box center [1067, 247] width 167 height 35
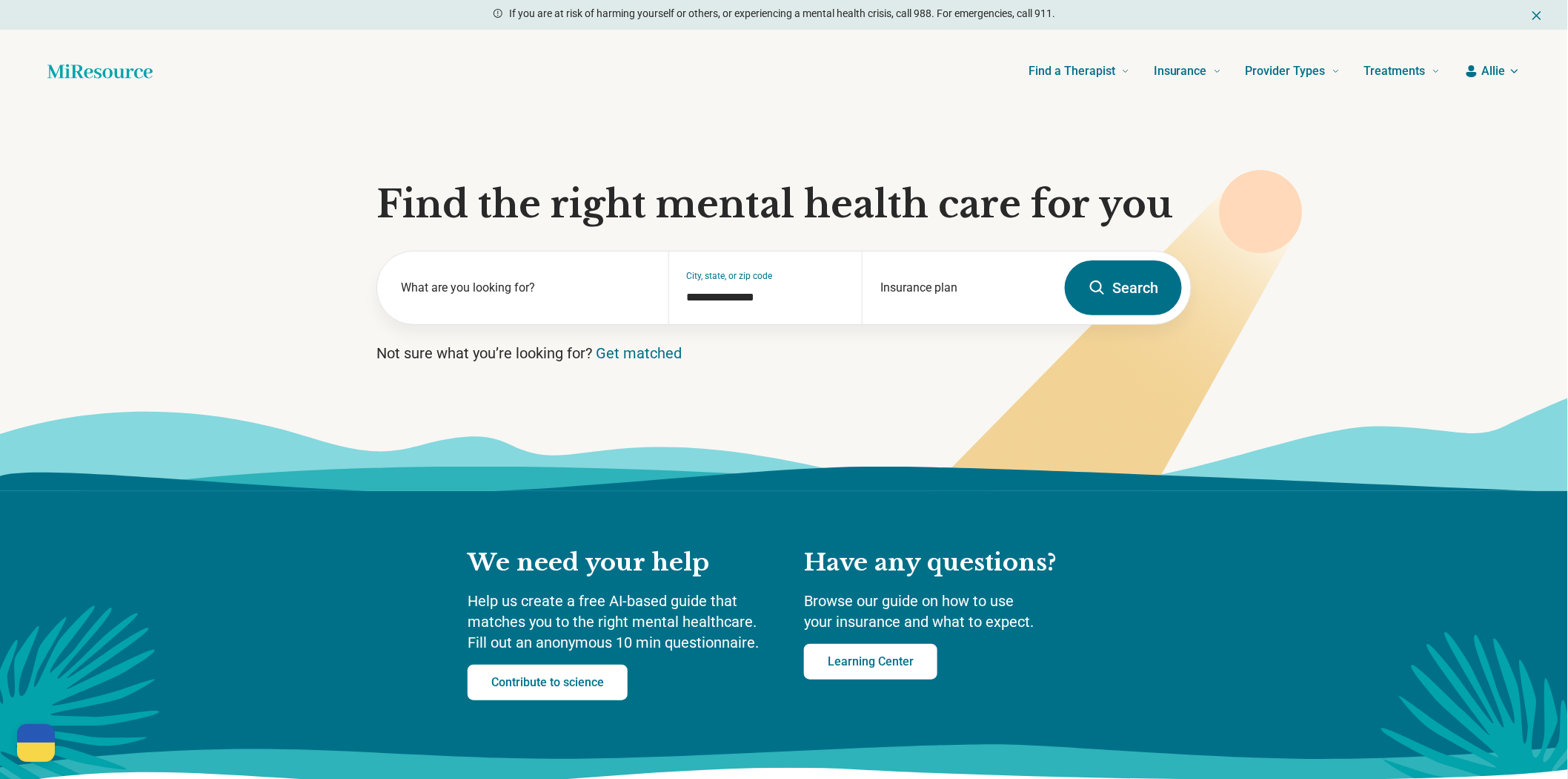
drag, startPoint x: 1175, startPoint y: 388, endPoint x: 1149, endPoint y: 367, distance: 33.4
click at [1174, 325] on form "**********" at bounding box center [784, 288] width 815 height 74
click at [1147, 315] on button "Search" at bounding box center [1123, 288] width 117 height 55
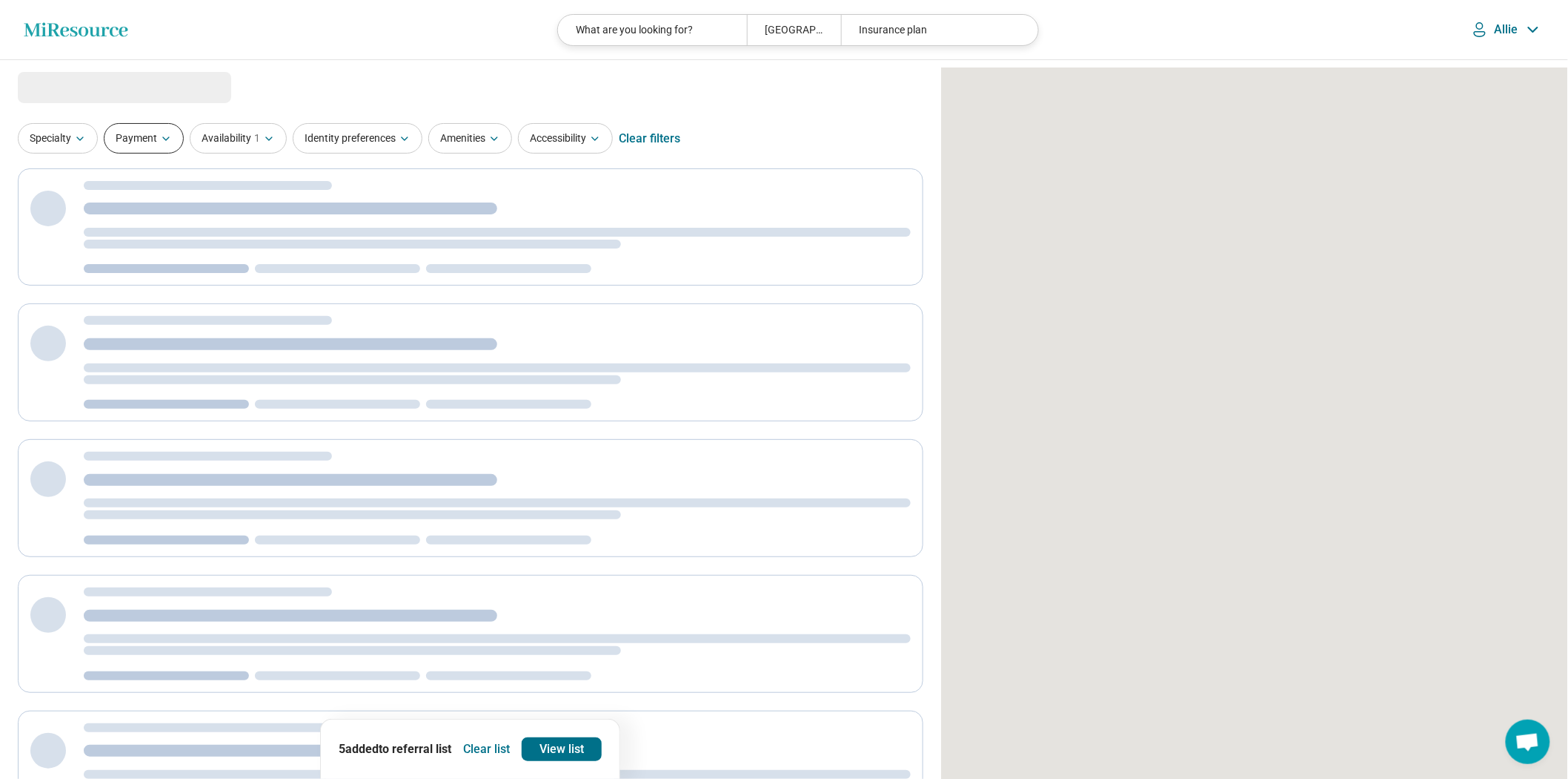
click at [141, 154] on button "Payment" at bounding box center [143, 138] width 80 height 31
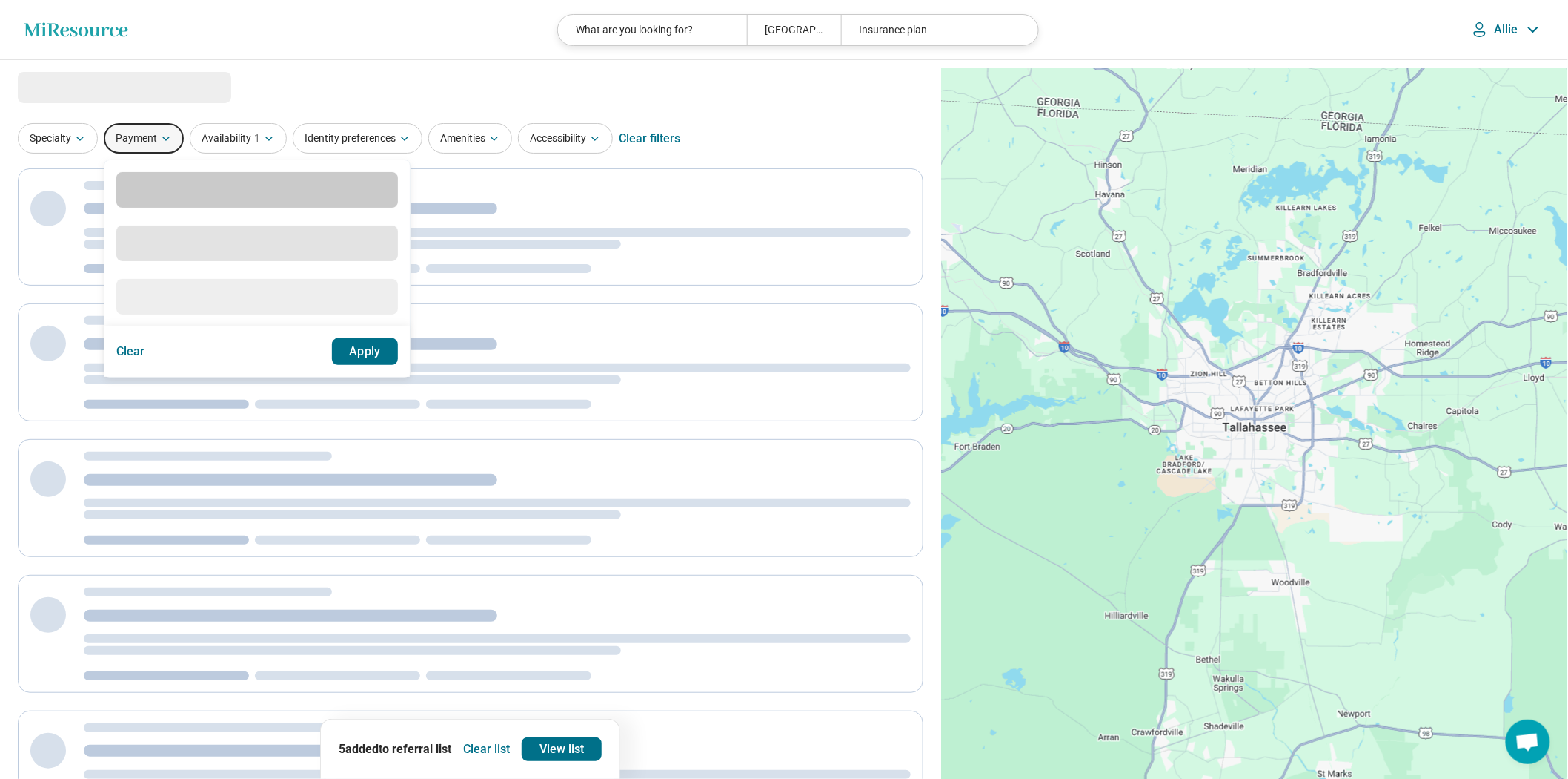
select select "***"
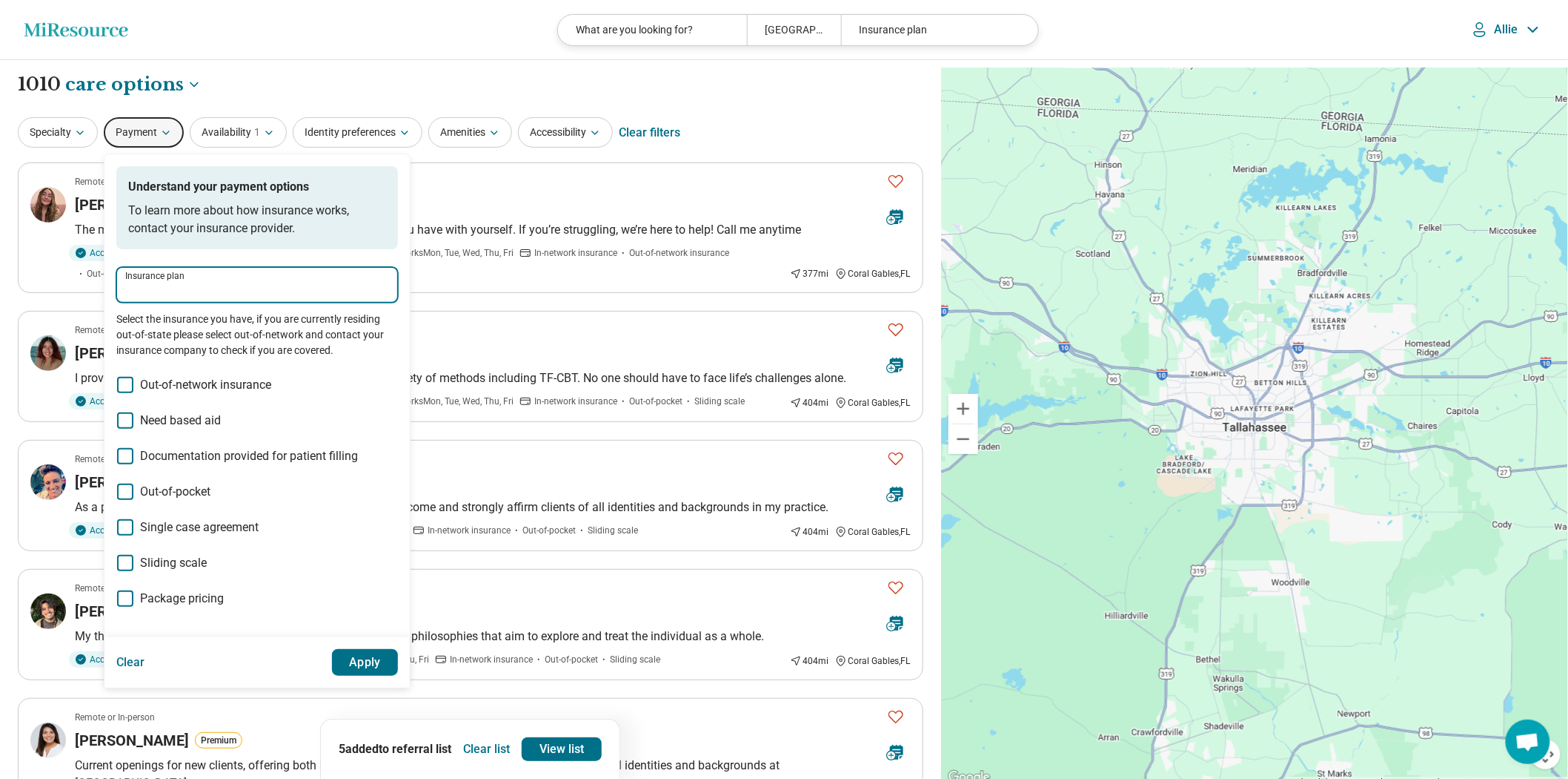
click at [220, 298] on input "Insurance plan" at bounding box center [257, 290] width 264 height 18
type input "******"
click at [179, 372] on div "Ambetter" at bounding box center [175, 366] width 89 height 30
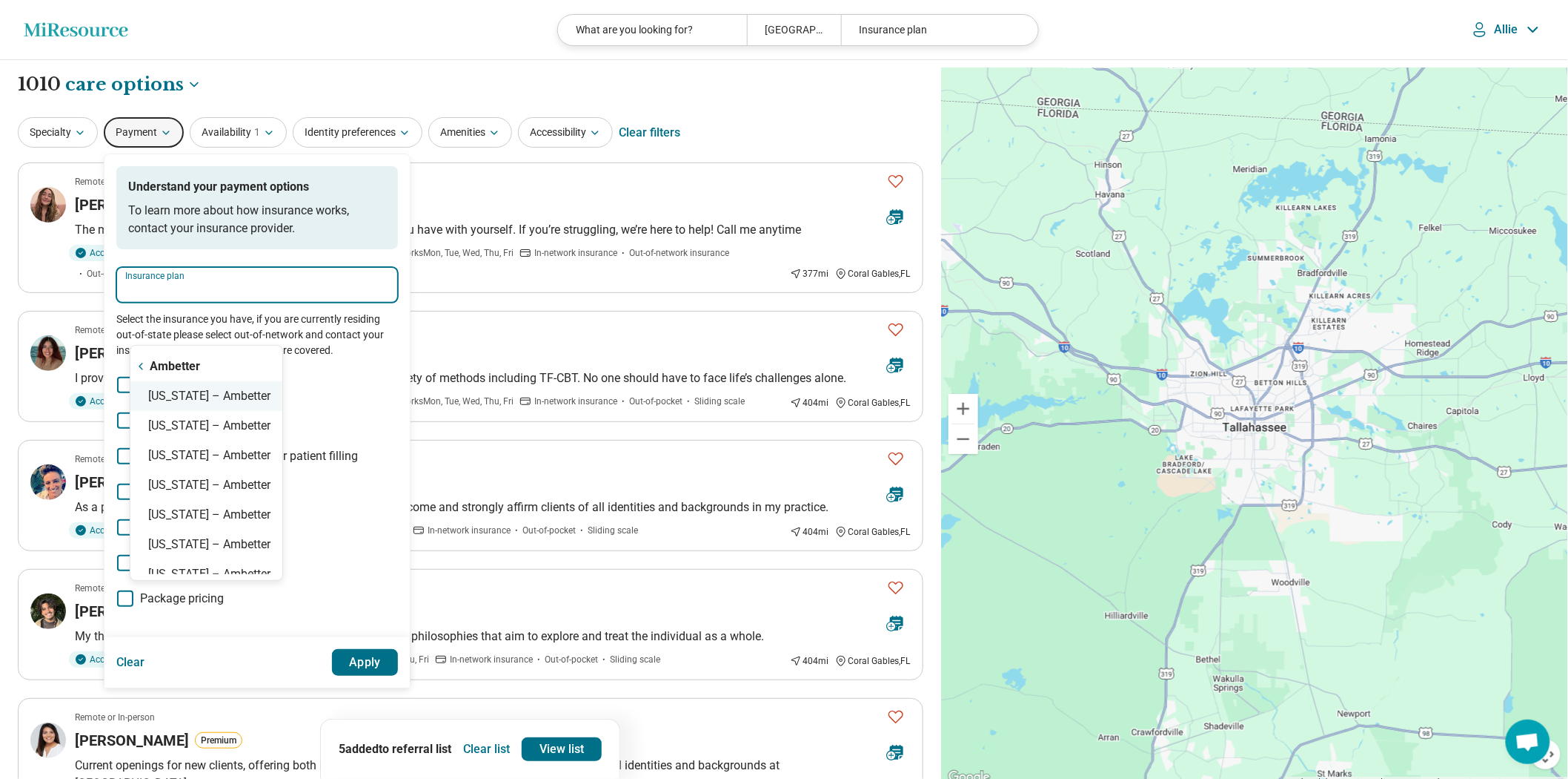
click at [203, 389] on div "Florida – Ambetter" at bounding box center [207, 396] width 152 height 30
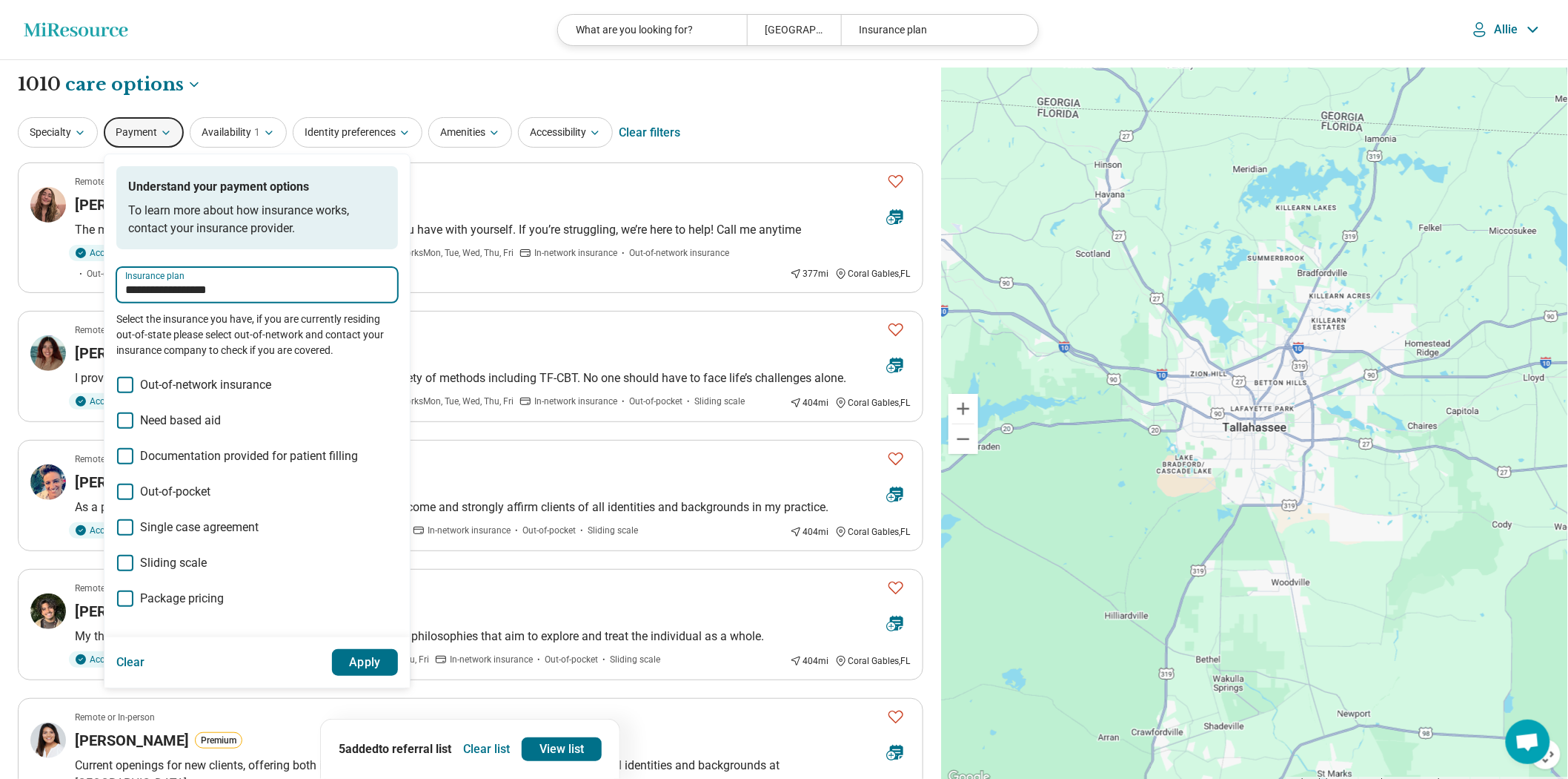
type input "**********"
click at [399, 676] on button "Apply" at bounding box center [365, 662] width 67 height 27
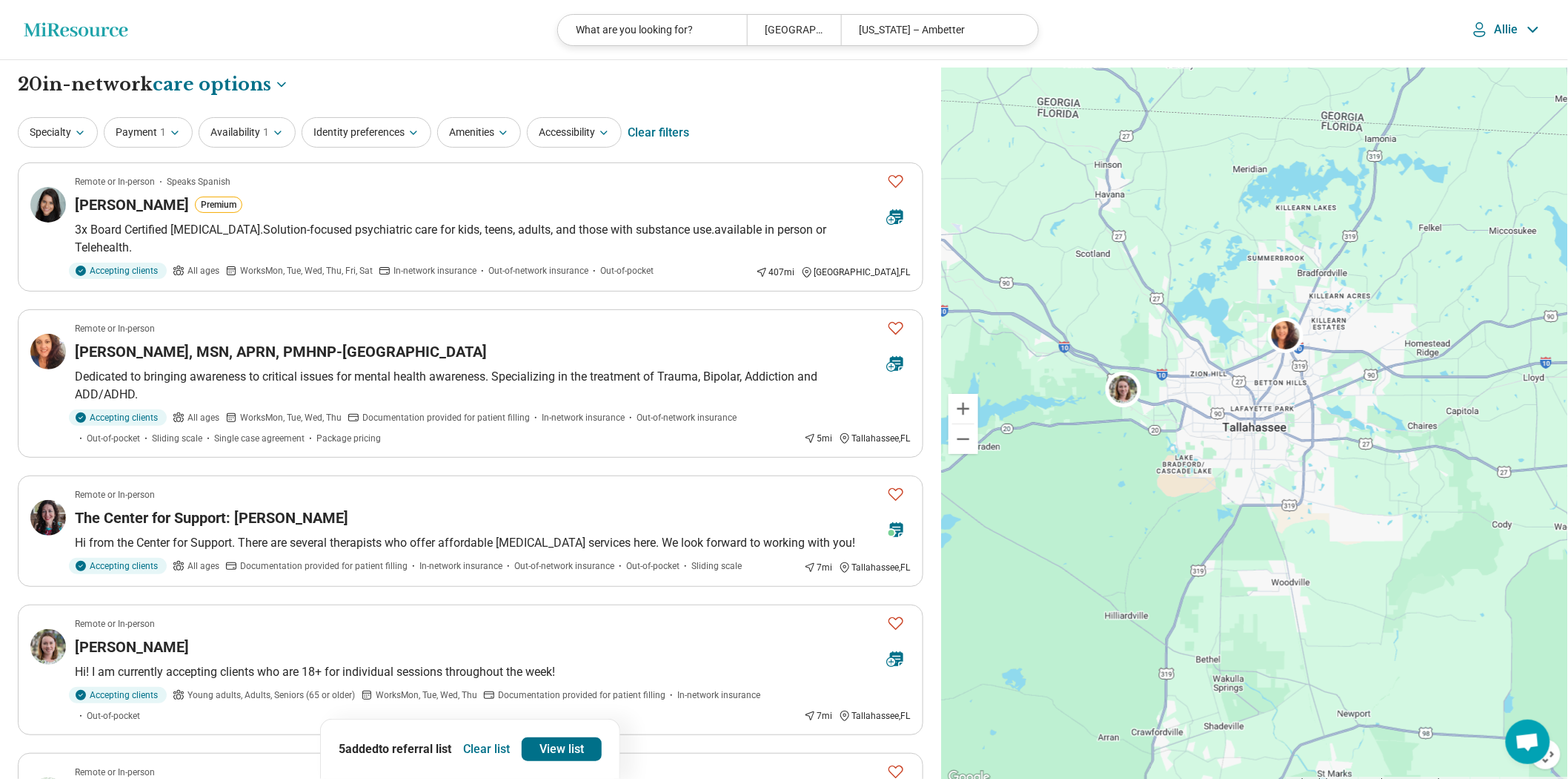
click at [489, 738] on button "Clear list" at bounding box center [486, 748] width 58 height 24
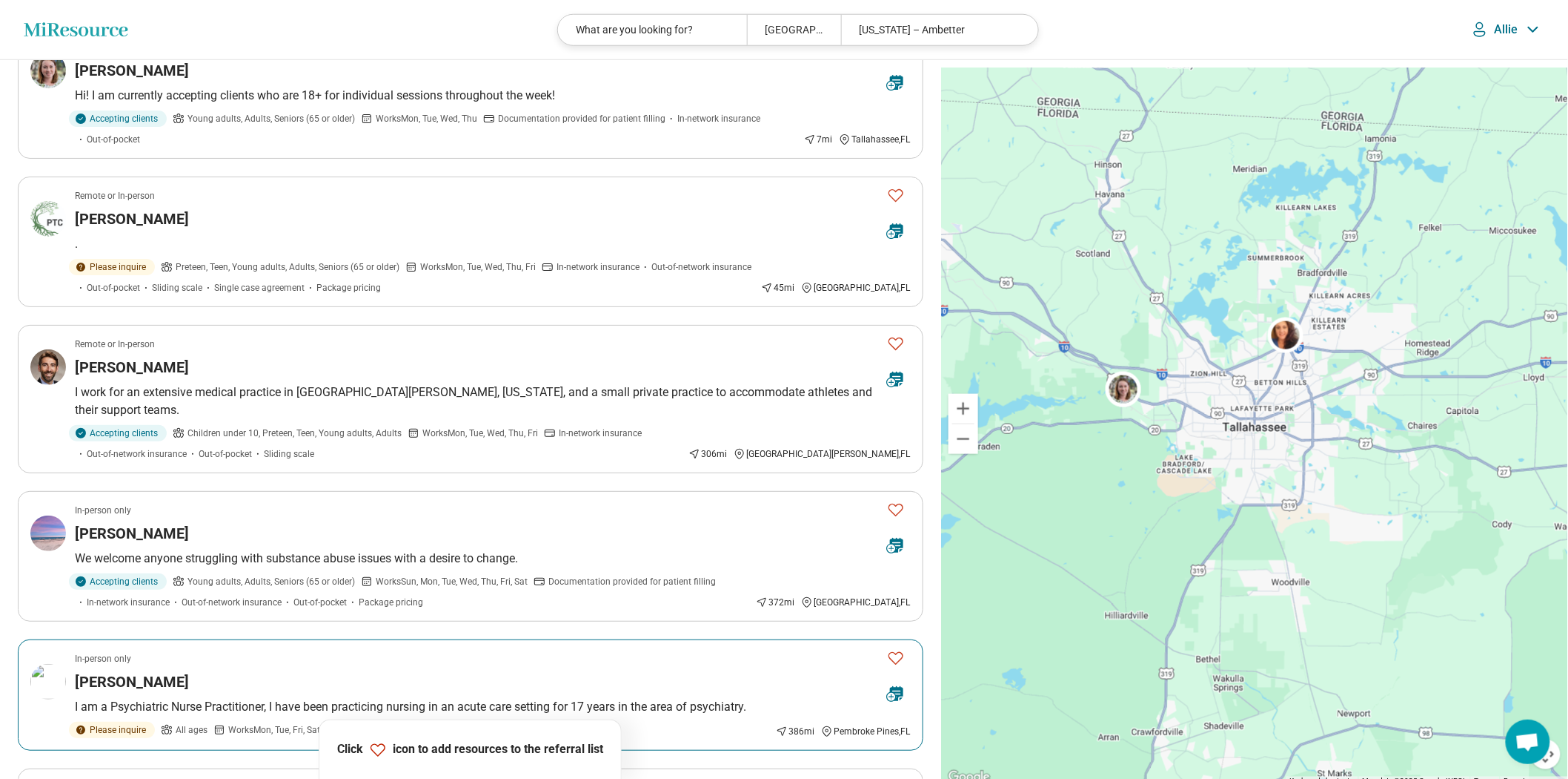
scroll to position [493, 0]
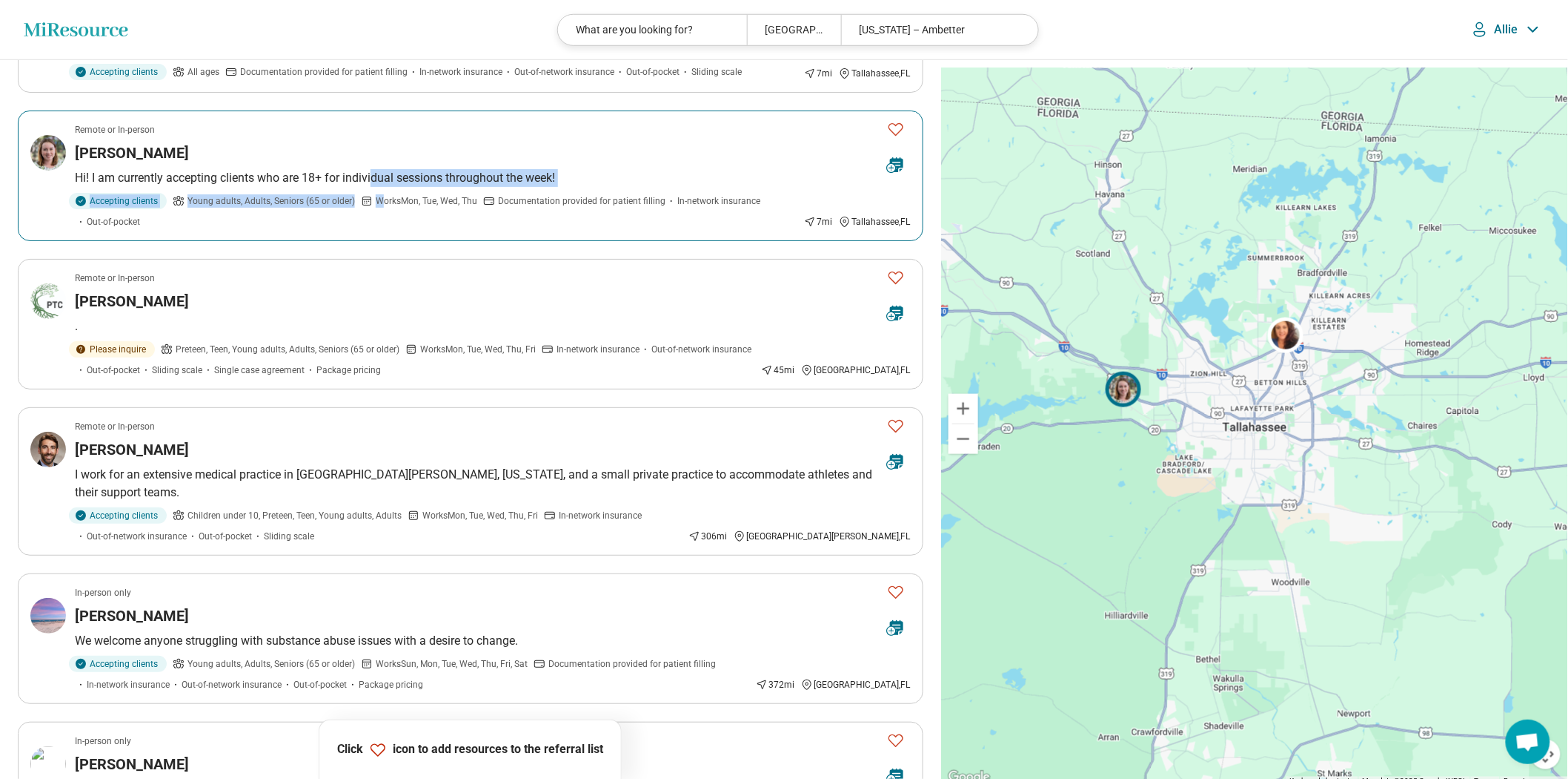
click at [412, 241] on article "Remote or In-person Debra Connors Hi! I am currently accepting clients who are …" at bounding box center [470, 175] width 906 height 131
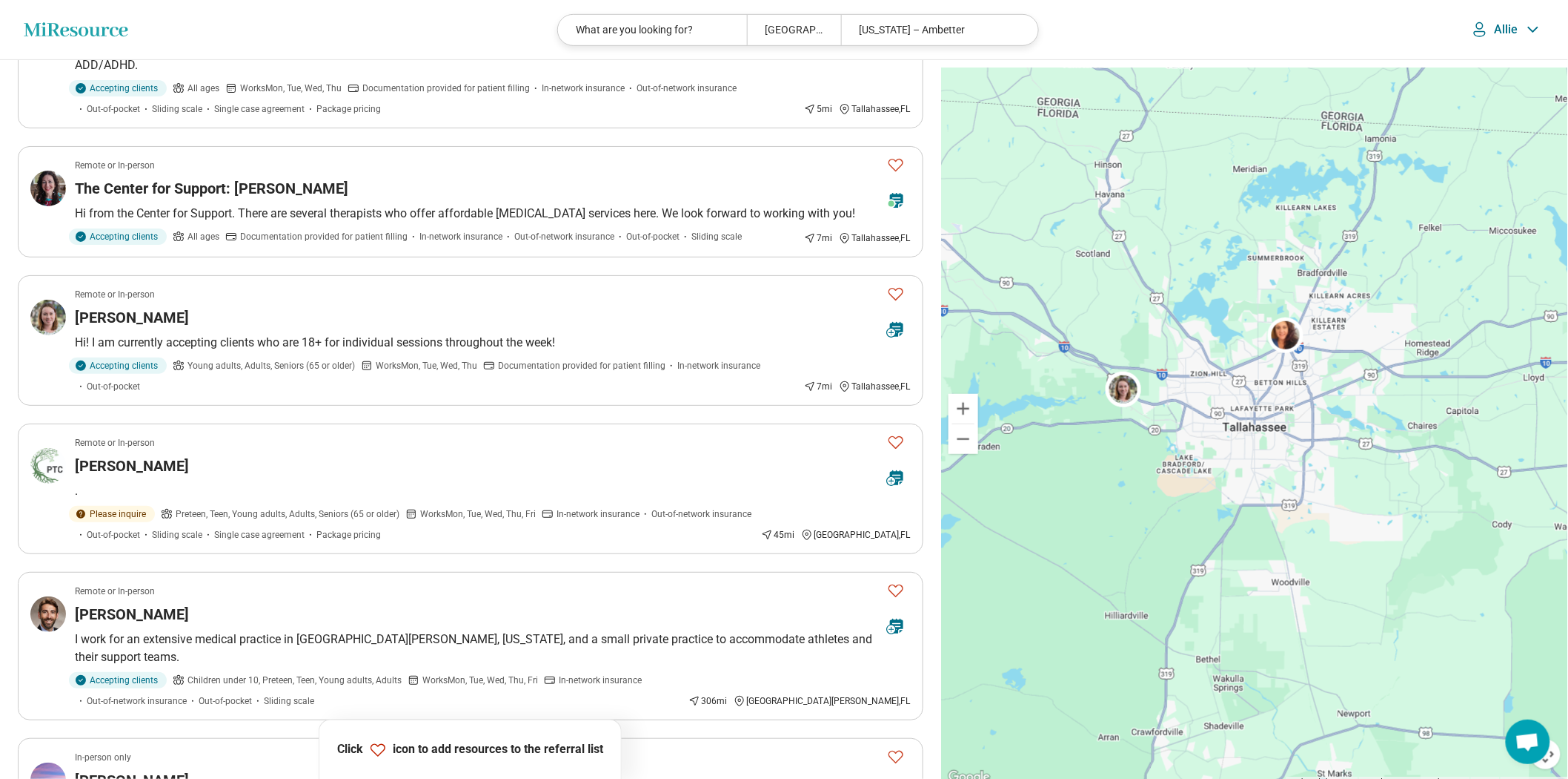
click at [430, 380] on ul "Remote or In-person Speaks Spanish Mailyn Santana Premium 3x Board Certified Ps…" at bounding box center [470, 572] width 906 height 1477
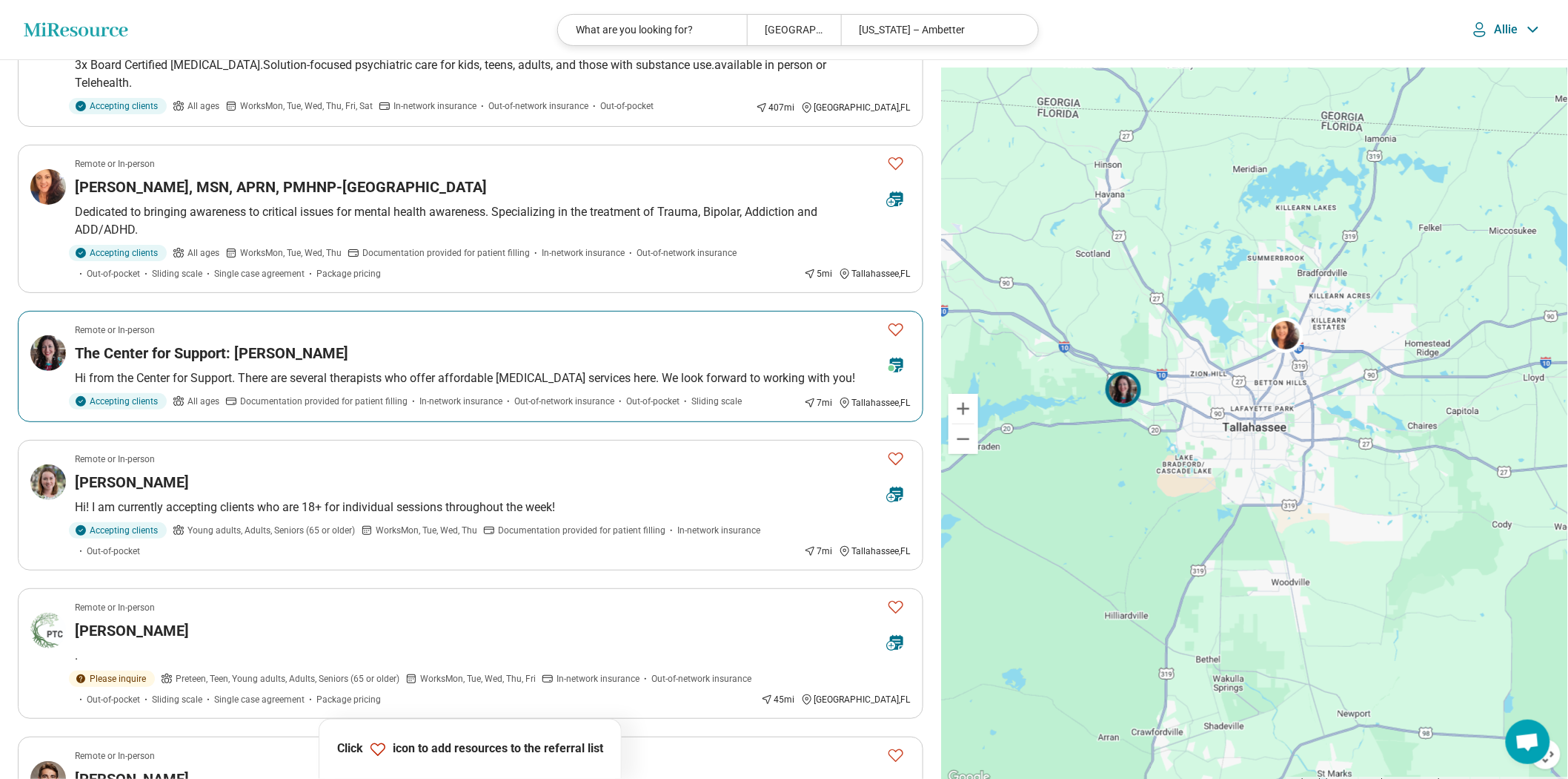
click at [437, 387] on p "Hi from the Center for Support. There are several therapists who offer affordab…" at bounding box center [492, 378] width 836 height 18
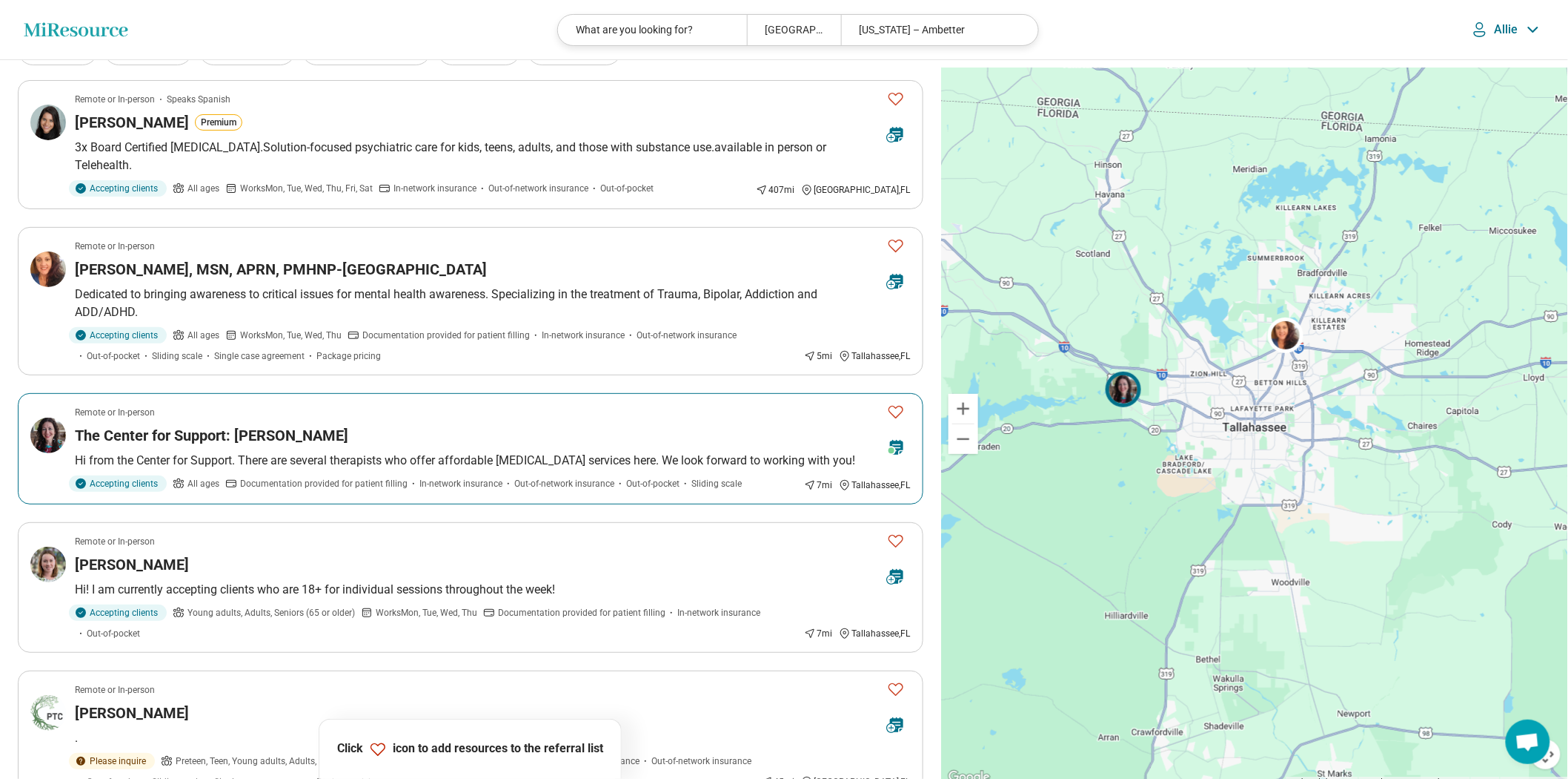
scroll to position [0, 0]
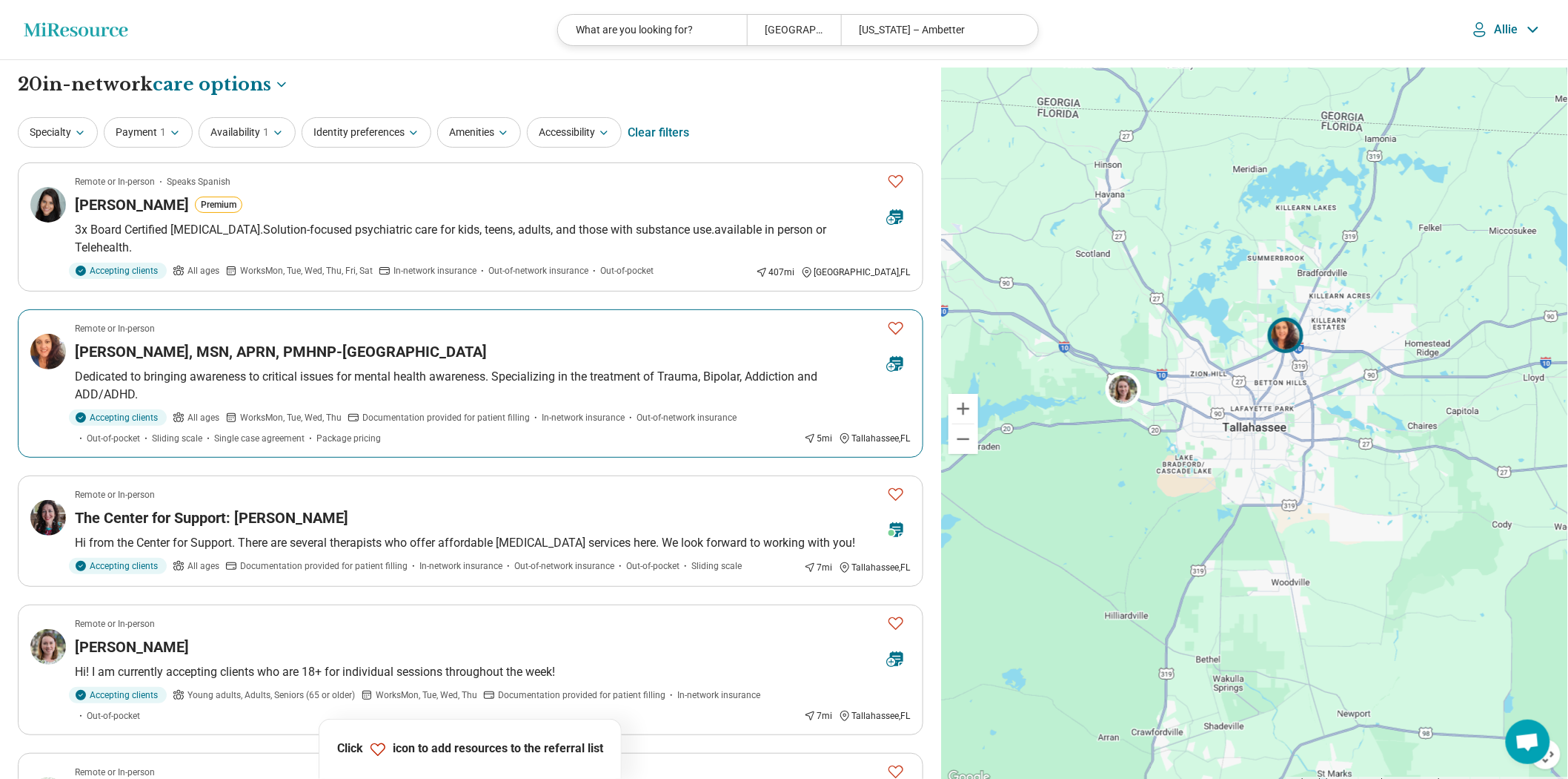
click at [313, 404] on p "Dedicated to bringing awareness to critical issues for mental health awareness.…" at bounding box center [492, 385] width 836 height 35
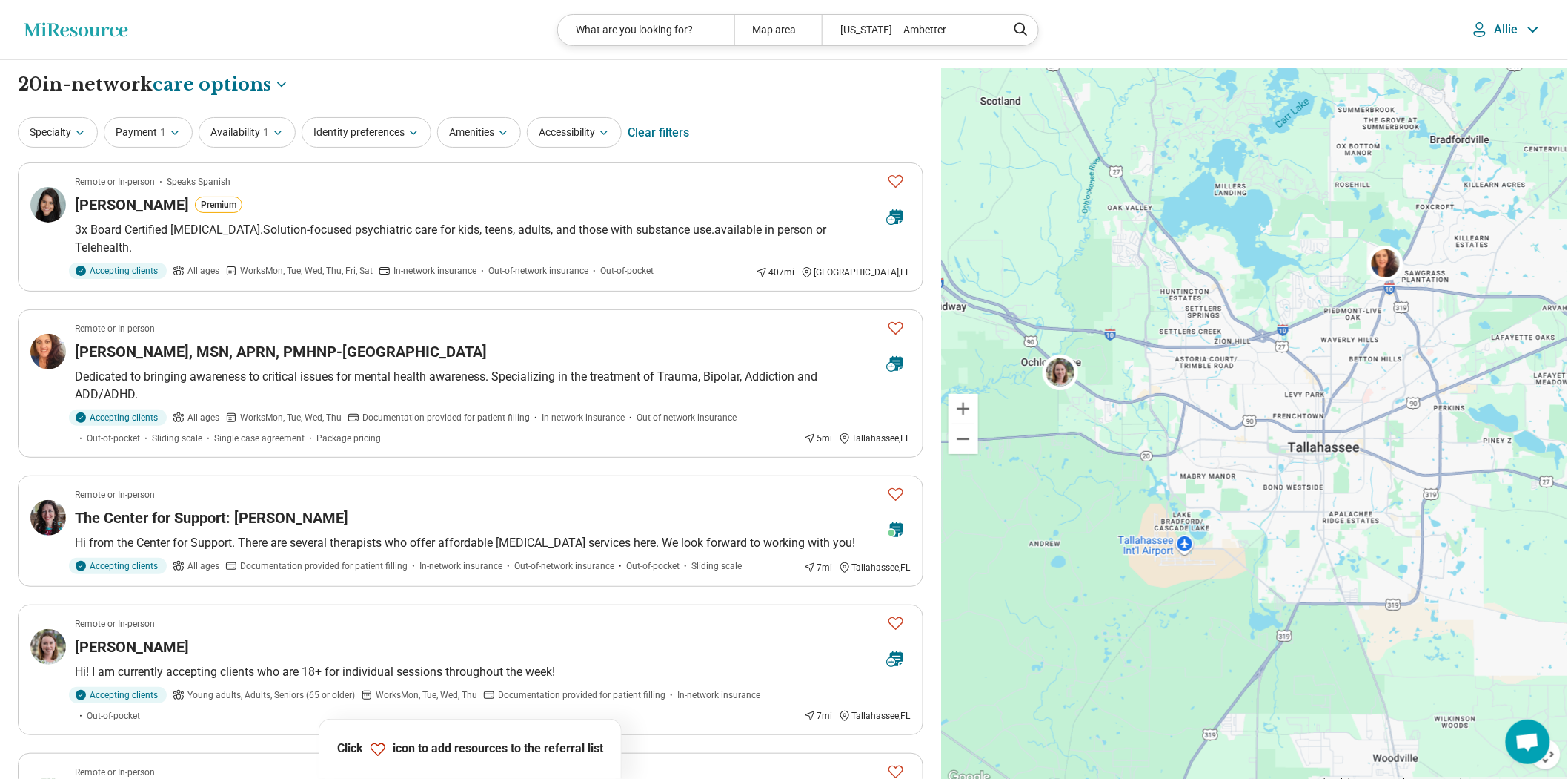
drag, startPoint x: 1125, startPoint y: 412, endPoint x: 1105, endPoint y: 439, distance: 33.6
click at [1105, 439] on div at bounding box center [1254, 427] width 627 height 719
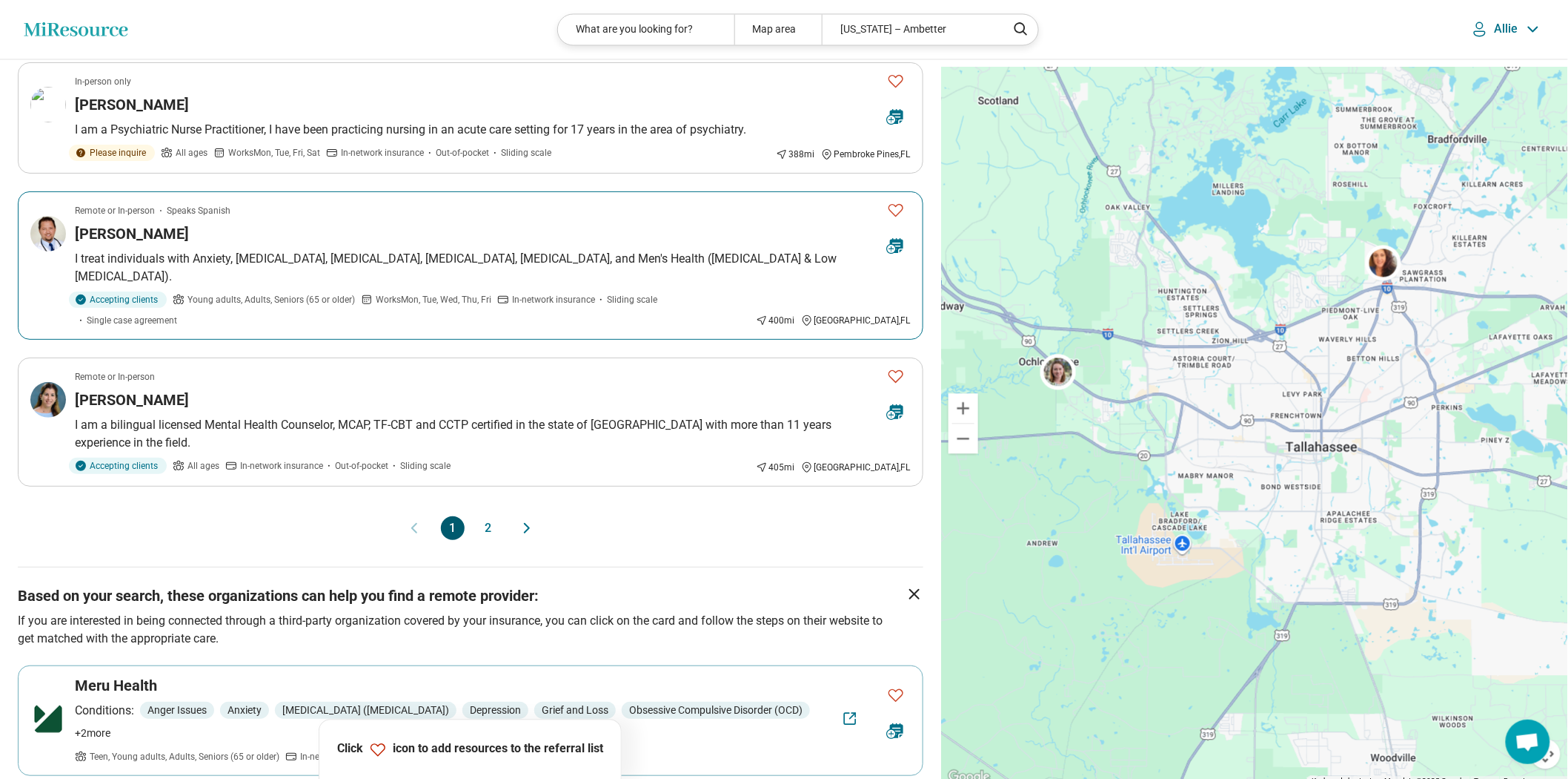
scroll to position [1235, 0]
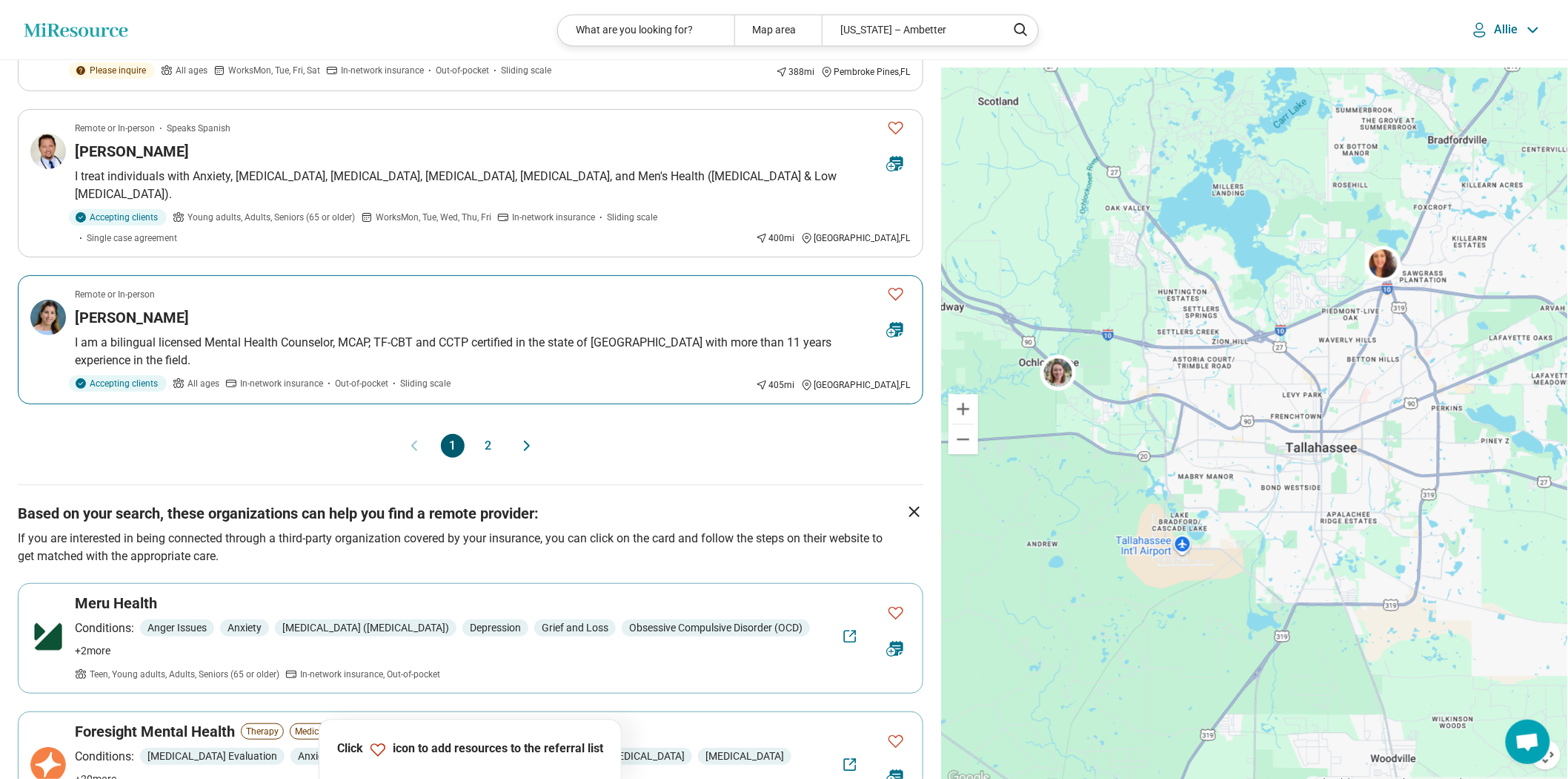
click at [667, 369] on p "I am a bilingual licensed Mental Health Counselor, MCAP, TF-CBT and CCTP certif…" at bounding box center [492, 352] width 836 height 35
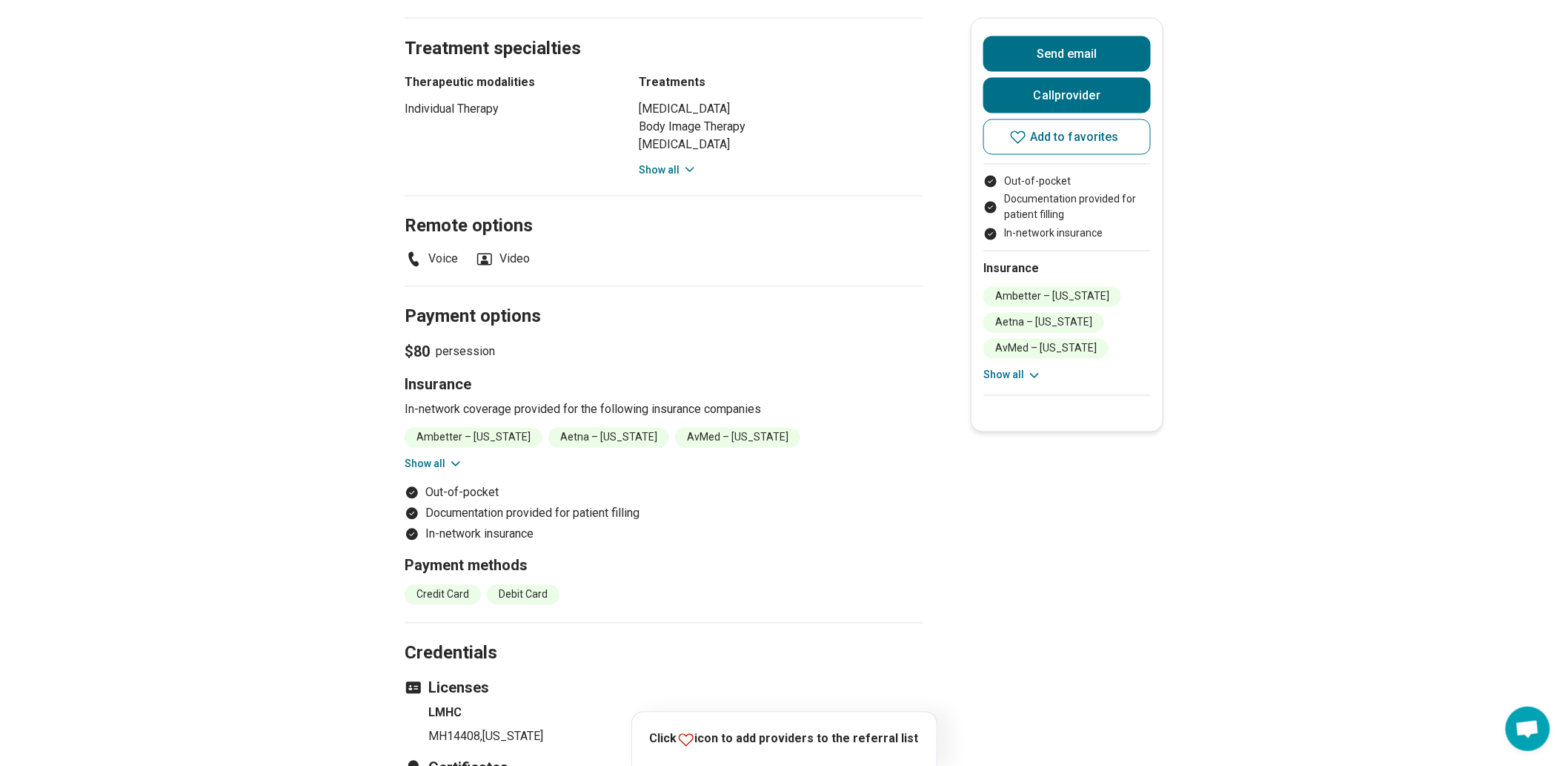
scroll to position [1070, 0]
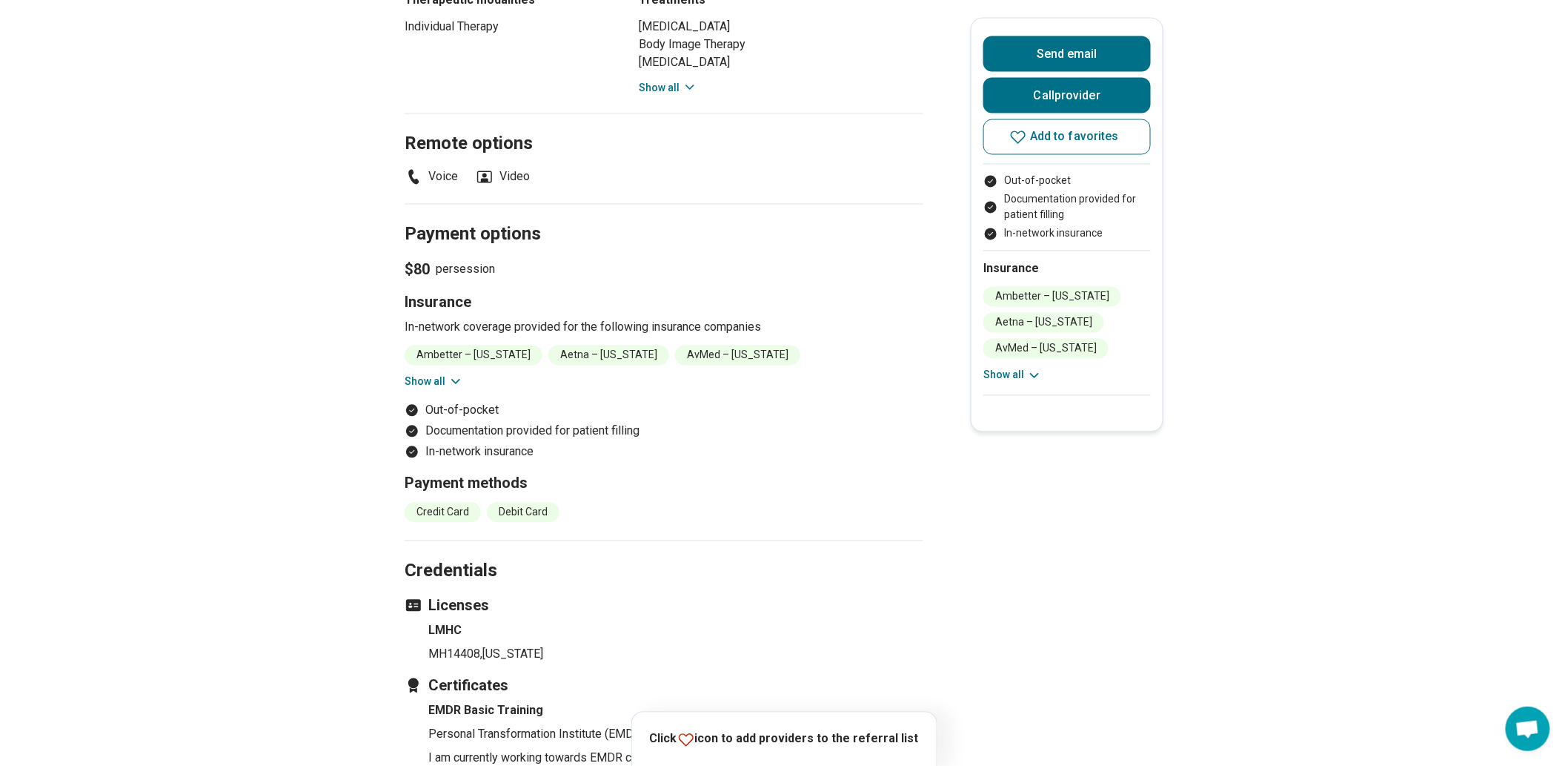
click at [460, 484] on section "Payment options $80 per session Insurance In-network coverage provided for the …" at bounding box center [663, 372] width 519 height 337
click at [461, 389] on icon at bounding box center [456, 381] width 15 height 15
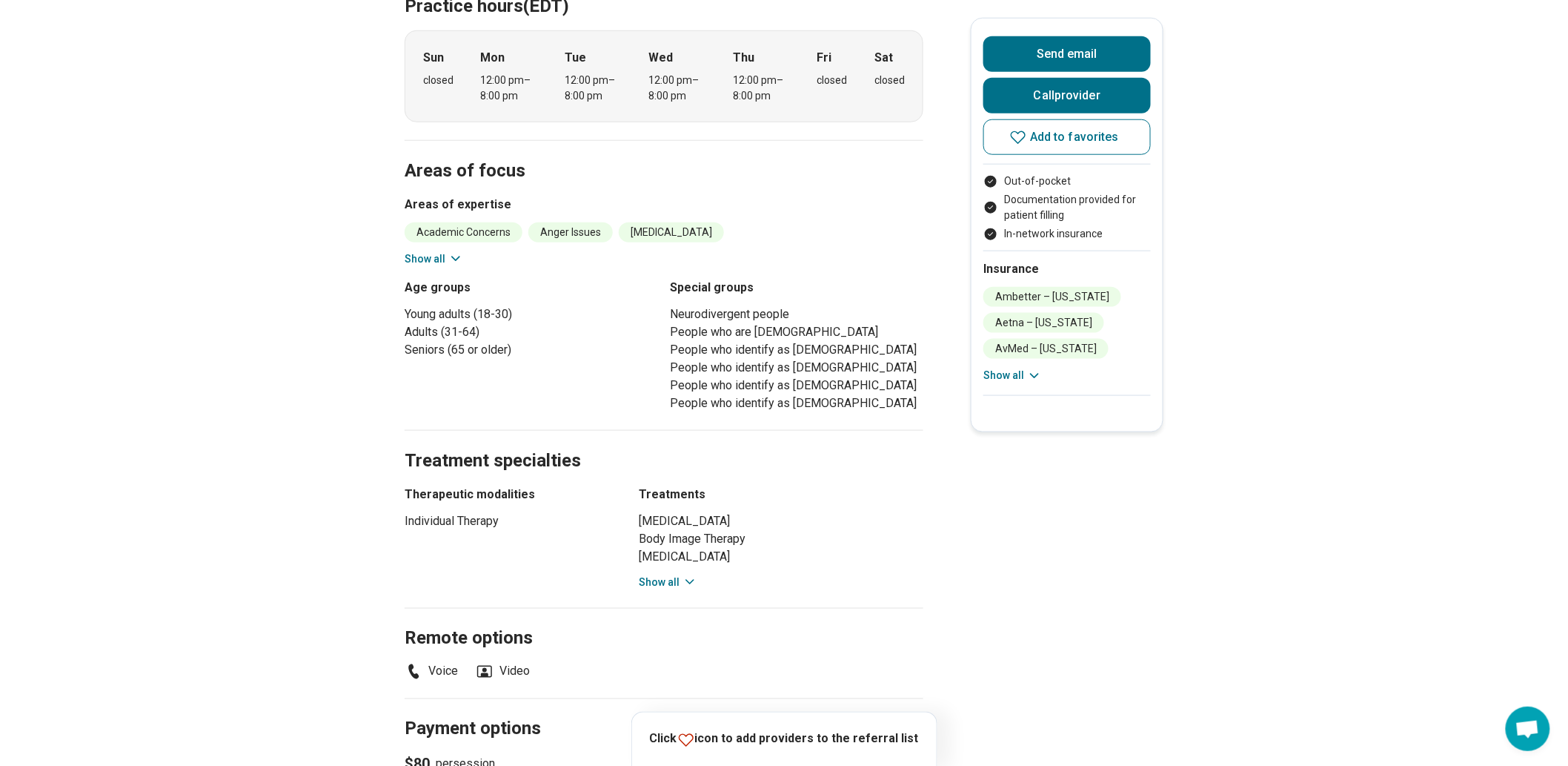
scroll to position [83, 0]
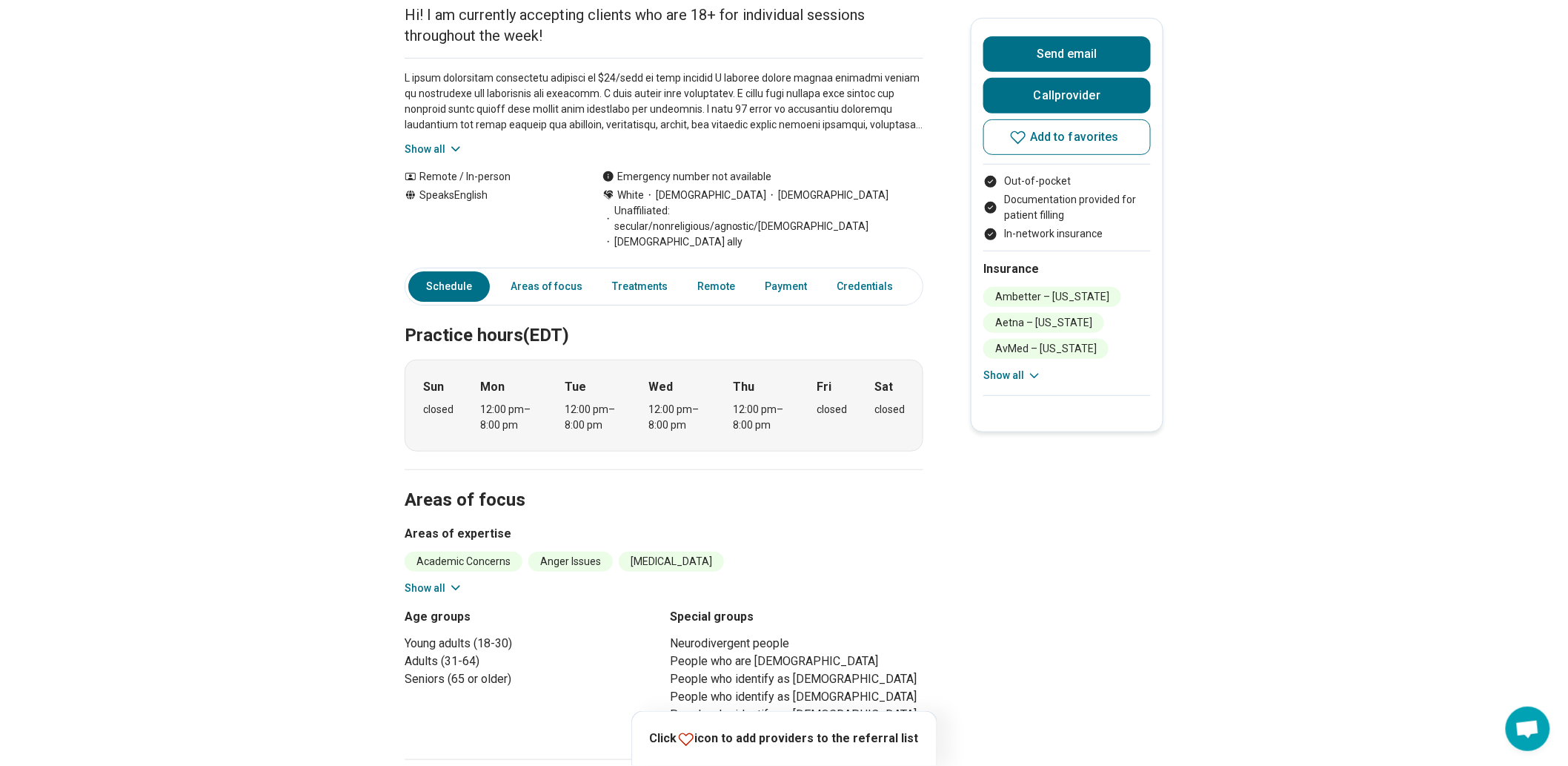
scroll to position [0, 0]
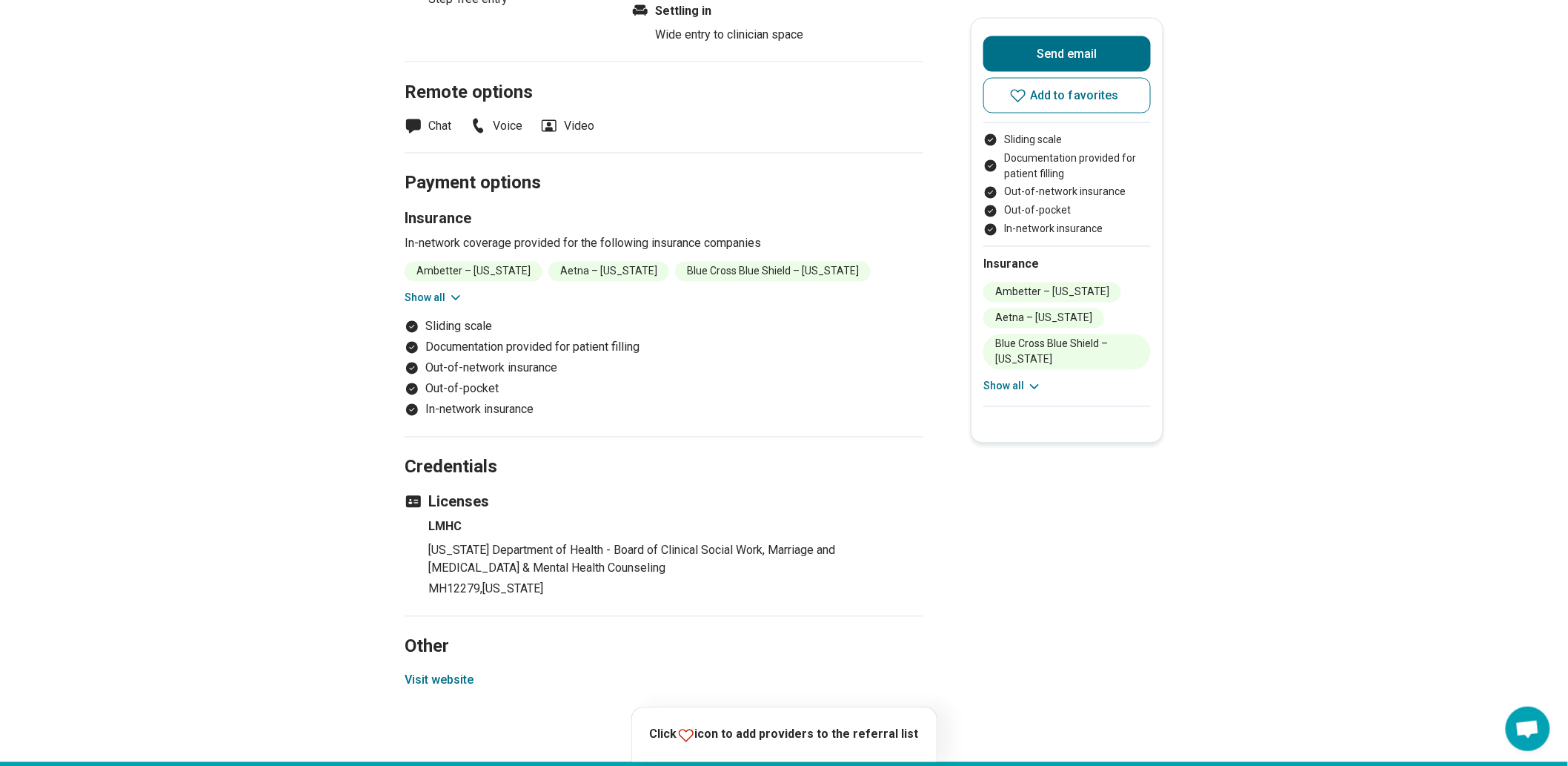
scroll to position [1400, 0]
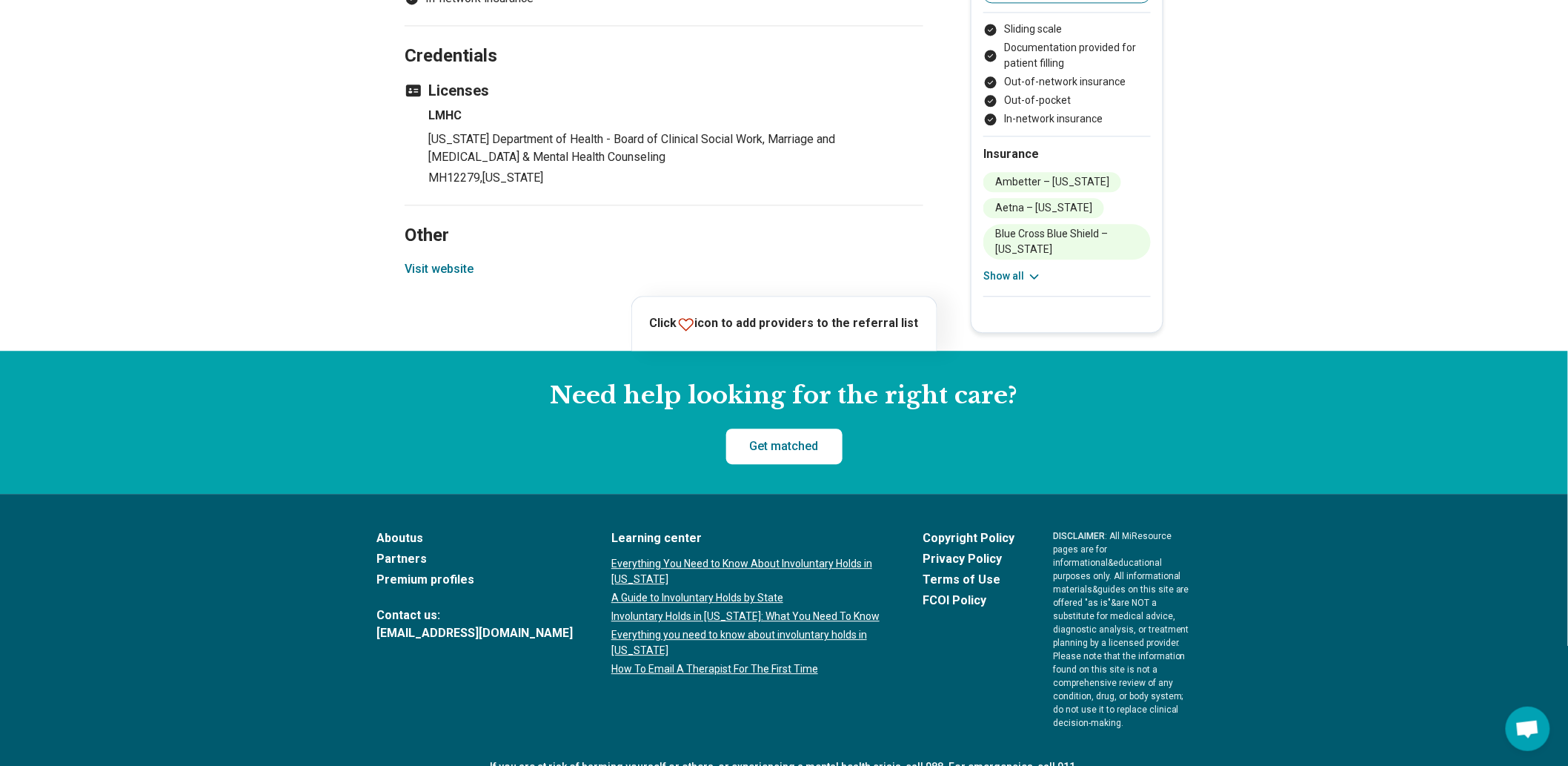
click at [465, 295] on section "Other Visit website" at bounding box center [663, 250] width 519 height 92
click at [465, 278] on button "Visit website" at bounding box center [439, 269] width 69 height 18
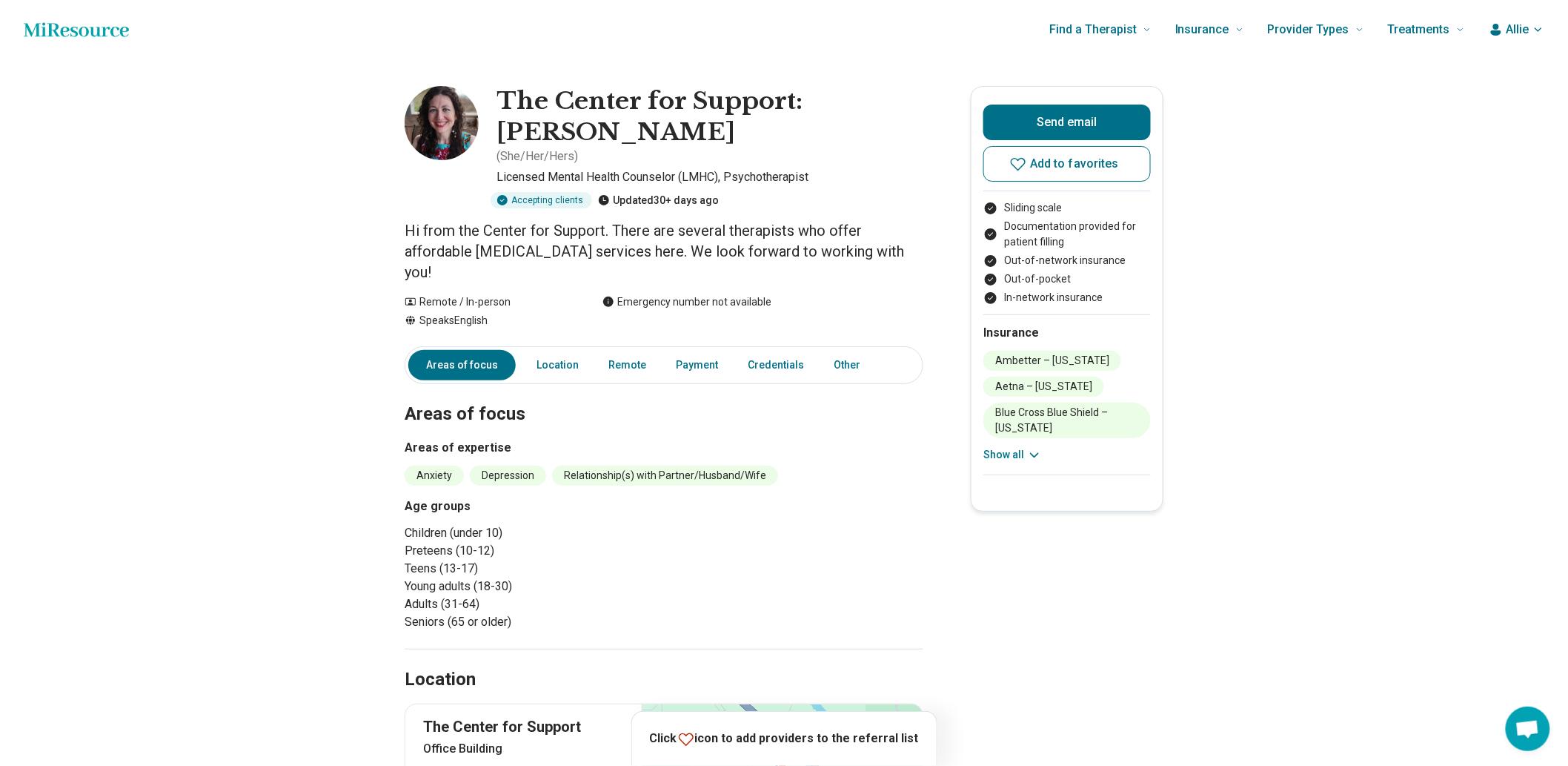
scroll to position [164, 0]
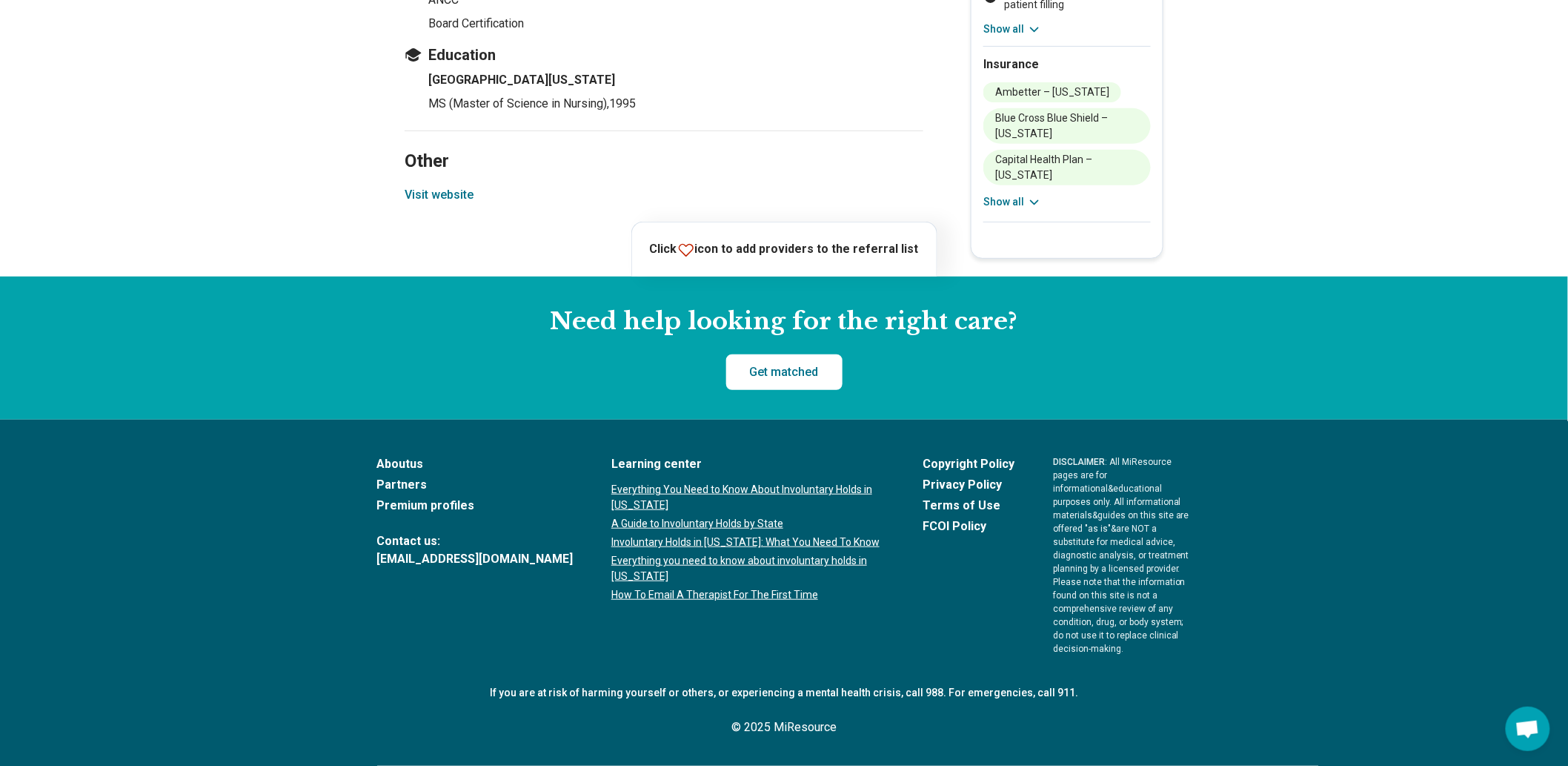
scroll to position [2679, 0]
click at [455, 204] on button "Visit website" at bounding box center [439, 195] width 69 height 18
